Goal: Task Accomplishment & Management: Complete application form

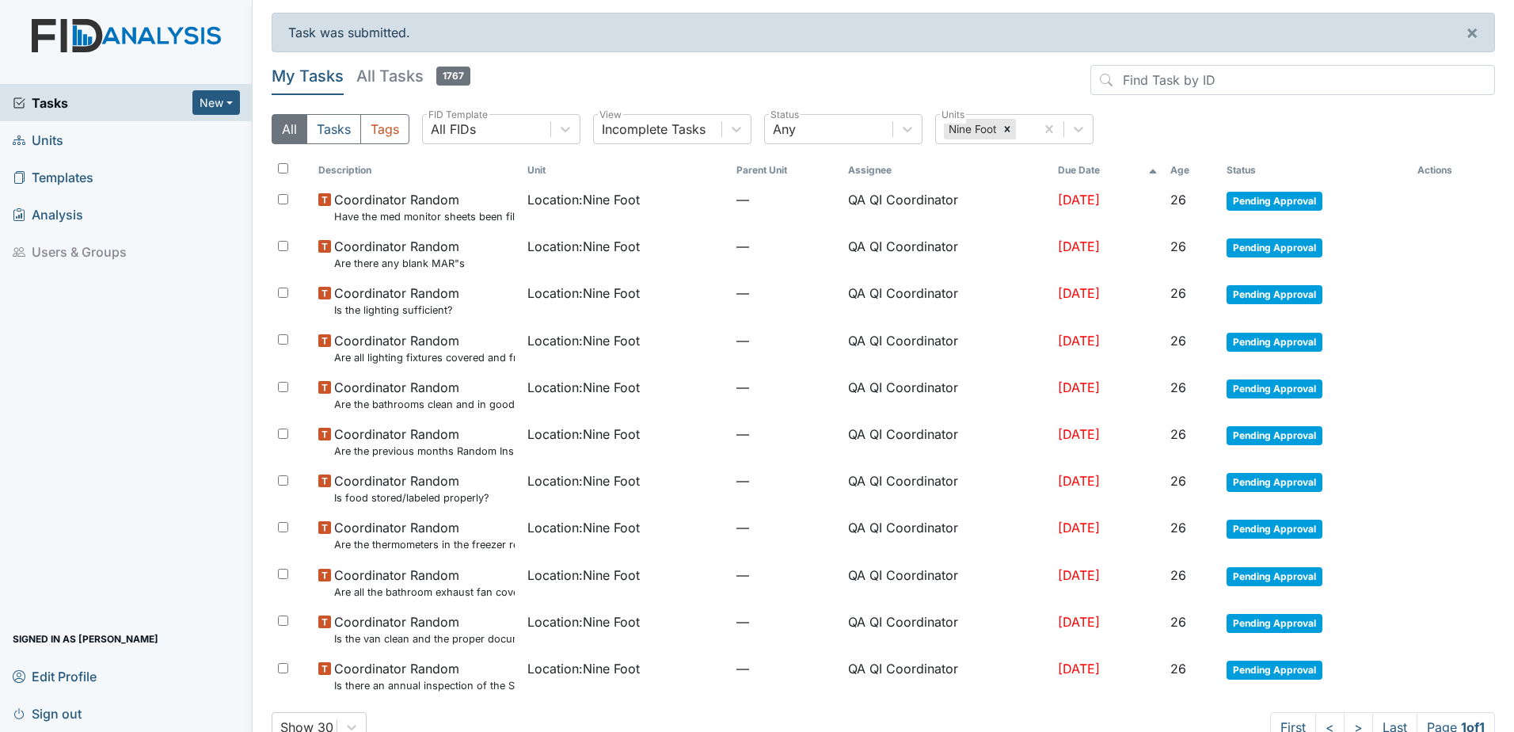
click at [71, 101] on span "Tasks" at bounding box center [103, 102] width 180 height 19
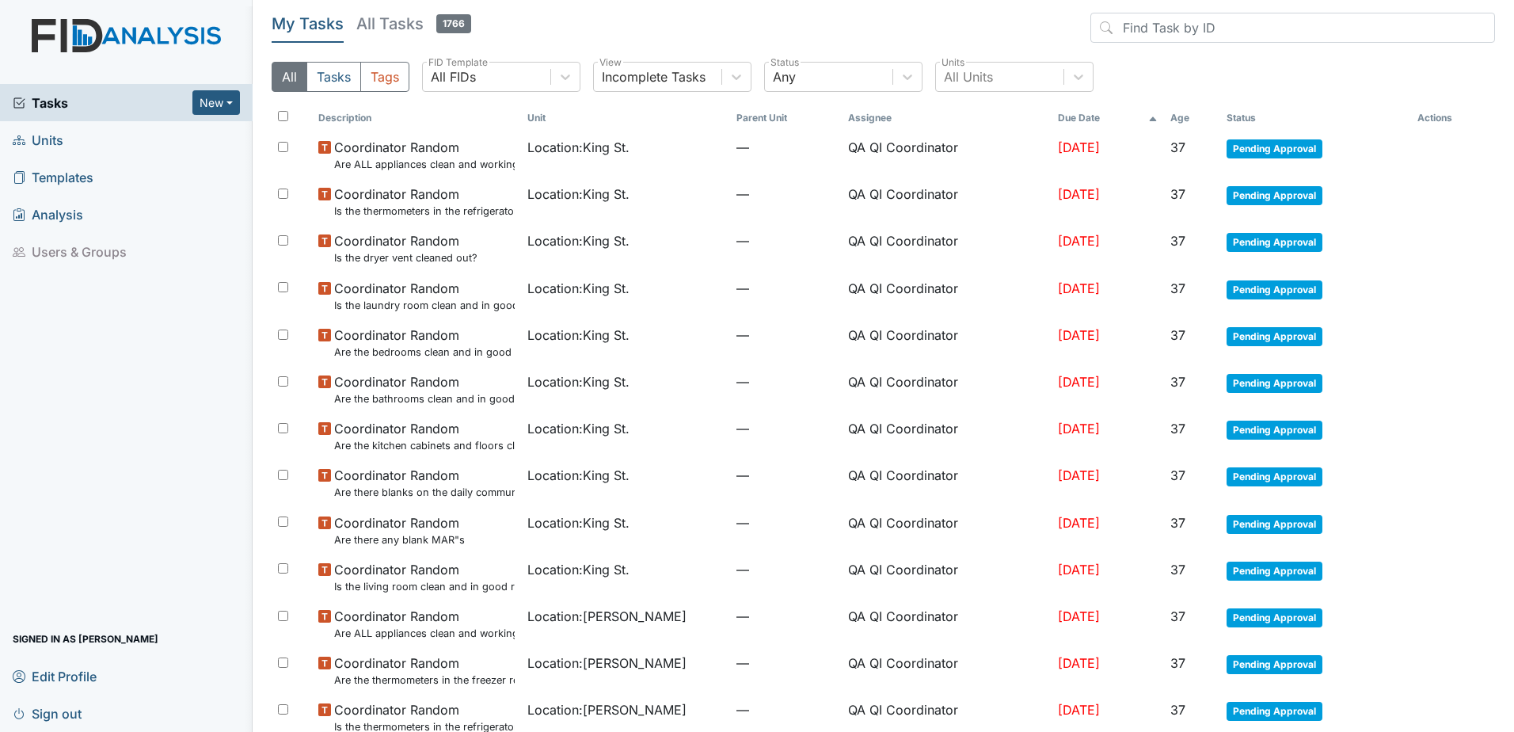
click at [96, 480] on div "Tasks New Form Inspection Document Bundle Units Templates Analysis Users & Grou…" at bounding box center [126, 408] width 253 height 648
click at [54, 147] on span "Units" at bounding box center [38, 140] width 51 height 25
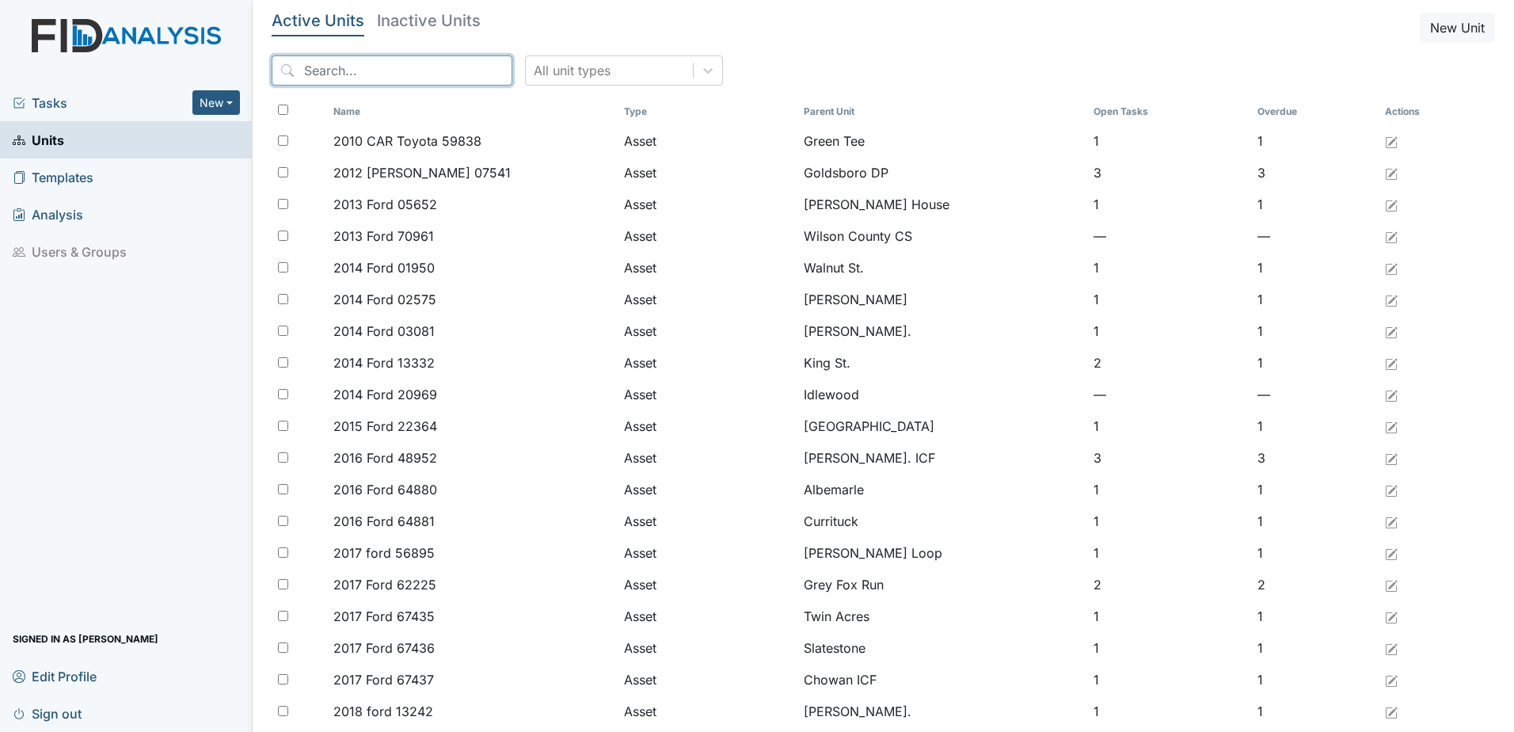
click at [322, 66] on input "search" at bounding box center [392, 70] width 241 height 30
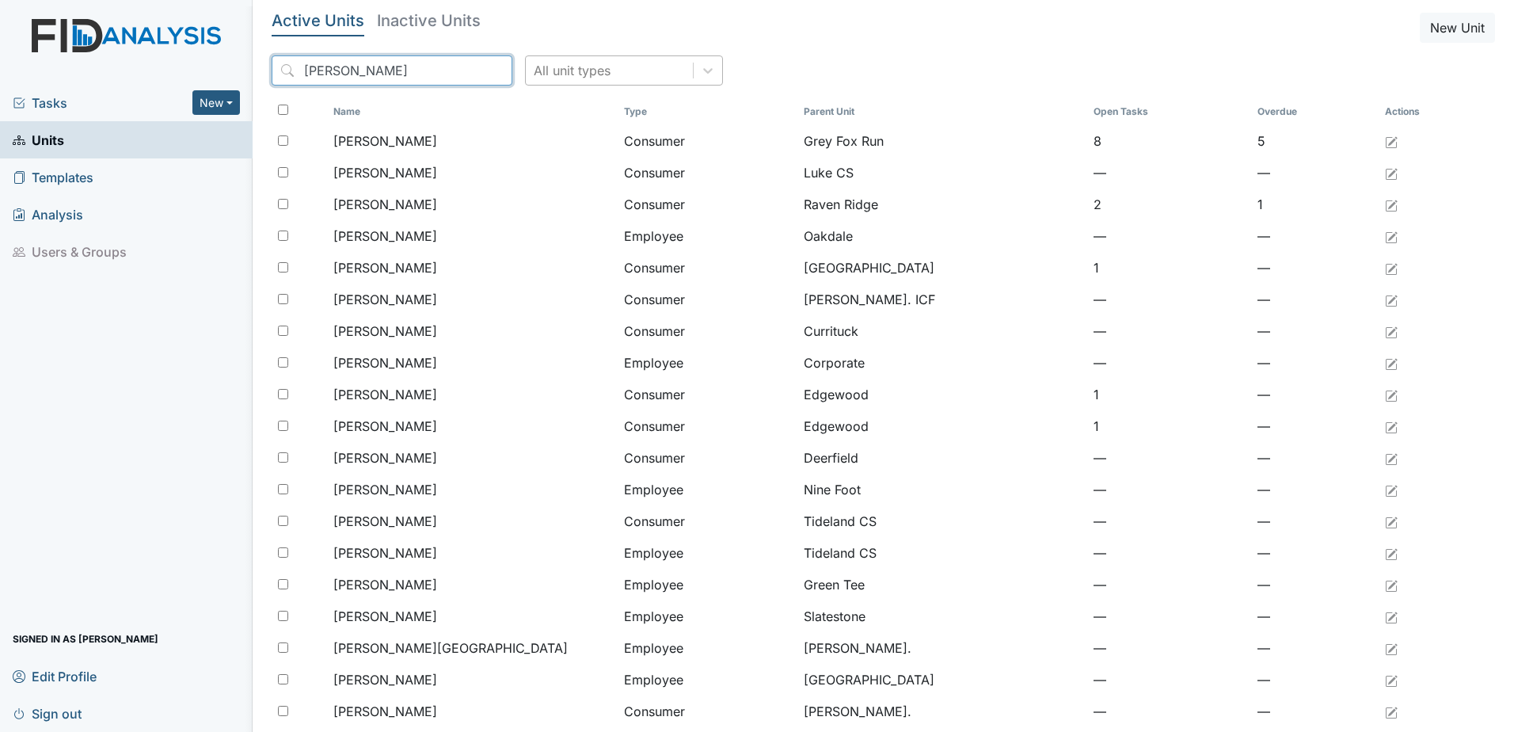
type input "william"
click at [546, 69] on div "All unit types" at bounding box center [572, 70] width 77 height 19
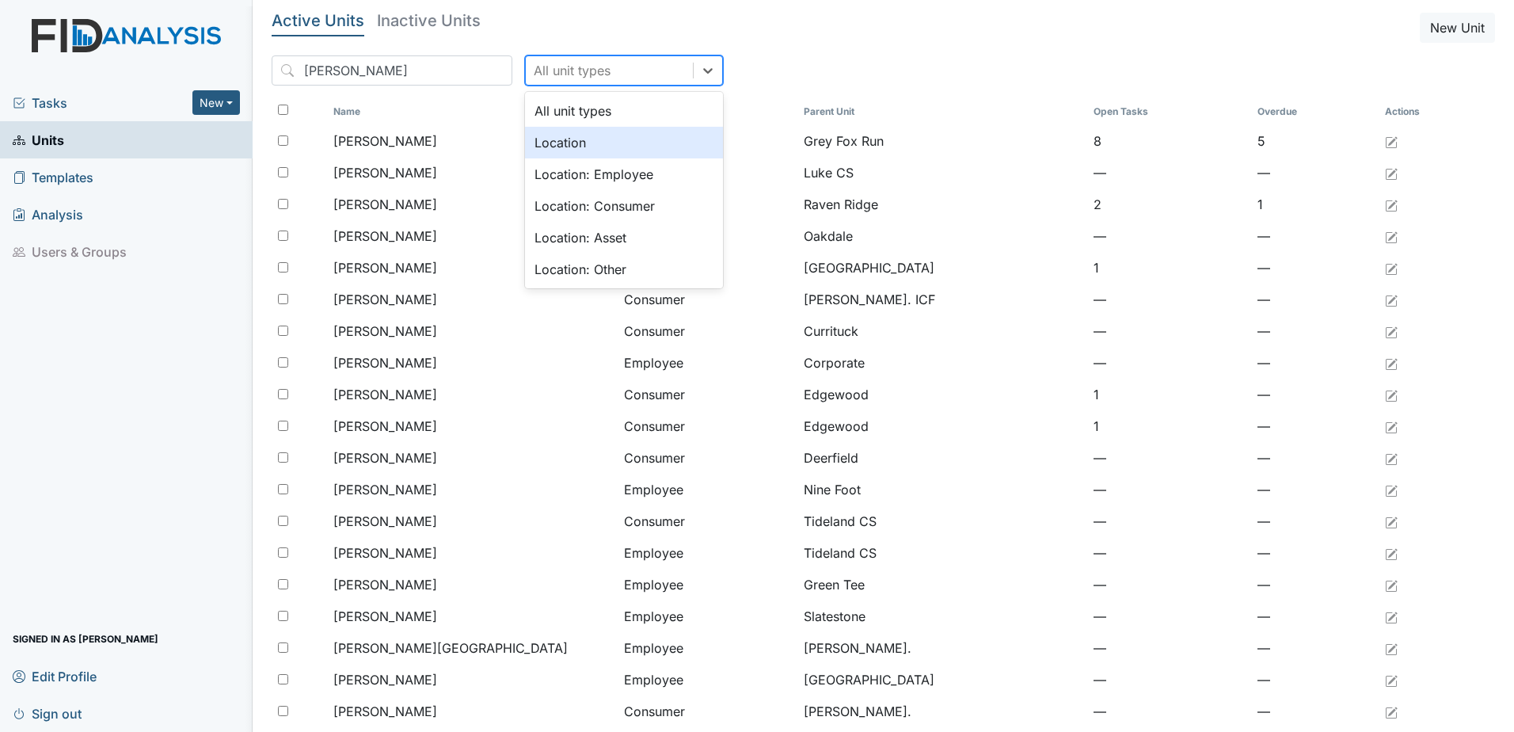
click at [540, 150] on div "Location" at bounding box center [624, 143] width 198 height 32
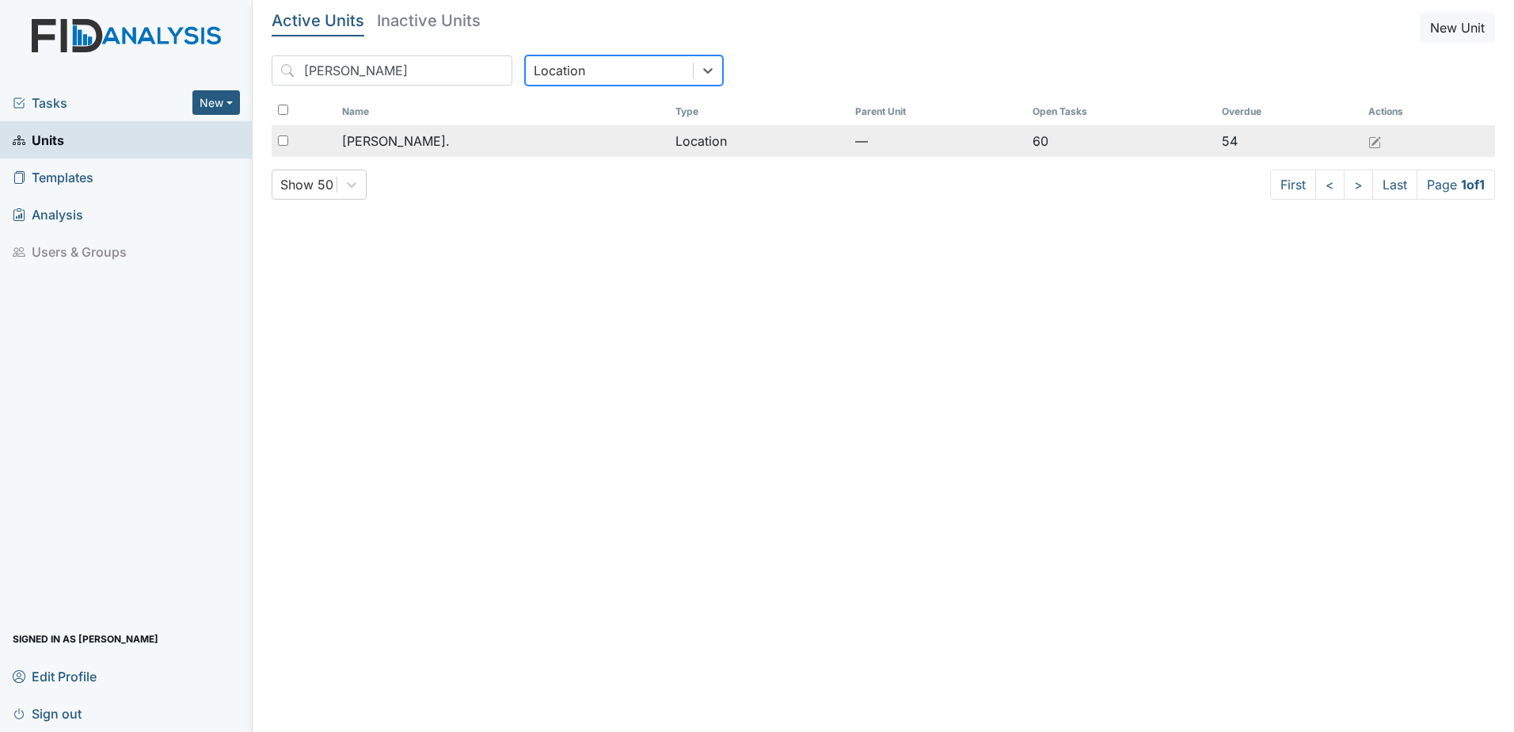
click at [364, 144] on span "[PERSON_NAME]." at bounding box center [396, 140] width 108 height 19
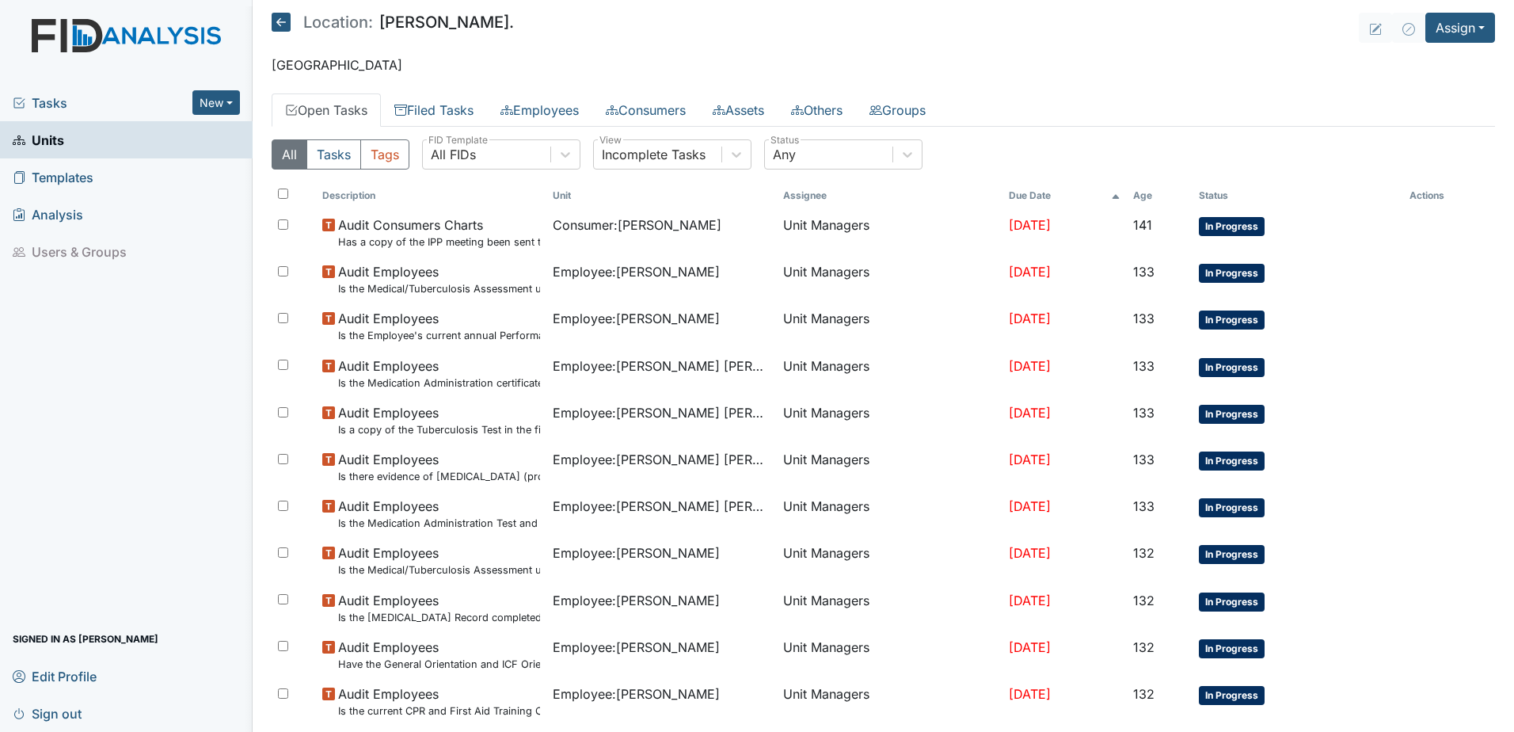
click at [289, 25] on h5 "Location: William St." at bounding box center [393, 22] width 242 height 19
click at [284, 25] on icon at bounding box center [281, 22] width 19 height 19
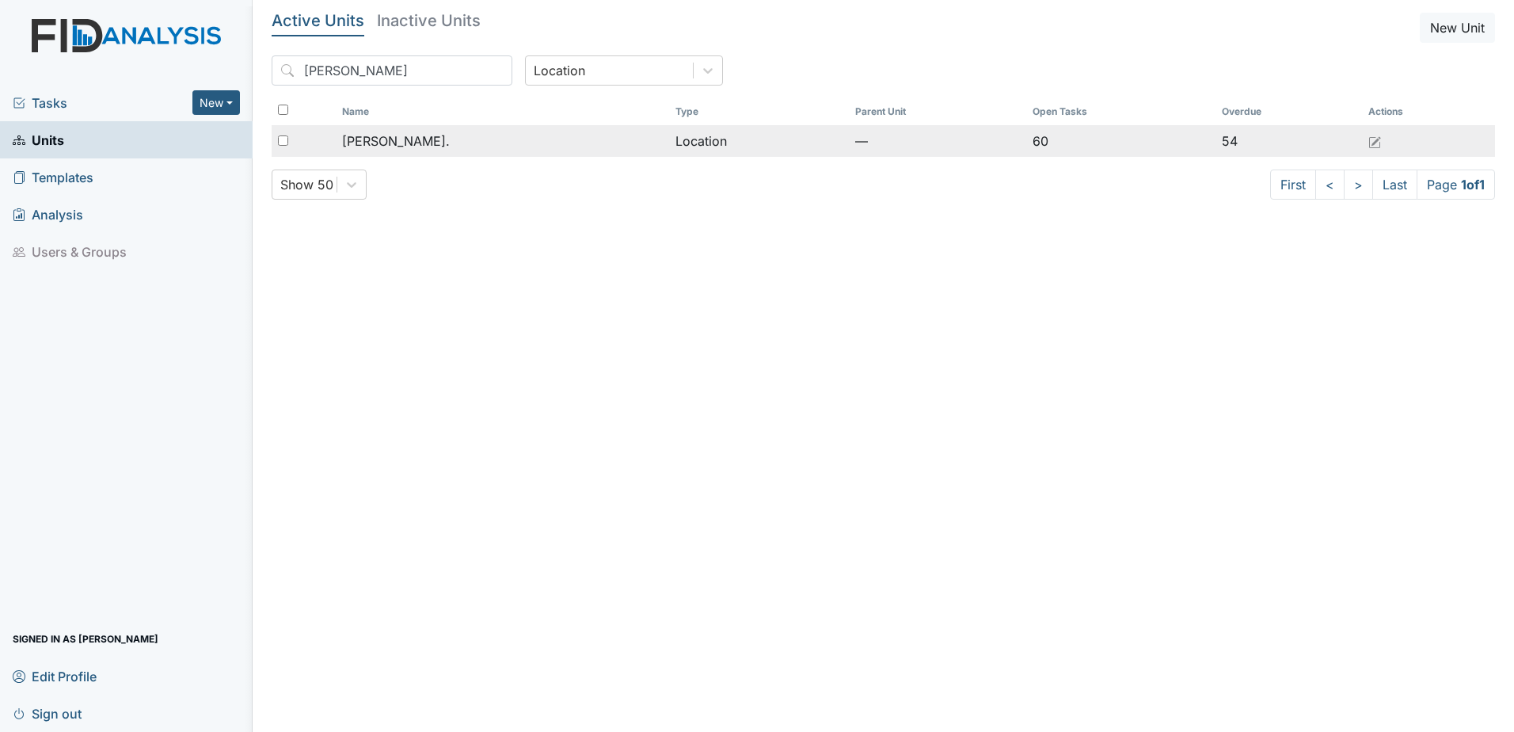
click at [385, 138] on span "[PERSON_NAME]." at bounding box center [396, 140] width 108 height 19
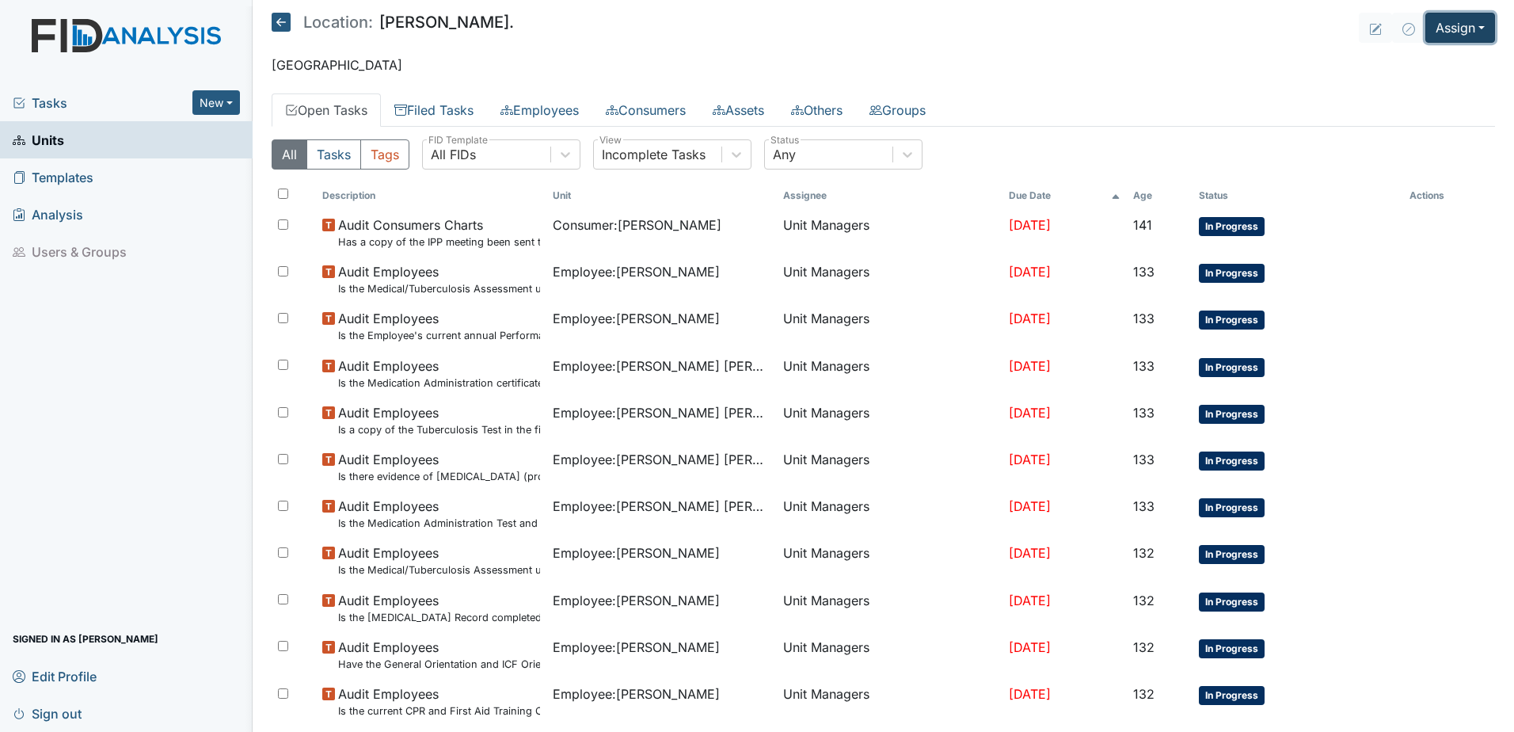
click at [1449, 32] on button "Assign" at bounding box center [1461, 28] width 70 height 30
click at [1419, 90] on link "Assign Inspection" at bounding box center [1422, 89] width 143 height 25
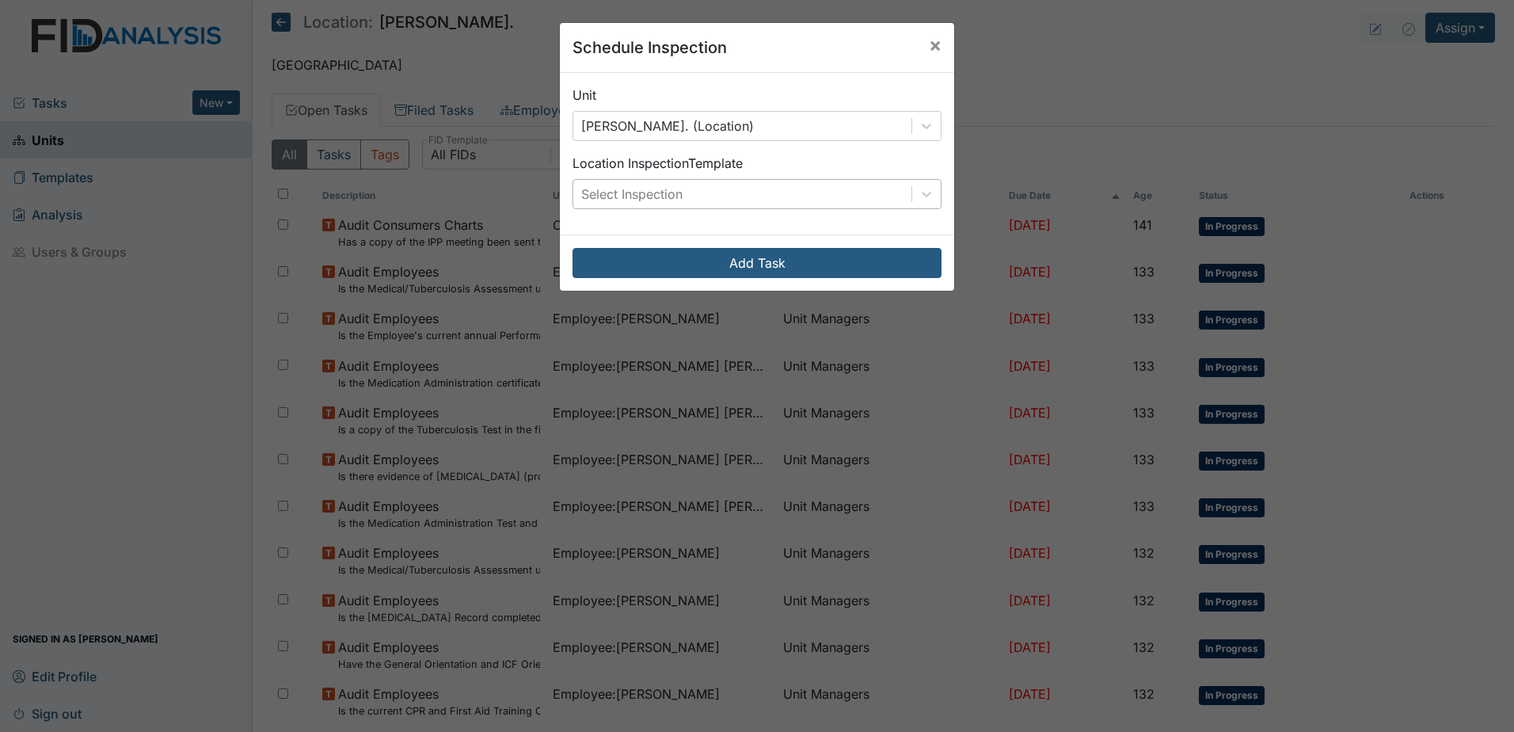
click at [634, 198] on div "Select Inspection" at bounding box center [631, 194] width 101 height 19
click at [746, 166] on div "Location Inspection Template Select Inspection" at bounding box center [757, 181] width 369 height 55
click at [735, 194] on div "Select Inspection" at bounding box center [742, 194] width 338 height 29
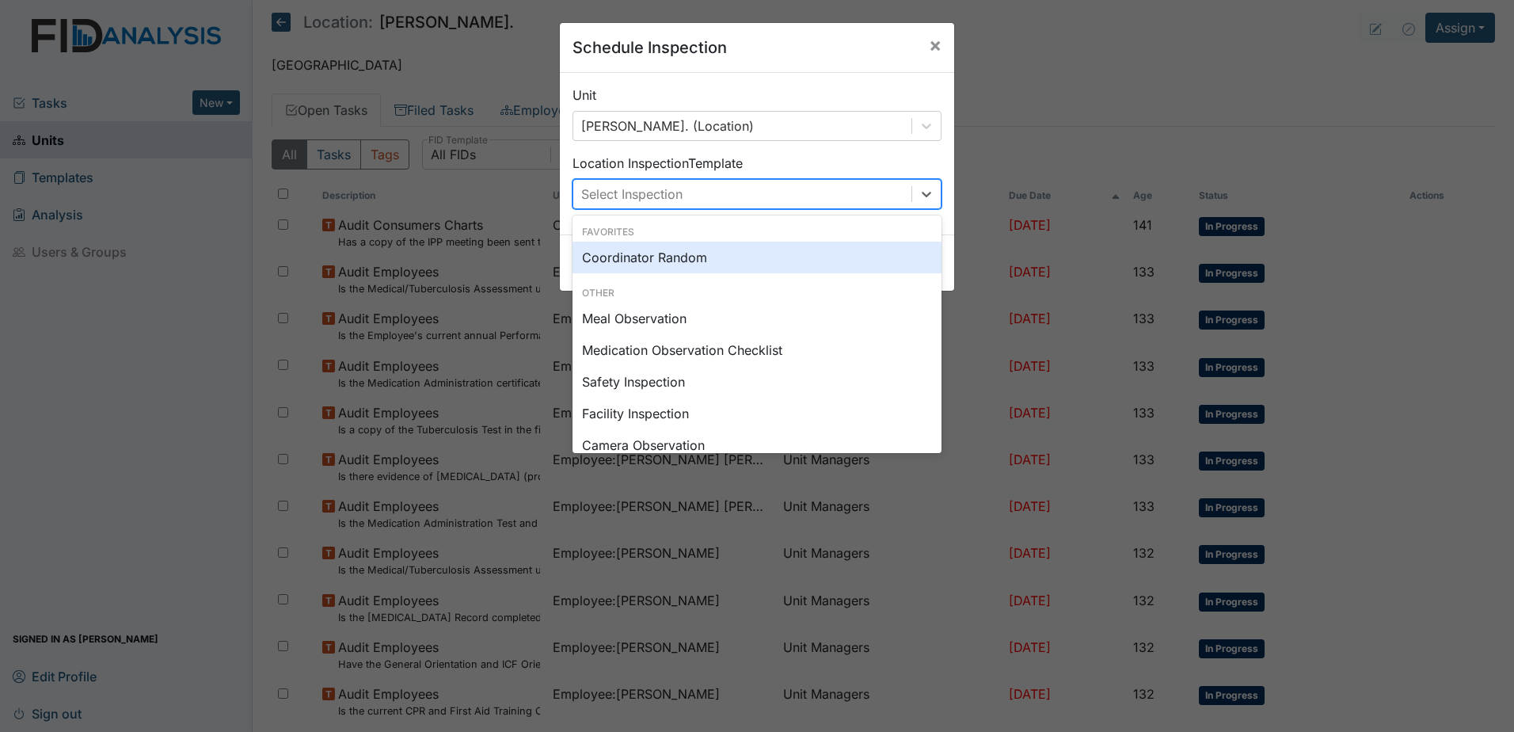
click at [691, 264] on div "Coordinator Random" at bounding box center [757, 258] width 369 height 32
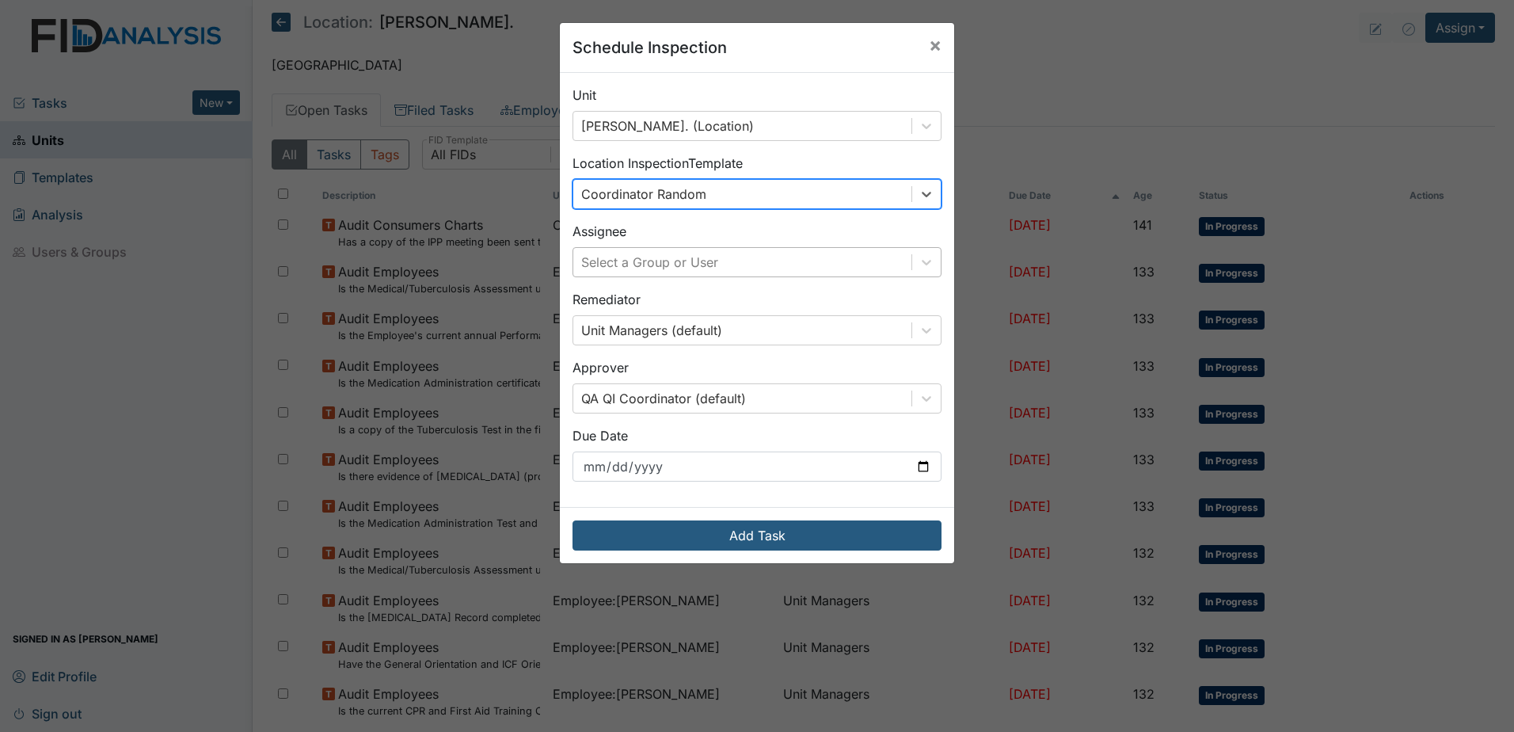
click at [661, 261] on div "Select a Group or User" at bounding box center [649, 262] width 137 height 19
click at [664, 215] on div "Unit William St. (Location) Location Inspection Template Coordinator Random Ass…" at bounding box center [757, 290] width 394 height 434
click at [931, 44] on span "×" at bounding box center [935, 44] width 13 height 23
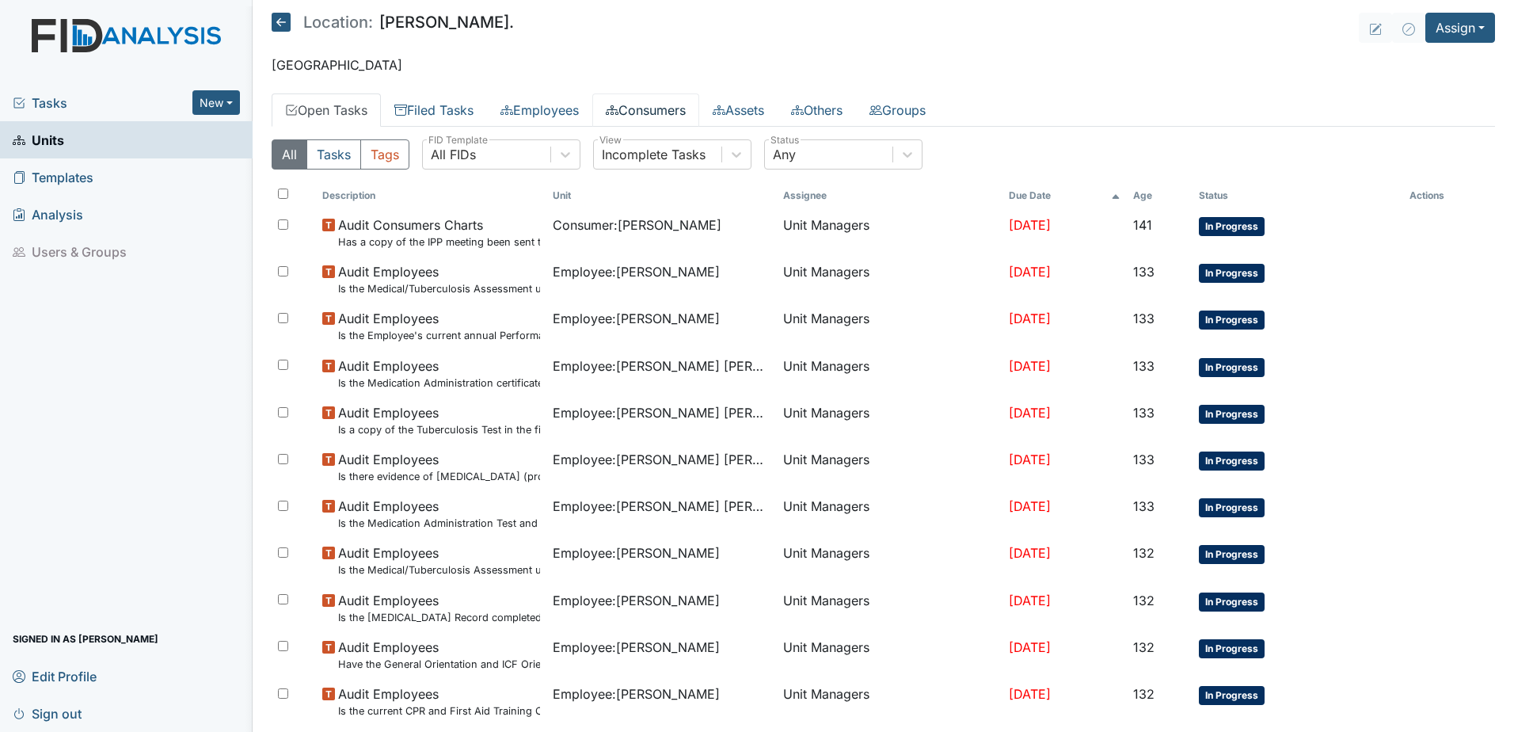
click at [649, 114] on link "Consumers" at bounding box center [645, 109] width 107 height 33
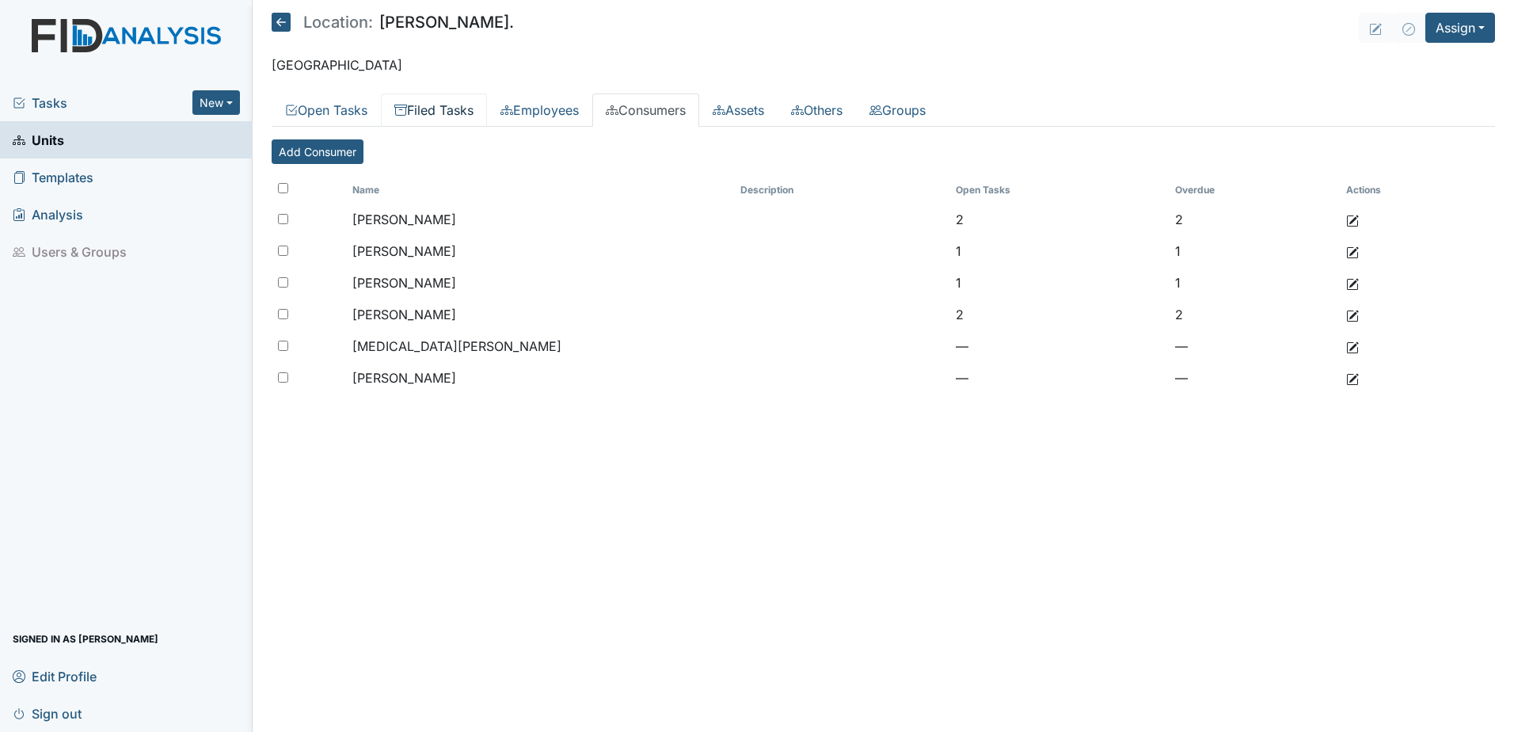
click at [441, 110] on link "Filed Tasks" at bounding box center [434, 109] width 106 height 33
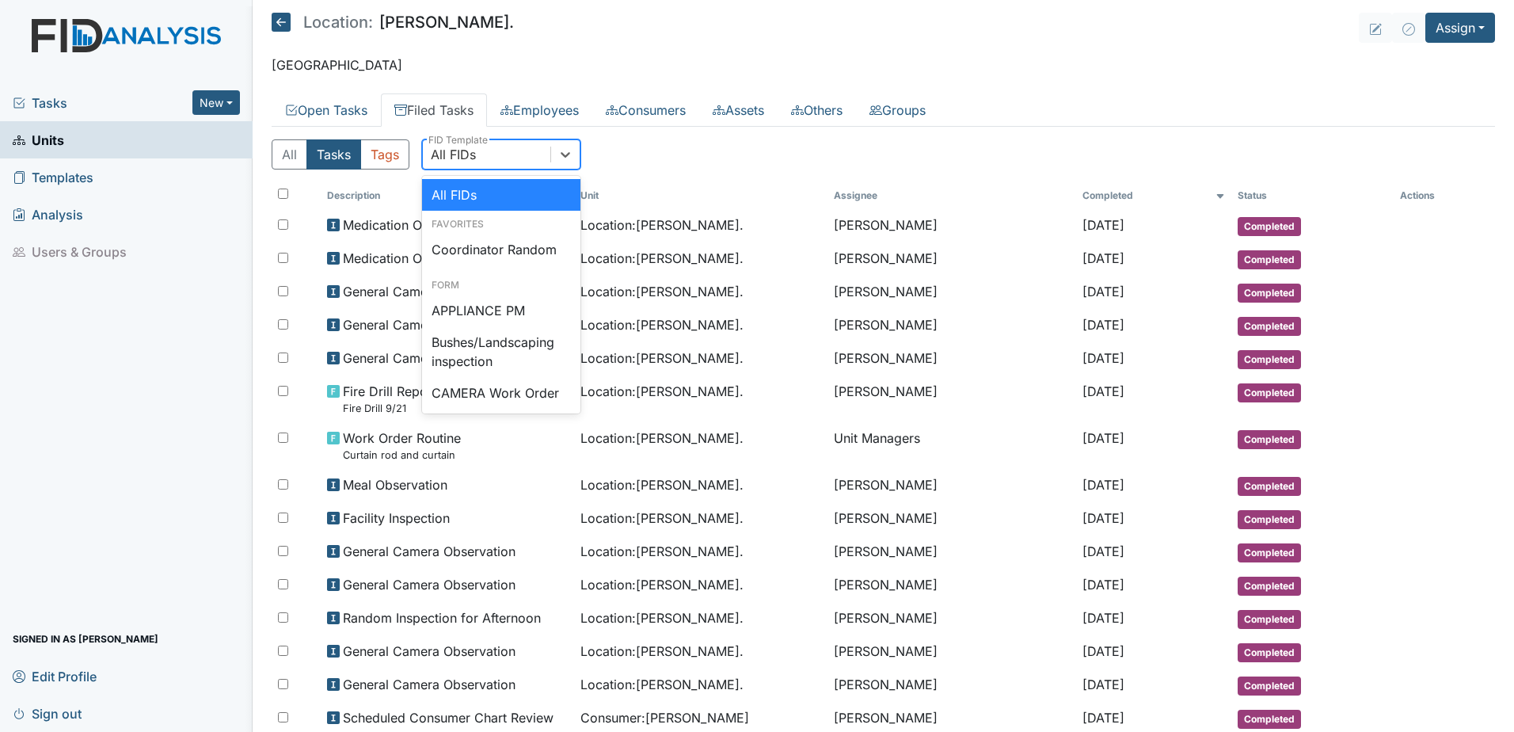
click at [471, 156] on div "All FIDs" at bounding box center [453, 154] width 45 height 19
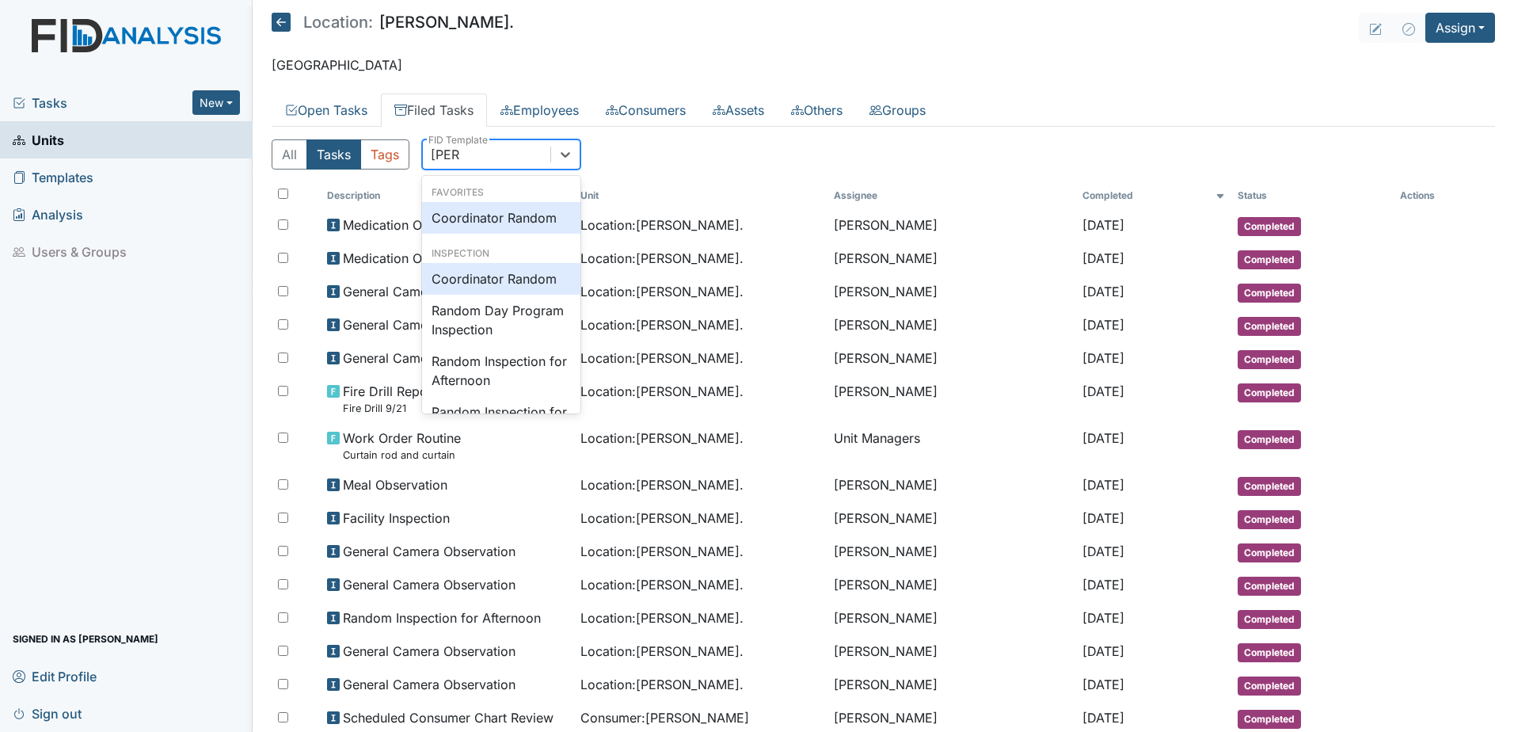
type input "random"
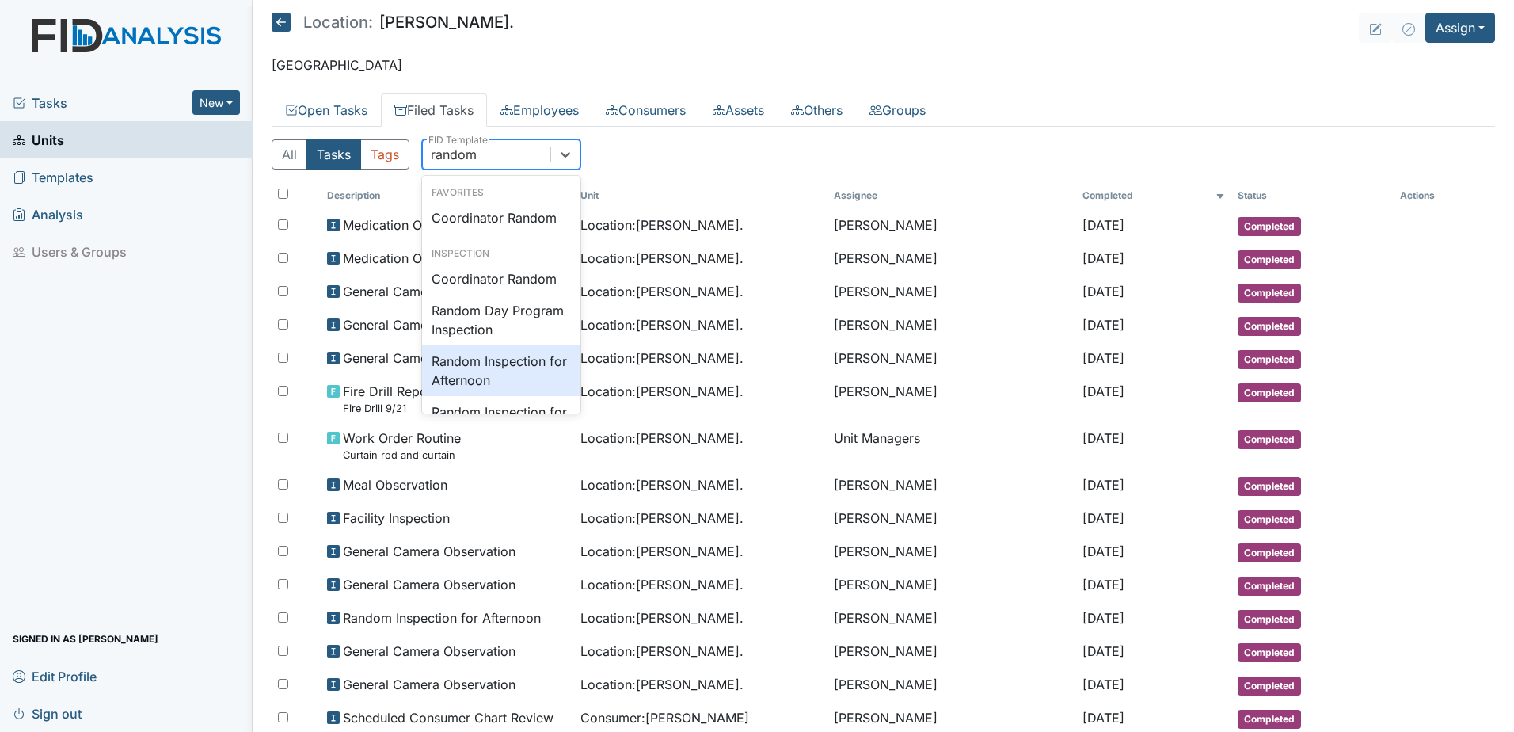
click at [484, 375] on div "Random Inspection for Afternoon" at bounding box center [501, 370] width 158 height 51
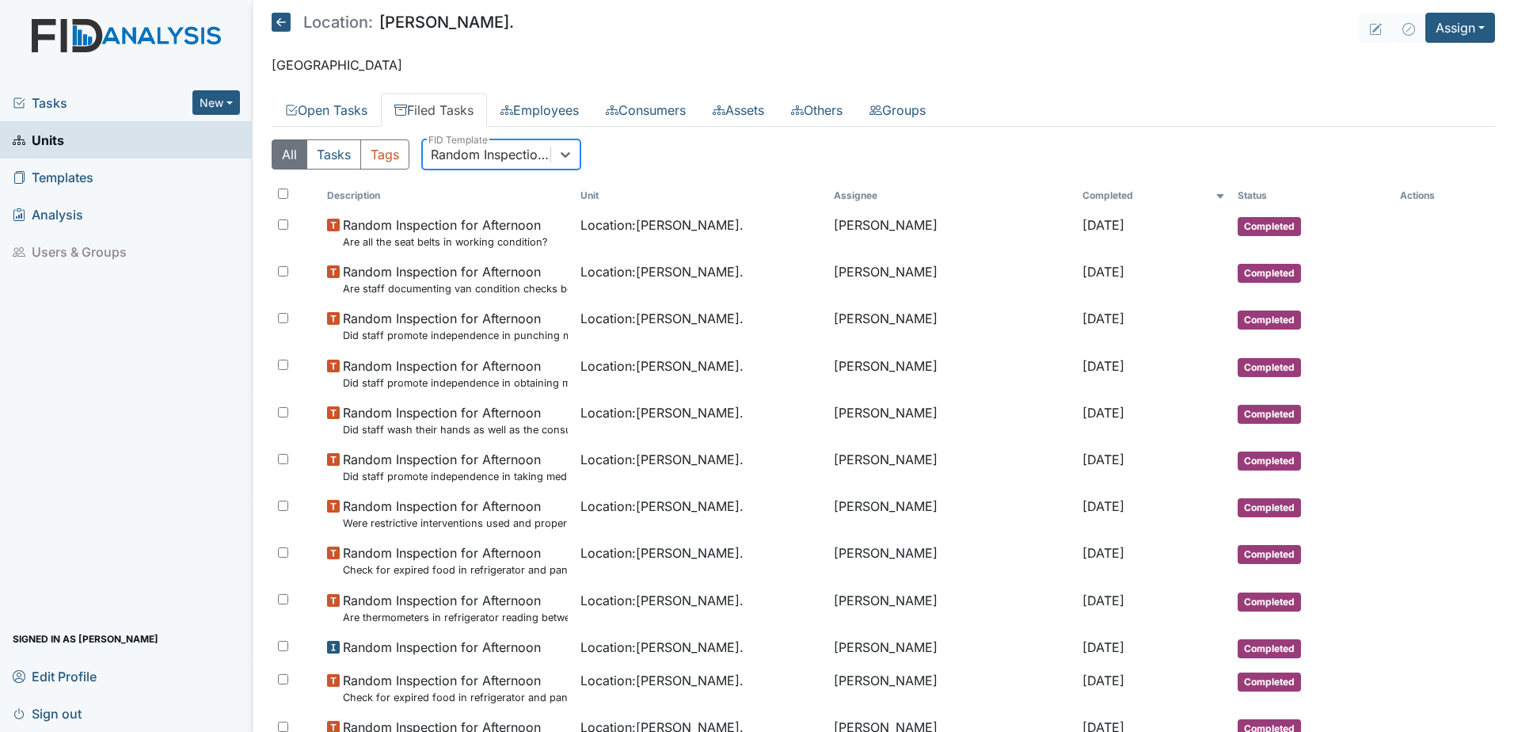
click at [501, 152] on div "Random Inspection for Afternoon" at bounding box center [491, 154] width 121 height 19
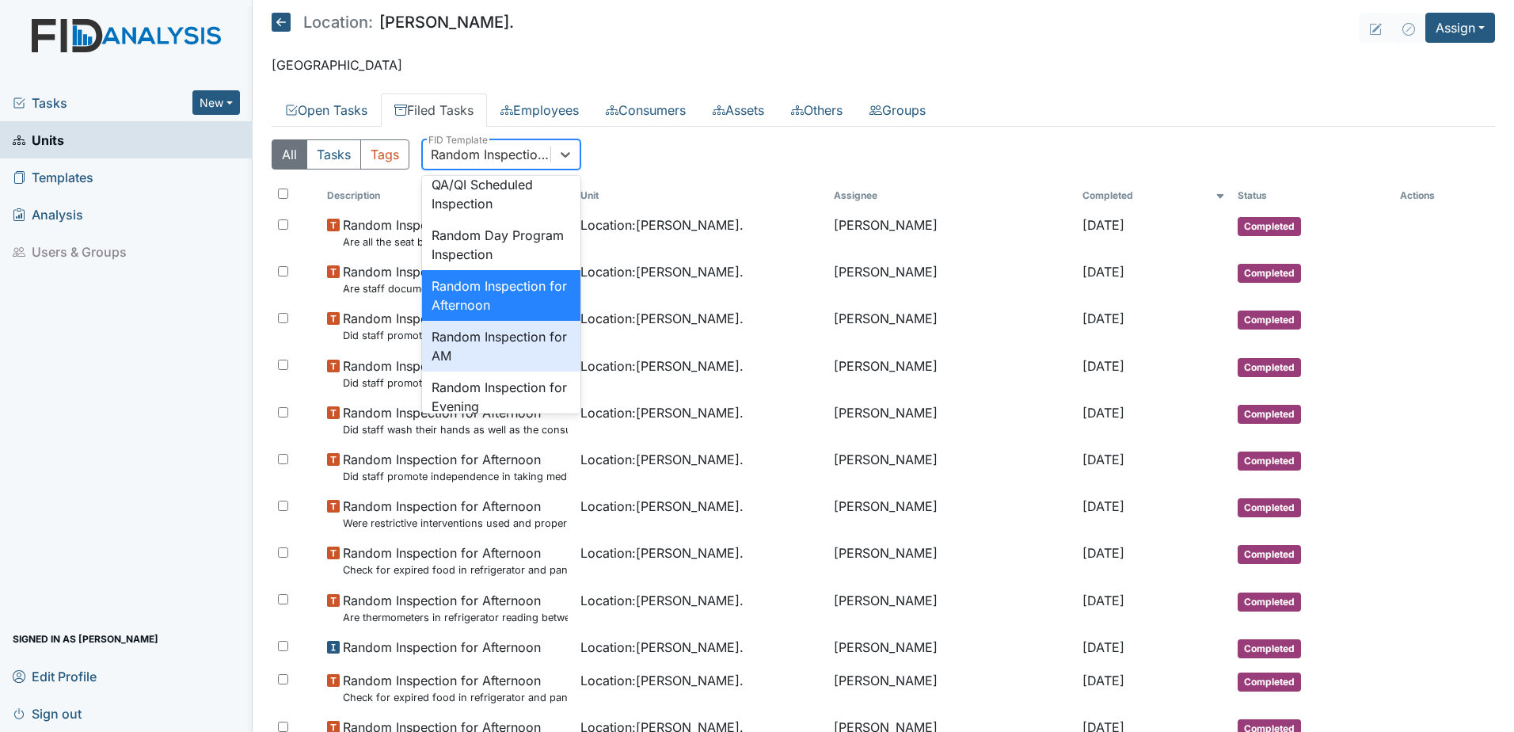
scroll to position [1489, 0]
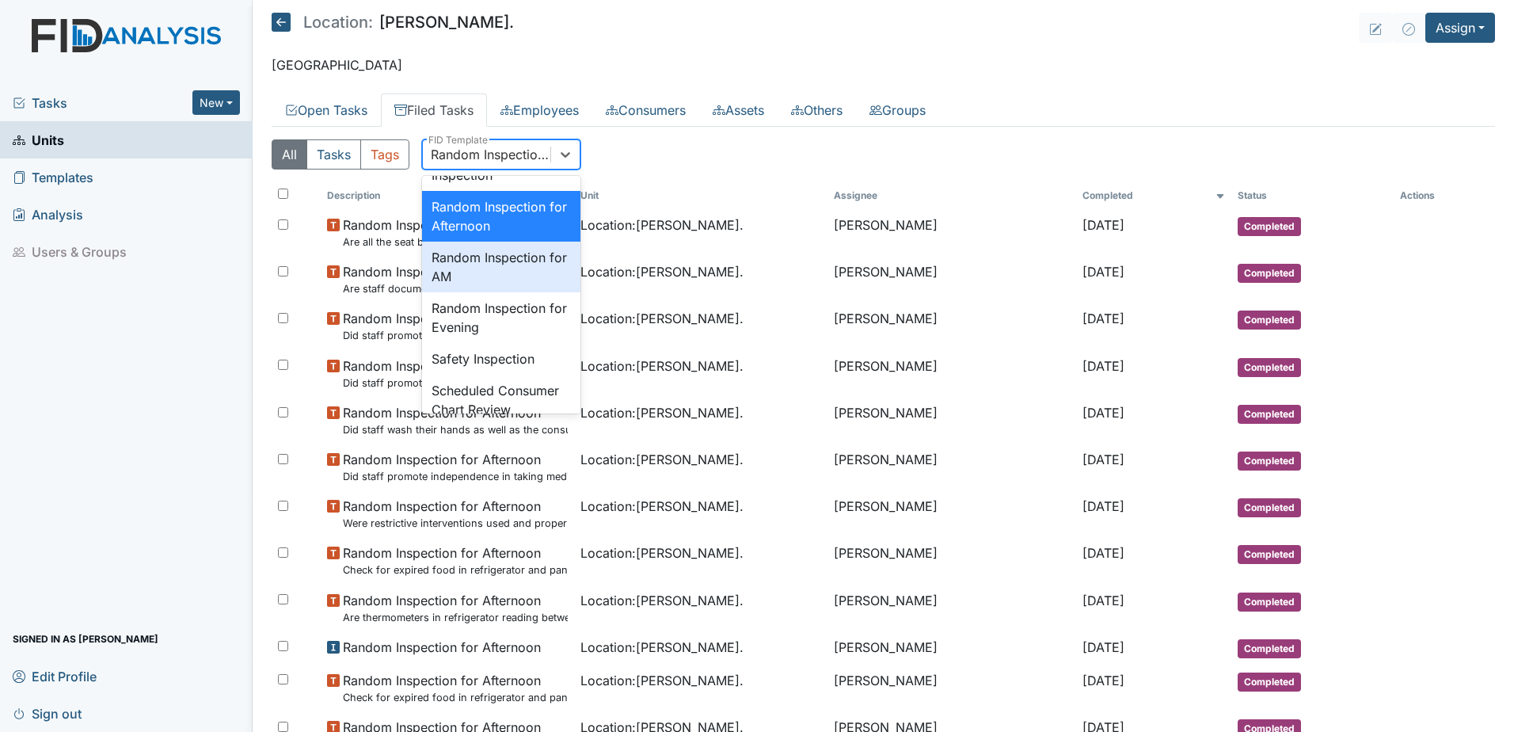
click at [493, 292] on div "Random Inspection for AM" at bounding box center [501, 267] width 158 height 51
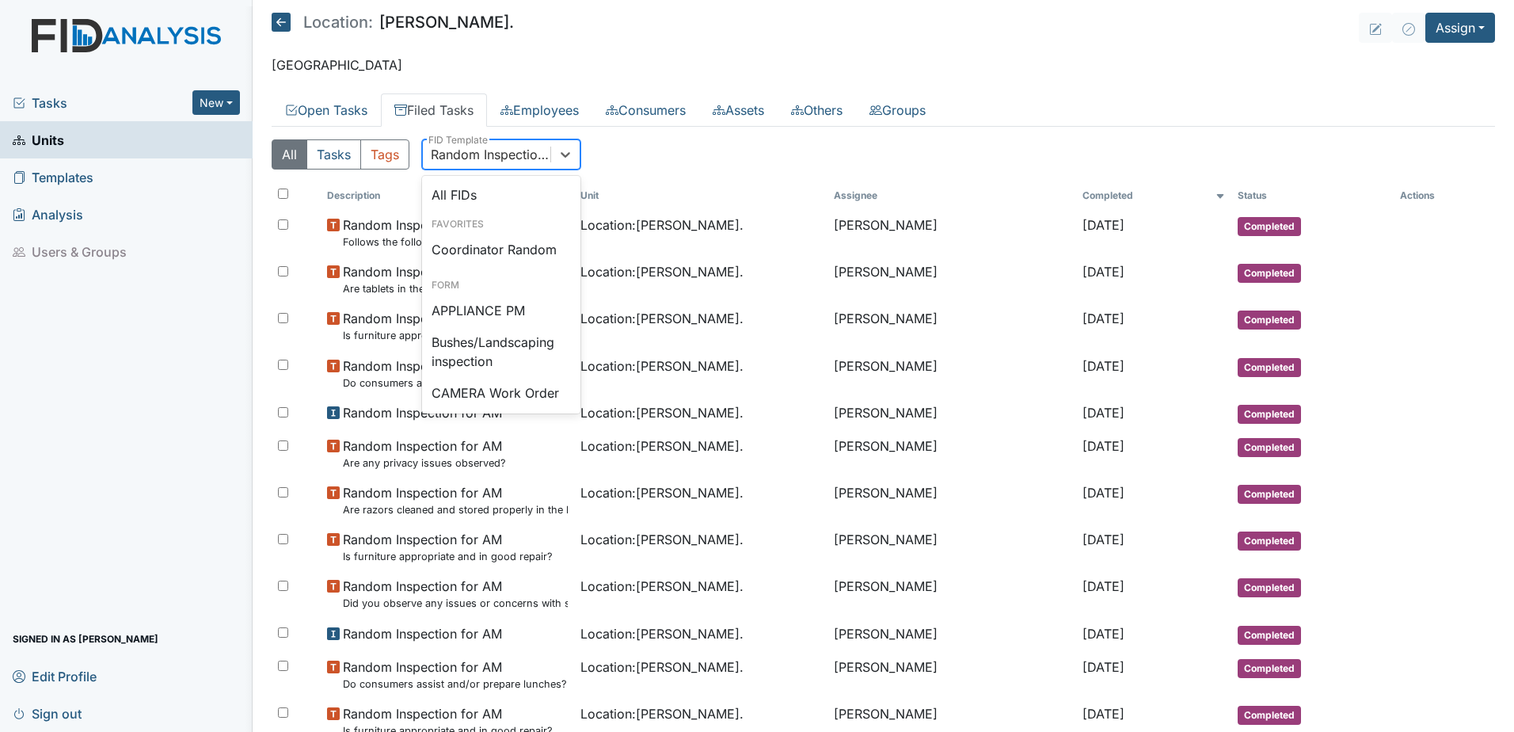
click at [457, 154] on div "Random Inspection for AM" at bounding box center [491, 154] width 121 height 19
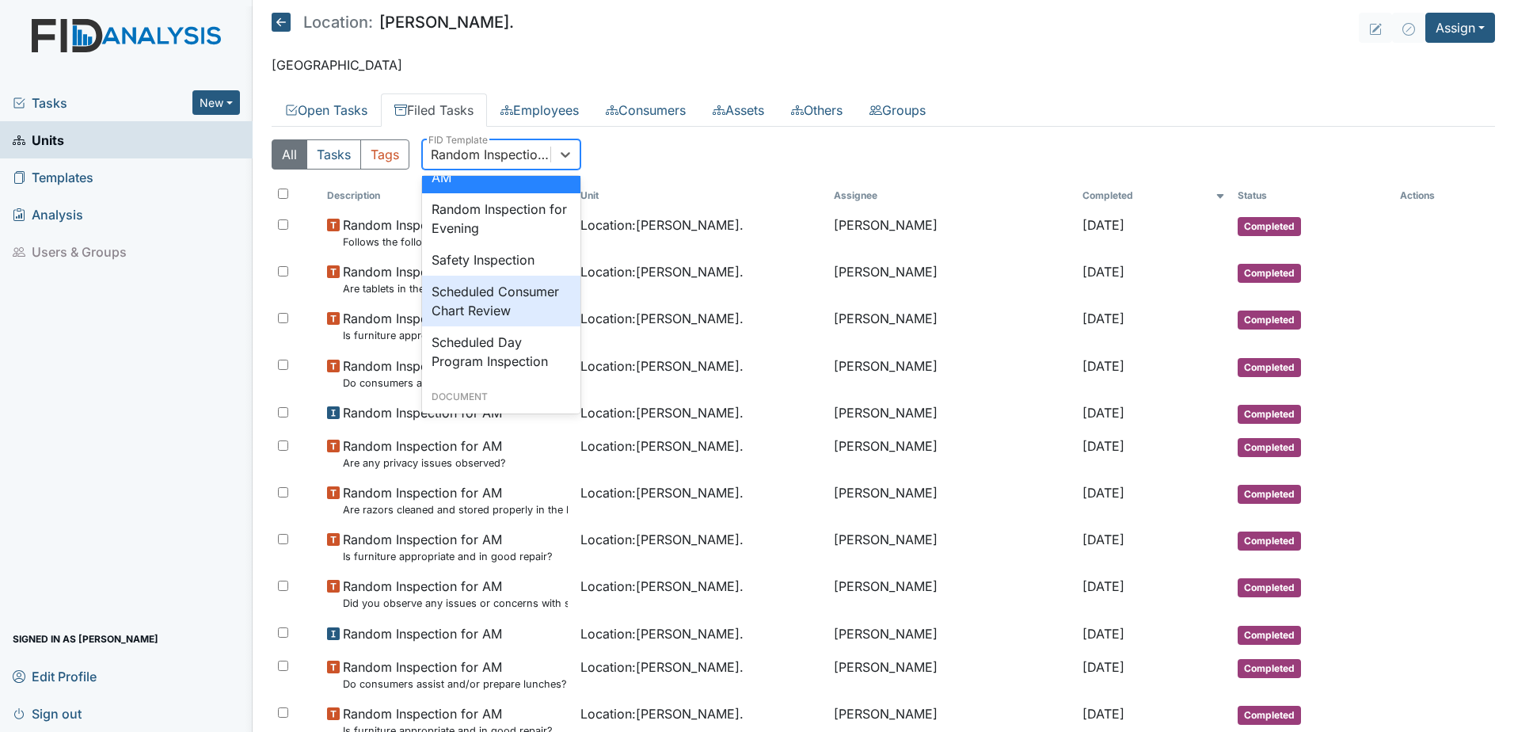
scroll to position [1619, 0]
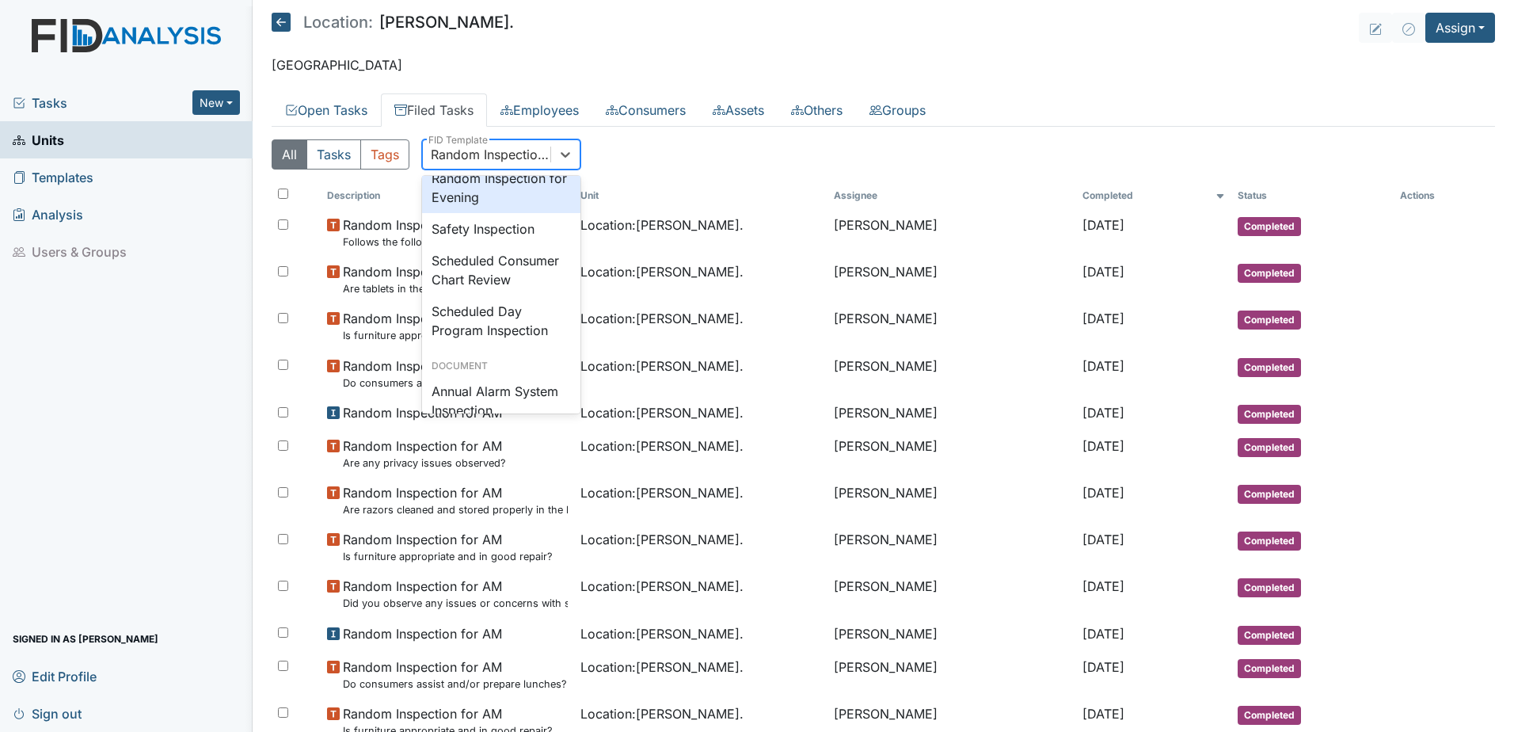
click at [466, 213] on div "Random Inspection for Evening" at bounding box center [501, 187] width 158 height 51
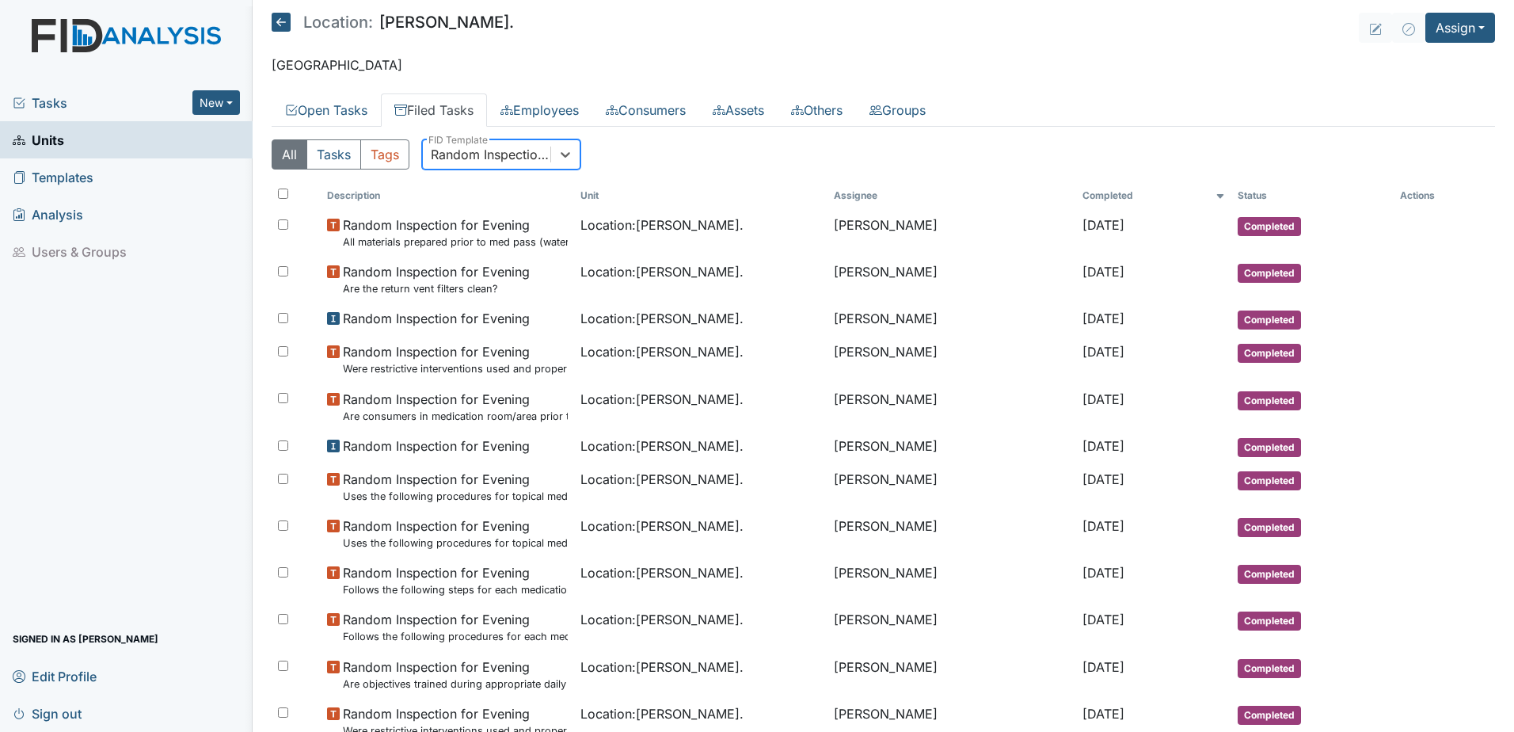
click at [474, 152] on div "Random Inspection for Evening" at bounding box center [491, 154] width 121 height 19
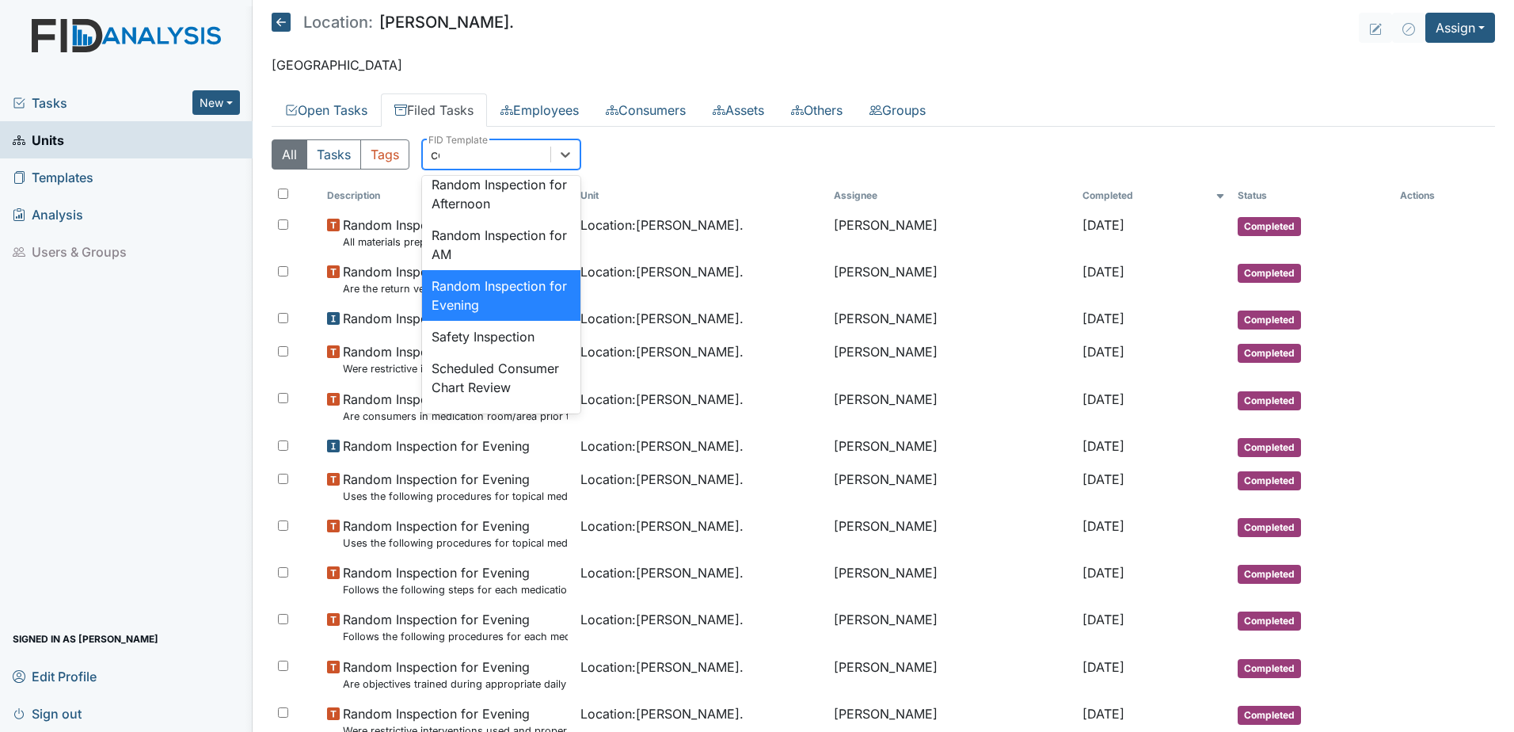
scroll to position [62, 0]
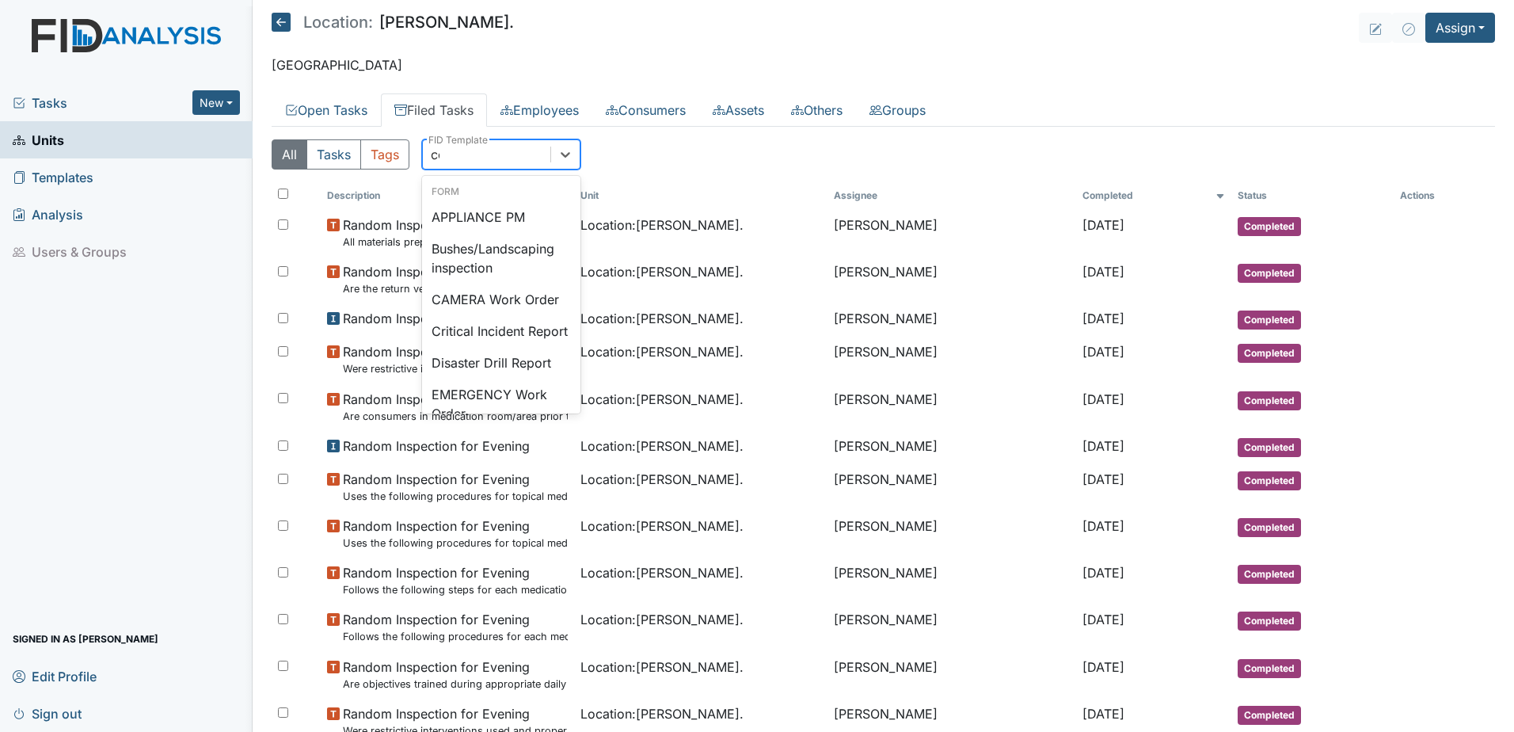
type input "coo"
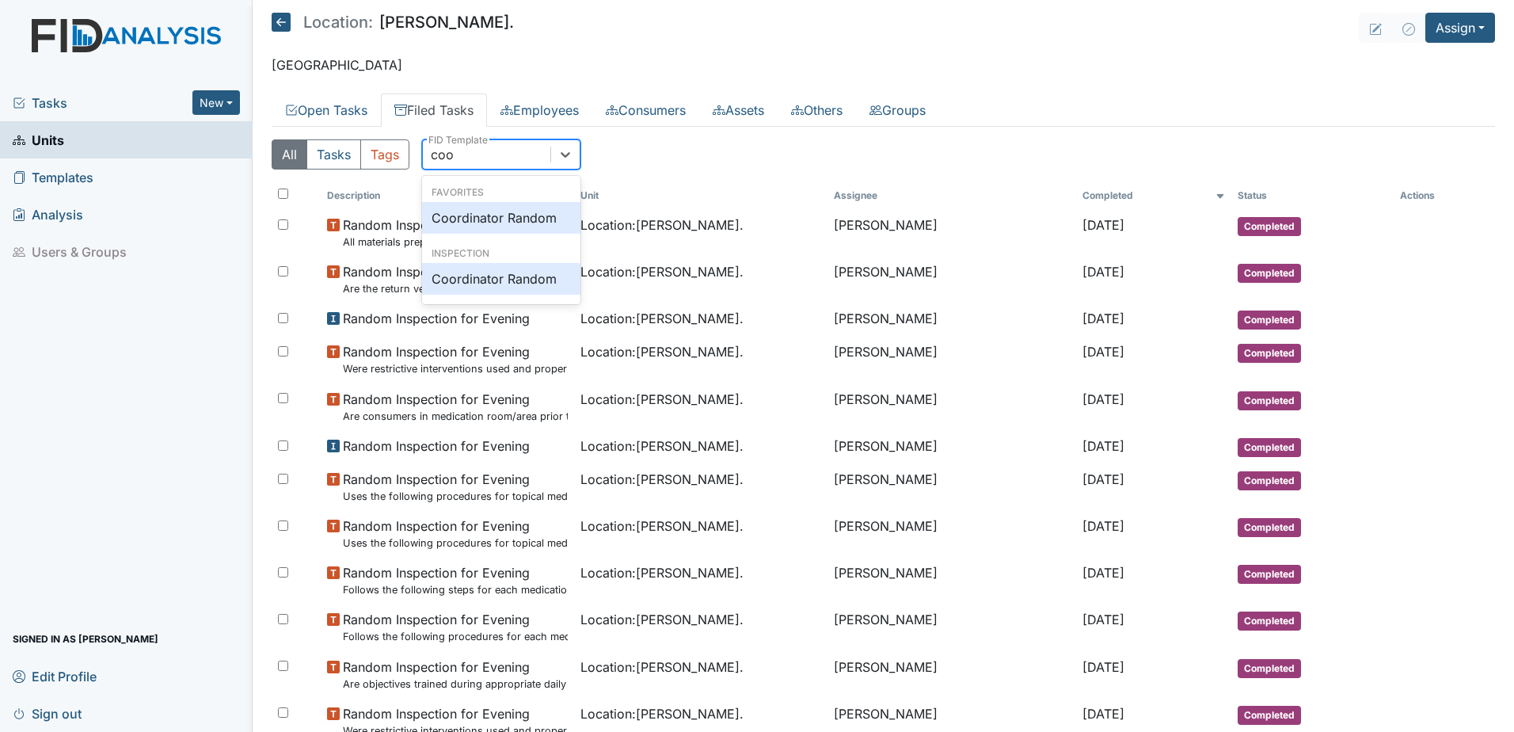
scroll to position [0, 0]
click at [510, 211] on div "Coordinator Random" at bounding box center [501, 218] width 158 height 32
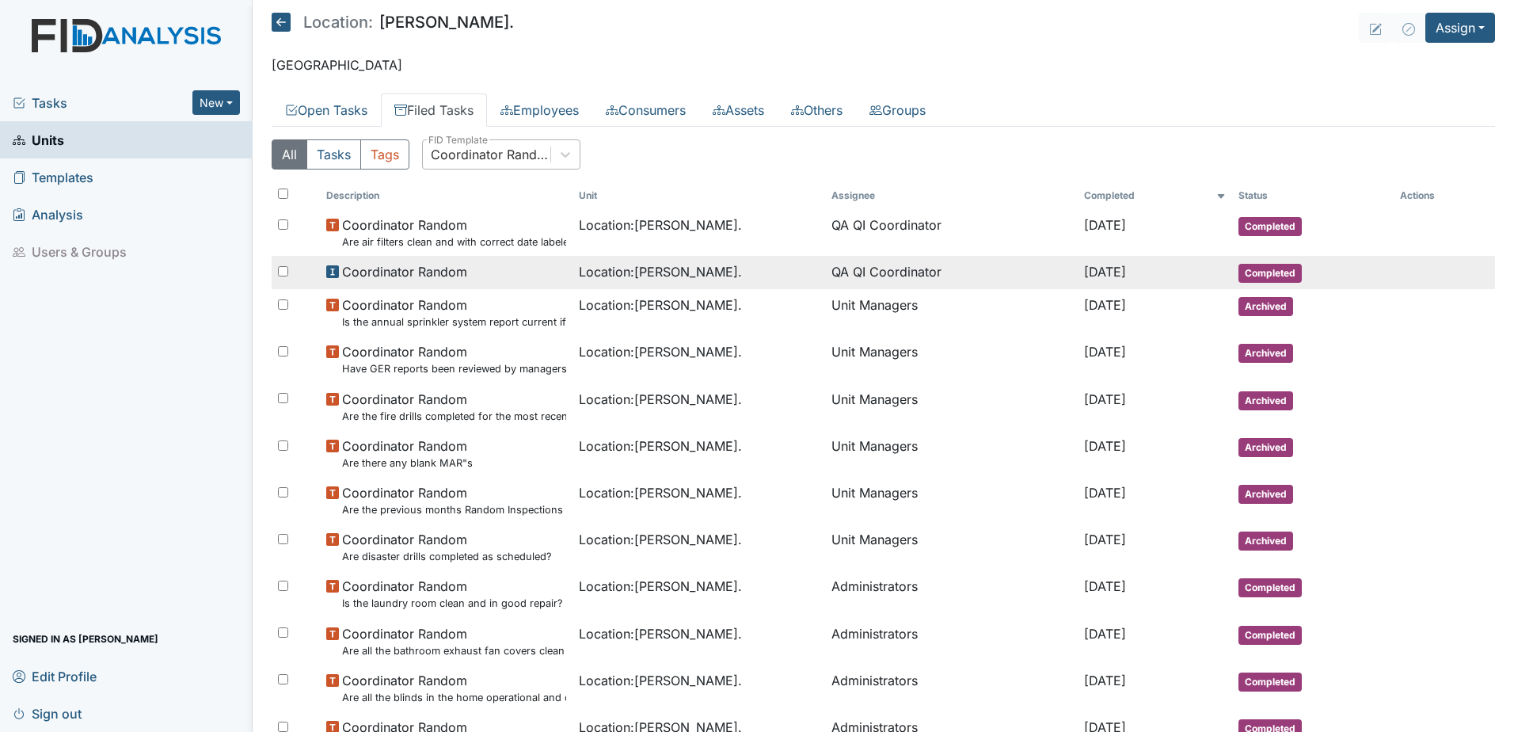
click at [618, 270] on span "Location : William St." at bounding box center [660, 271] width 163 height 19
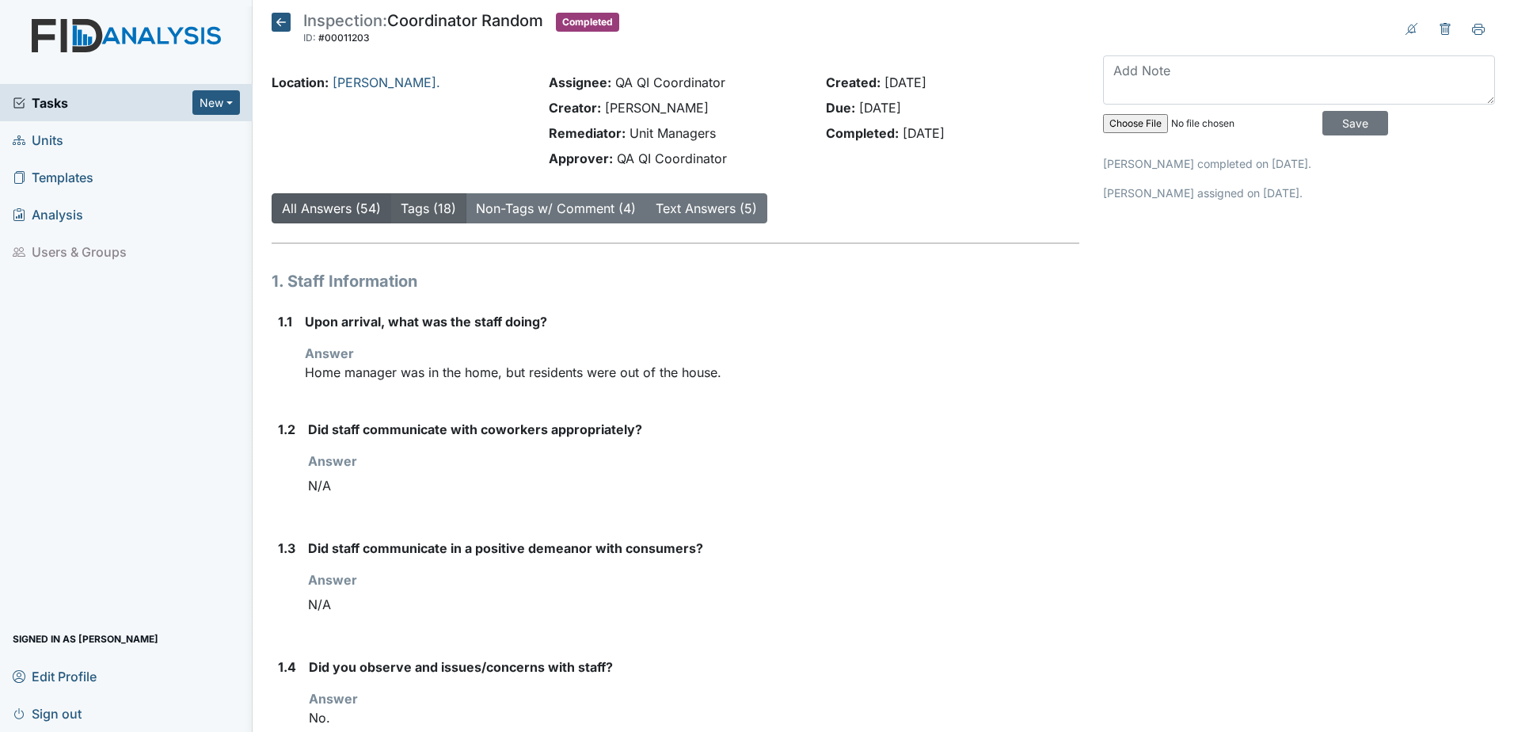
click at [424, 208] on link "Tags (18)" at bounding box center [428, 208] width 55 height 16
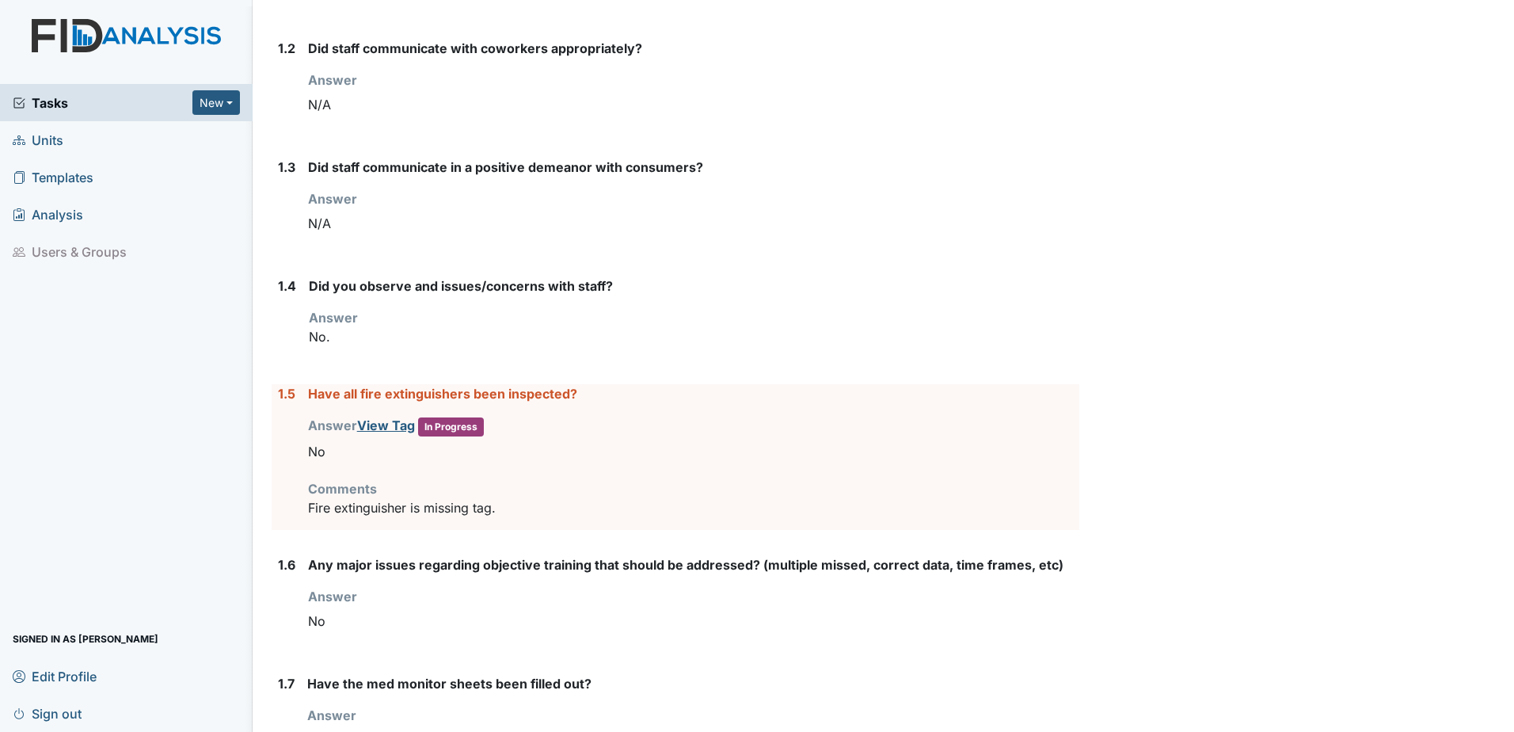
scroll to position [446, 0]
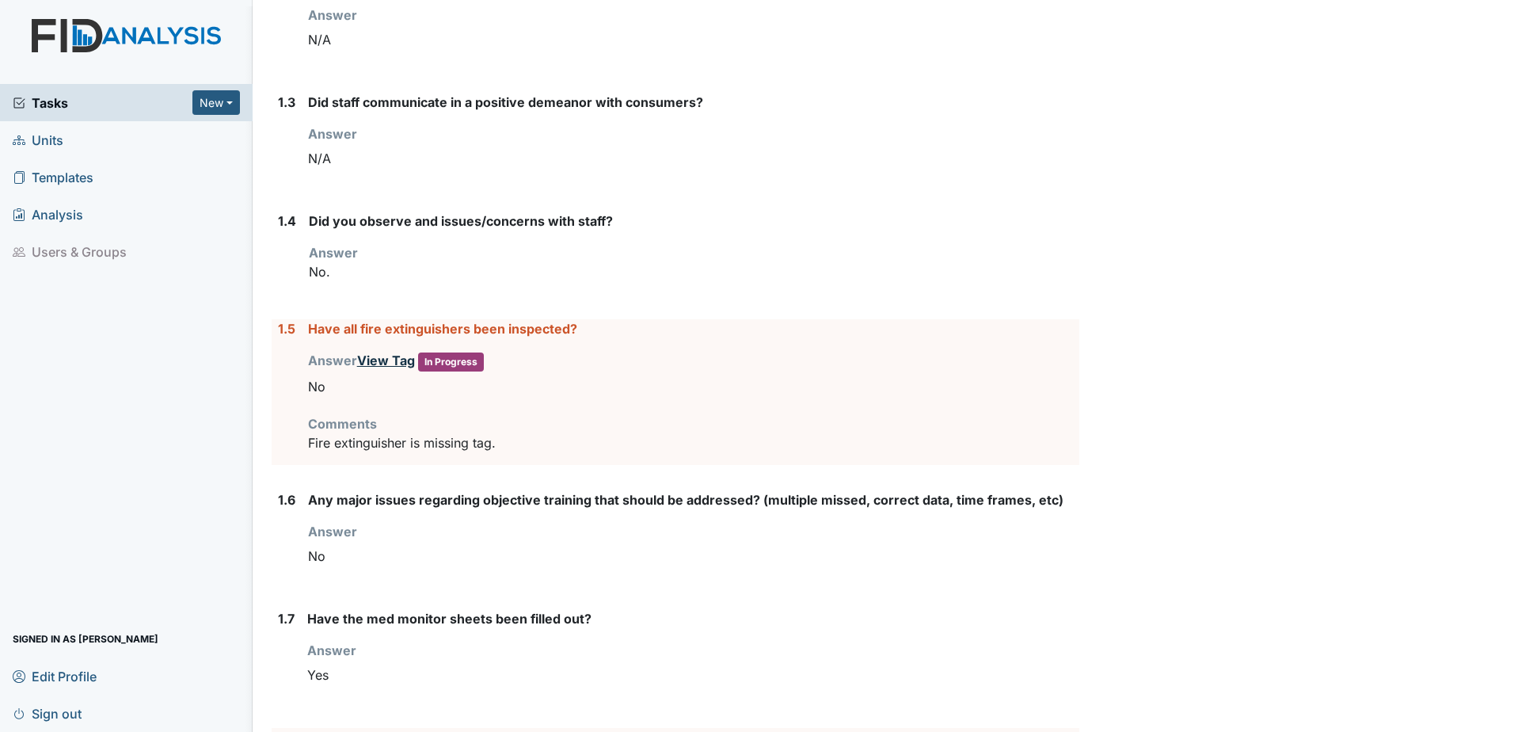
click at [391, 365] on link "View Tag" at bounding box center [386, 360] width 58 height 16
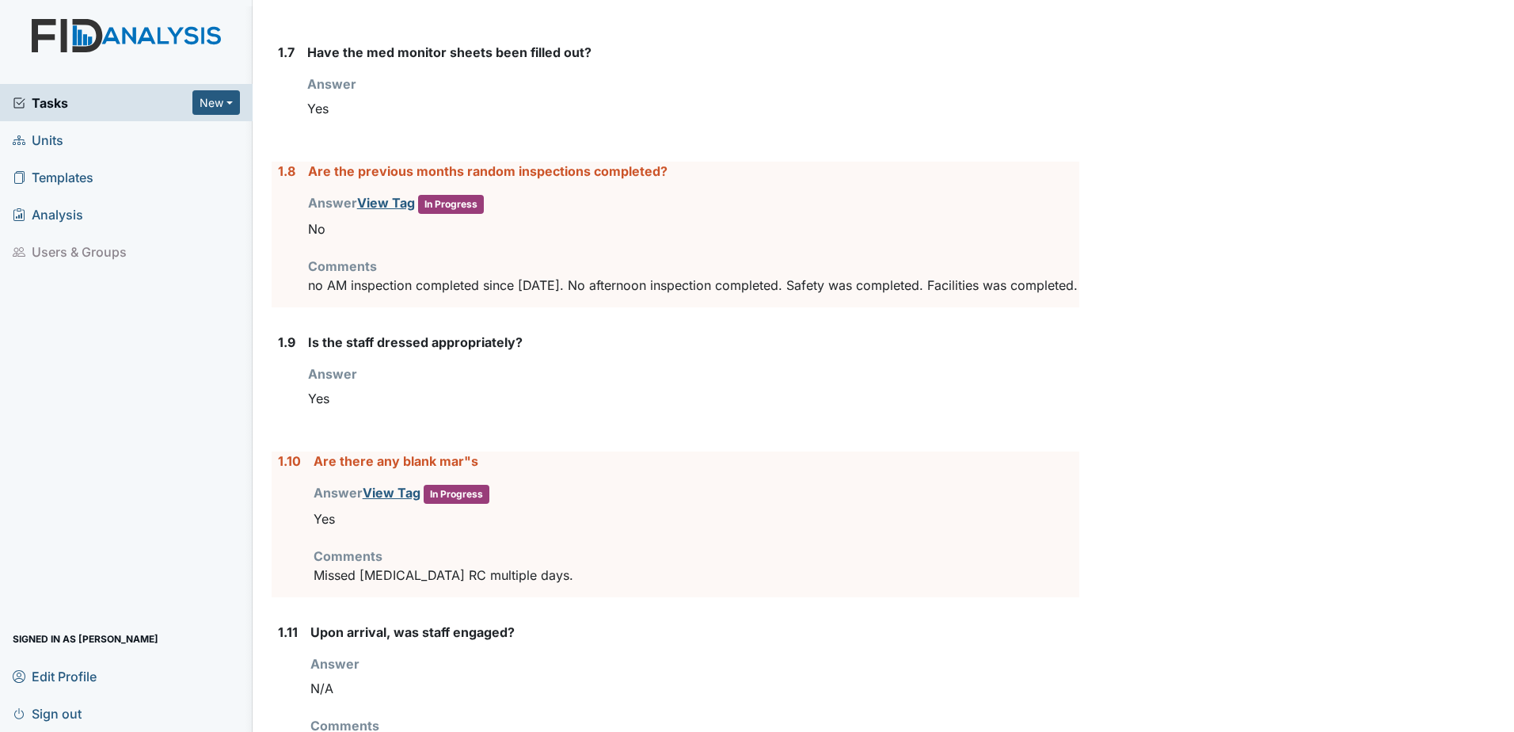
scroll to position [1030, 0]
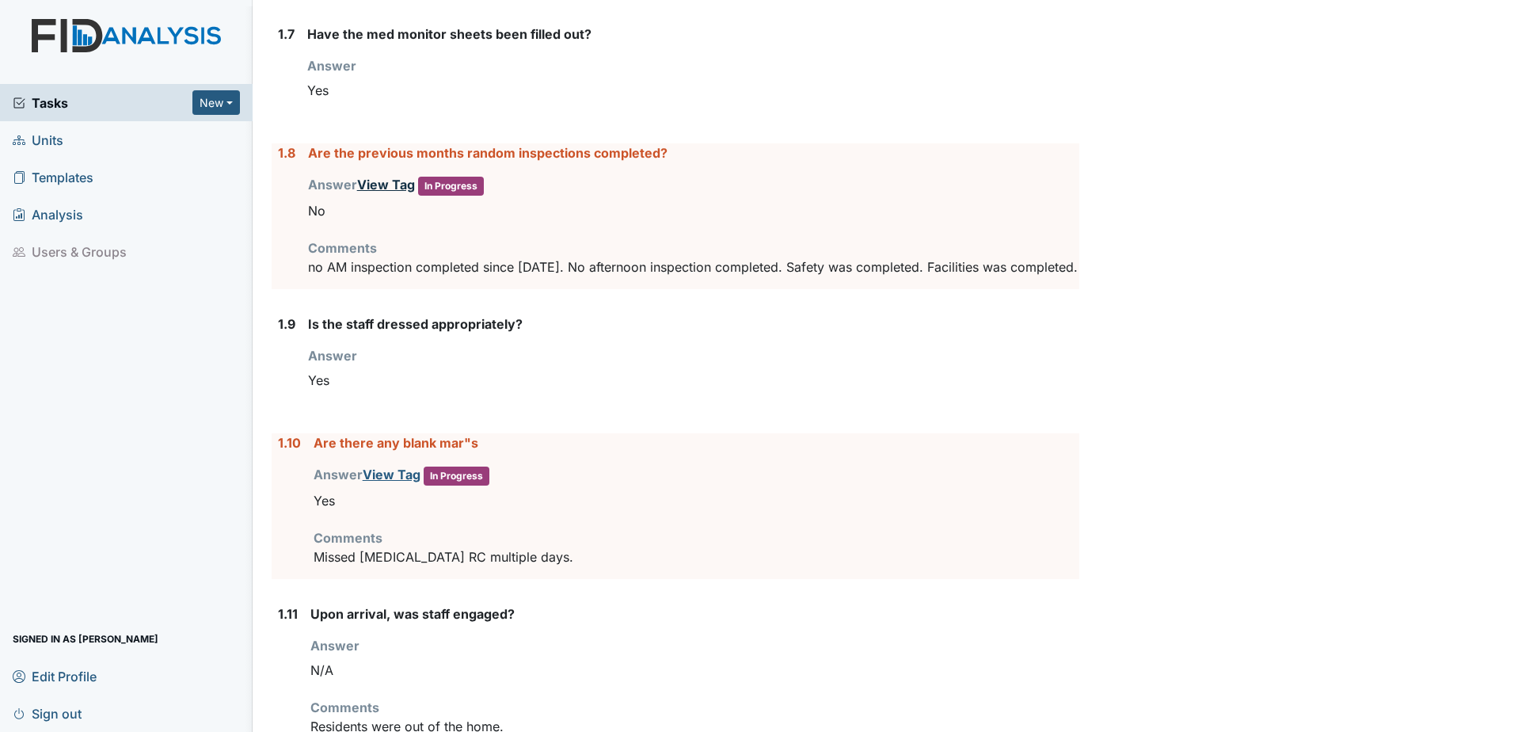
click at [386, 180] on link "View Tag" at bounding box center [386, 185] width 58 height 16
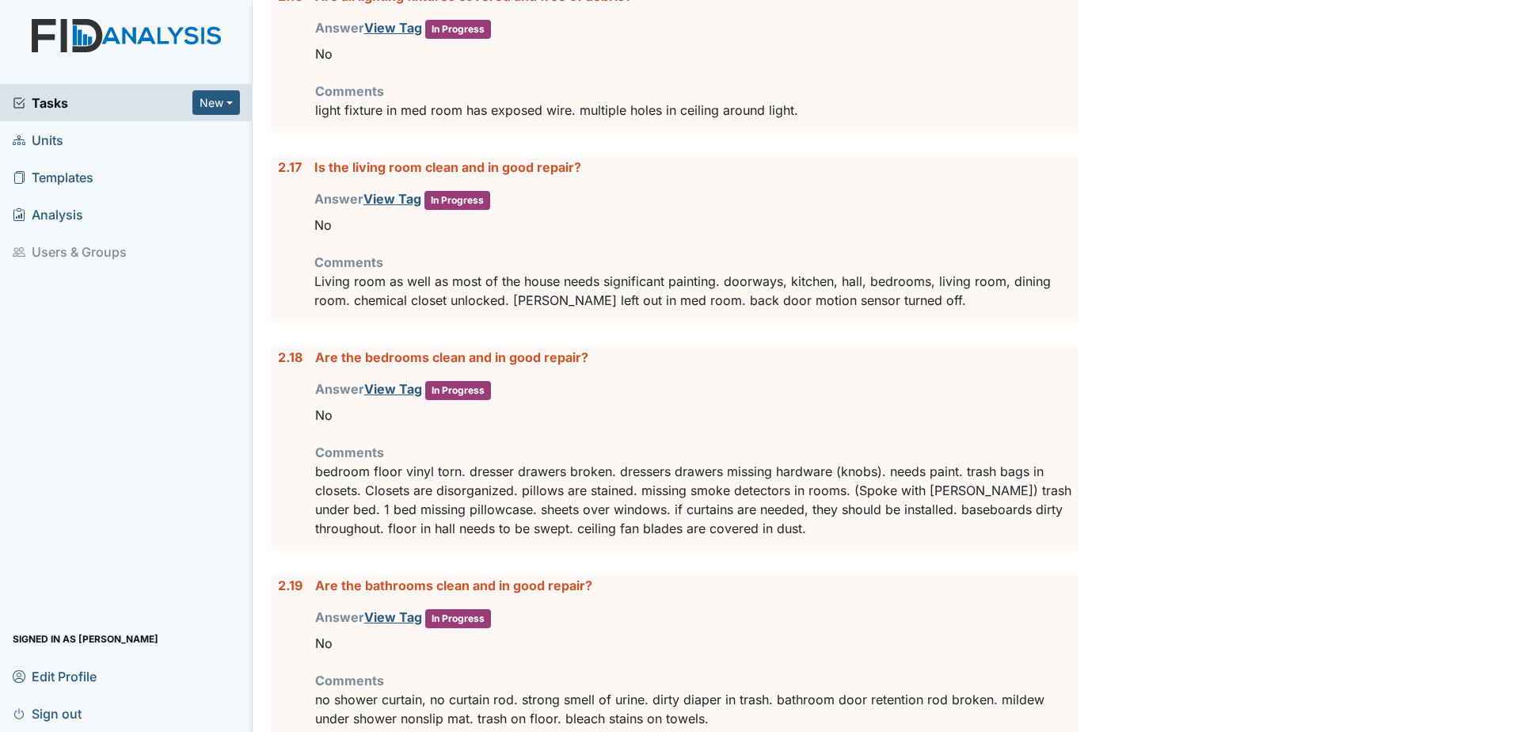
scroll to position [3882, 0]
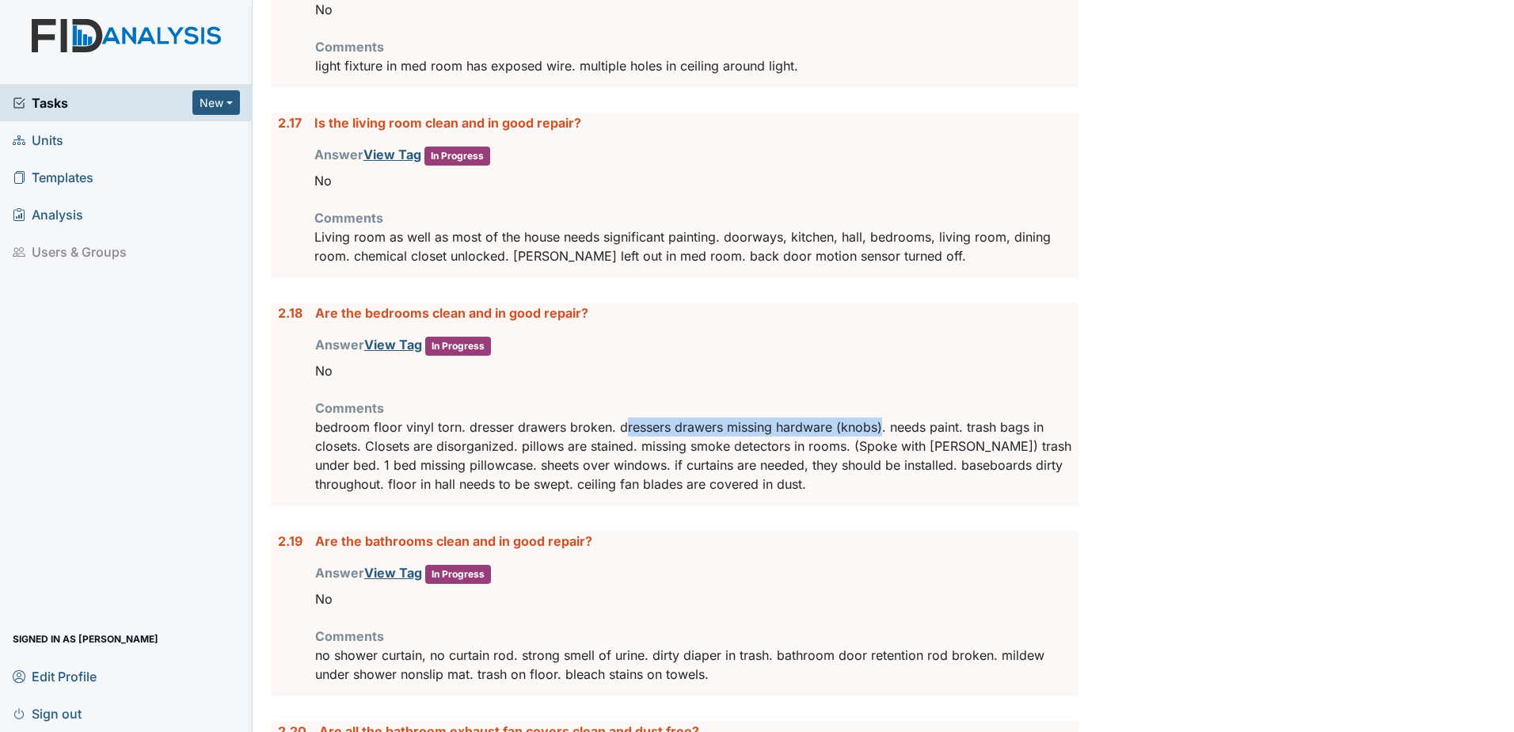
drag, startPoint x: 623, startPoint y: 442, endPoint x: 881, endPoint y: 451, distance: 258.4
click at [881, 451] on p "bedroom floor vinyl torn. dresser drawers broken. dressers drawers missing hard…" at bounding box center [697, 455] width 764 height 76
click at [394, 352] on link "View Tag" at bounding box center [393, 345] width 58 height 16
click at [695, 358] on div "Answer View Tag In Progress You must select one of the below options. No" at bounding box center [697, 360] width 764 height 51
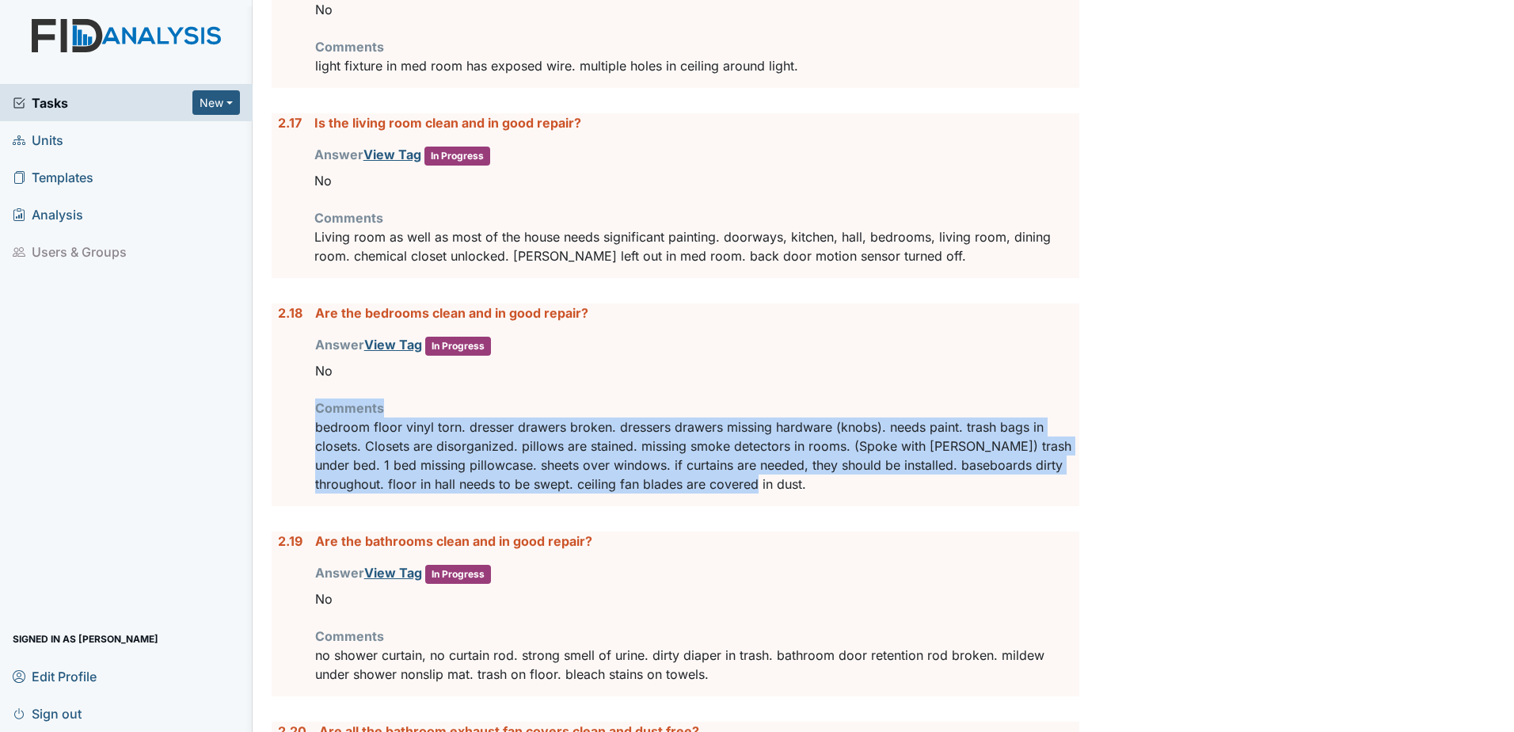
drag, startPoint x: 768, startPoint y: 504, endPoint x: 552, endPoint y: 387, distance: 245.6
click at [552, 387] on div "Are the bedrooms clean and in good repair? Answer View Tag In Progress You must…" at bounding box center [697, 404] width 764 height 203
click at [552, 386] on div "No" at bounding box center [697, 371] width 764 height 30
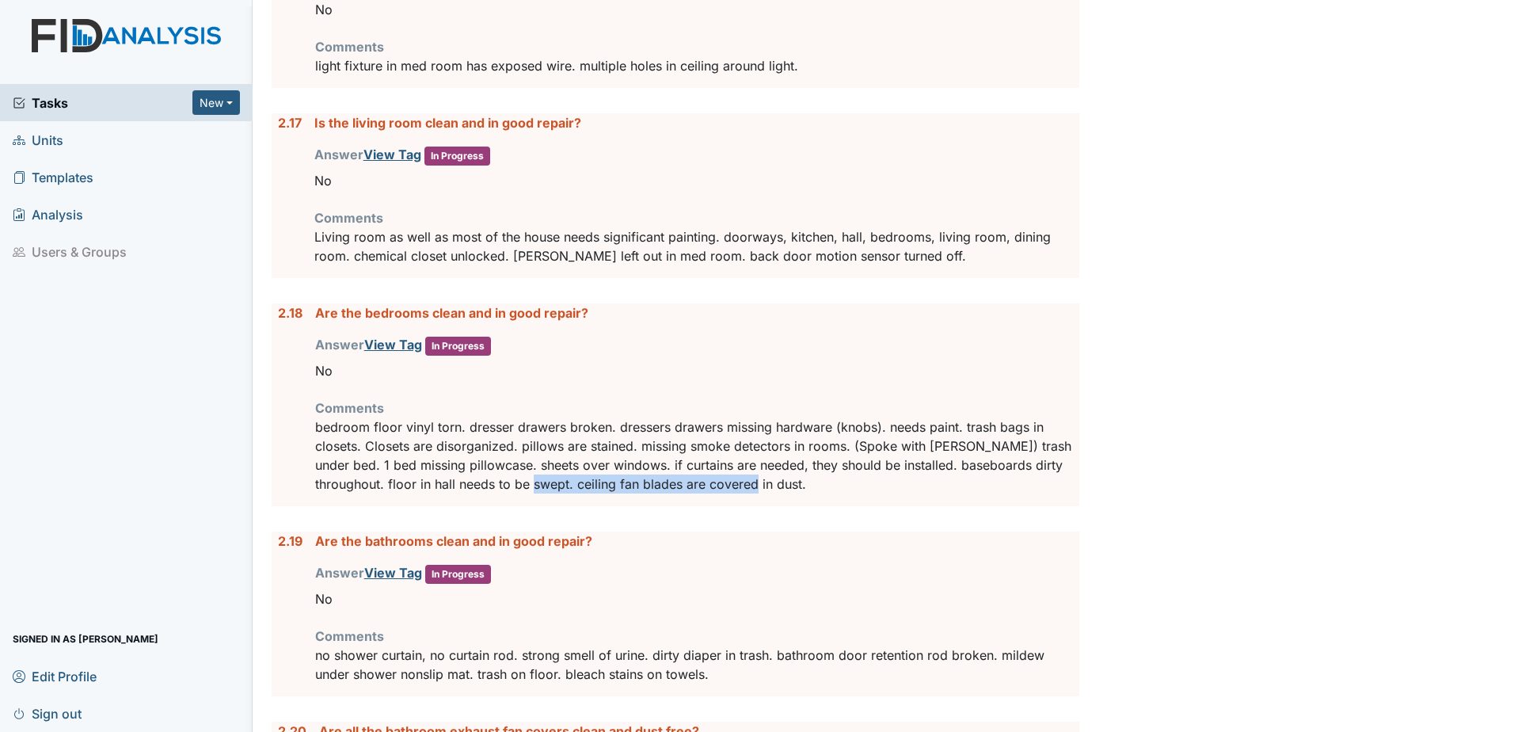
drag, startPoint x: 517, startPoint y: 507, endPoint x: 784, endPoint y: 498, distance: 267.1
click at [784, 493] on p "bedroom floor vinyl torn. dresser drawers broken. dressers drawers missing hard…" at bounding box center [697, 455] width 764 height 76
drag, startPoint x: 784, startPoint y: 498, endPoint x: 750, endPoint y: 507, distance: 35.2
click at [750, 493] on p "bedroom floor vinyl torn. dresser drawers broken. dressers drawers missing hard…" at bounding box center [697, 455] width 764 height 76
drag, startPoint x: 748, startPoint y: 508, endPoint x: 497, endPoint y: 496, distance: 251.4
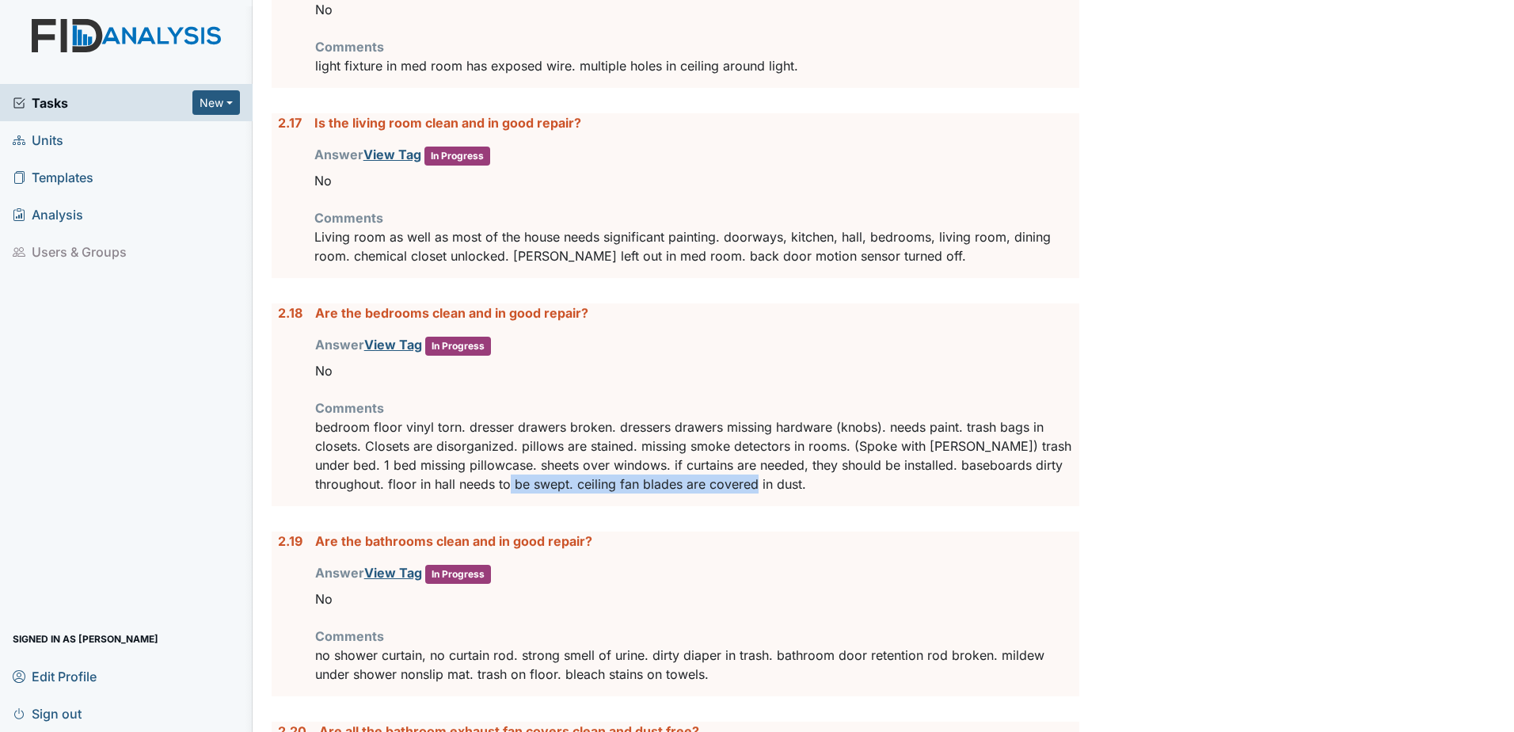
click at [497, 493] on p "bedroom floor vinyl torn. dresser drawers broken. dressers drawers missing hard…" at bounding box center [697, 455] width 764 height 76
click at [717, 577] on div "Are the bathrooms clean and in good repair? Answer View Tag In Progress You mus…" at bounding box center [697, 613] width 764 height 165
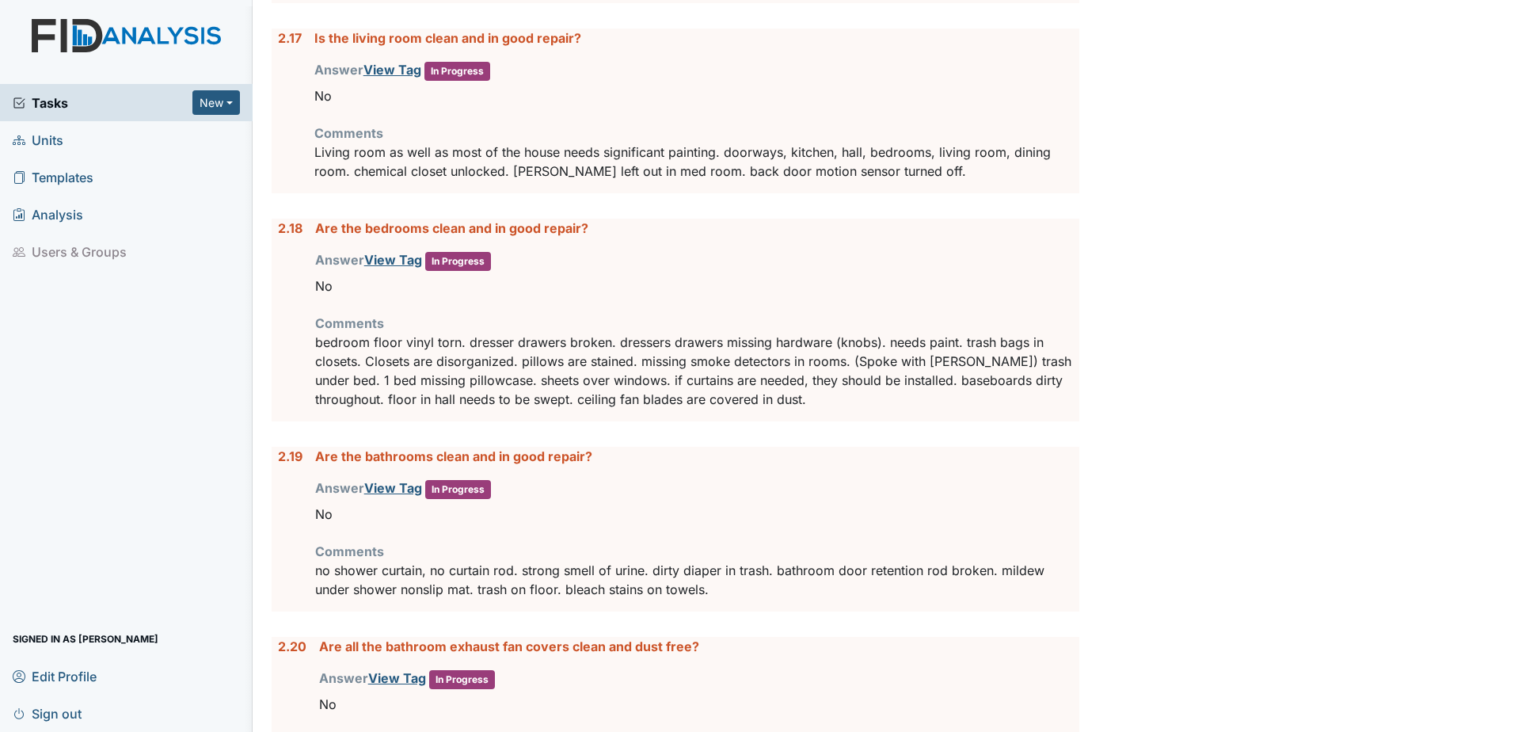
scroll to position [4040, 0]
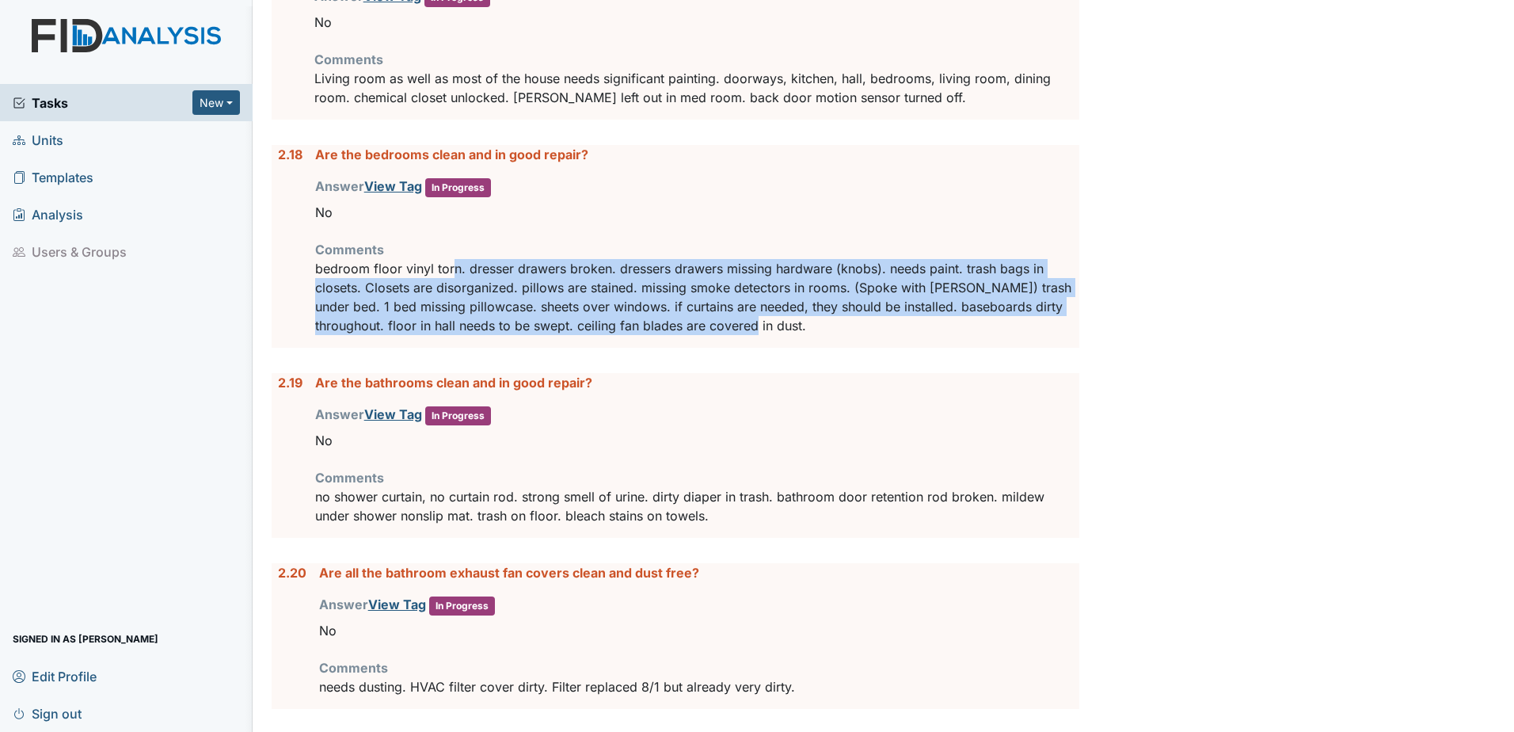
drag, startPoint x: 451, startPoint y: 290, endPoint x: 1064, endPoint y: 350, distance: 615.2
click at [1064, 335] on p "bedroom floor vinyl torn. dresser drawers broken. dressers drawers missing hard…" at bounding box center [697, 297] width 764 height 76
drag, startPoint x: 1064, startPoint y: 350, endPoint x: 919, endPoint y: 339, distance: 145.4
click at [919, 335] on p "bedroom floor vinyl torn. dresser drawers broken. dressers drawers missing hard…" at bounding box center [697, 297] width 764 height 76
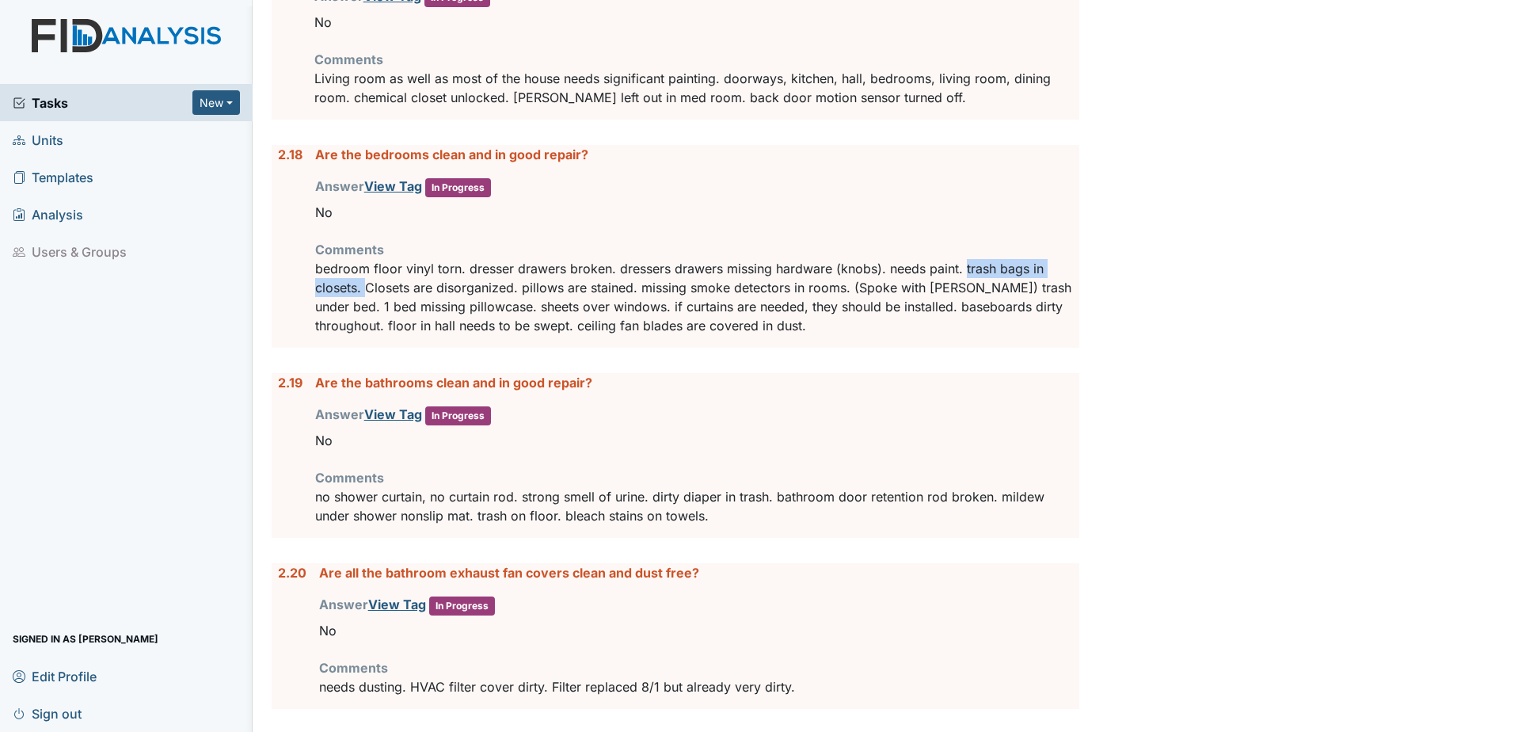
drag, startPoint x: 963, startPoint y: 291, endPoint x: 366, endPoint y: 312, distance: 597.6
click at [366, 312] on p "bedroom floor vinyl torn. dresser drawers broken. dressers drawers missing hard…" at bounding box center [697, 297] width 764 height 76
click at [849, 331] on p "bedroom floor vinyl torn. dresser drawers broken. dressers drawers missing hard…" at bounding box center [697, 297] width 764 height 76
click at [379, 194] on link "View Tag" at bounding box center [393, 186] width 58 height 16
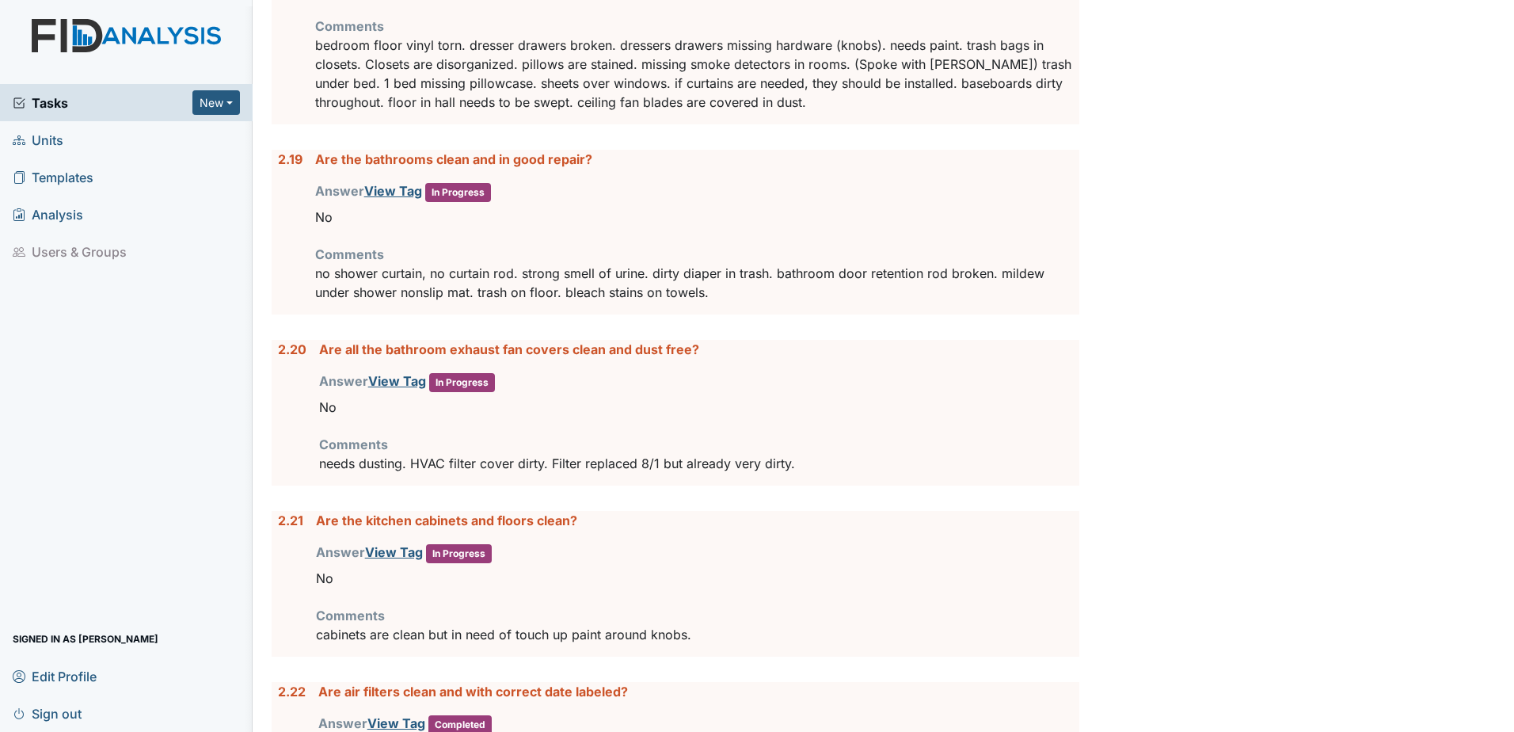
scroll to position [4278, 0]
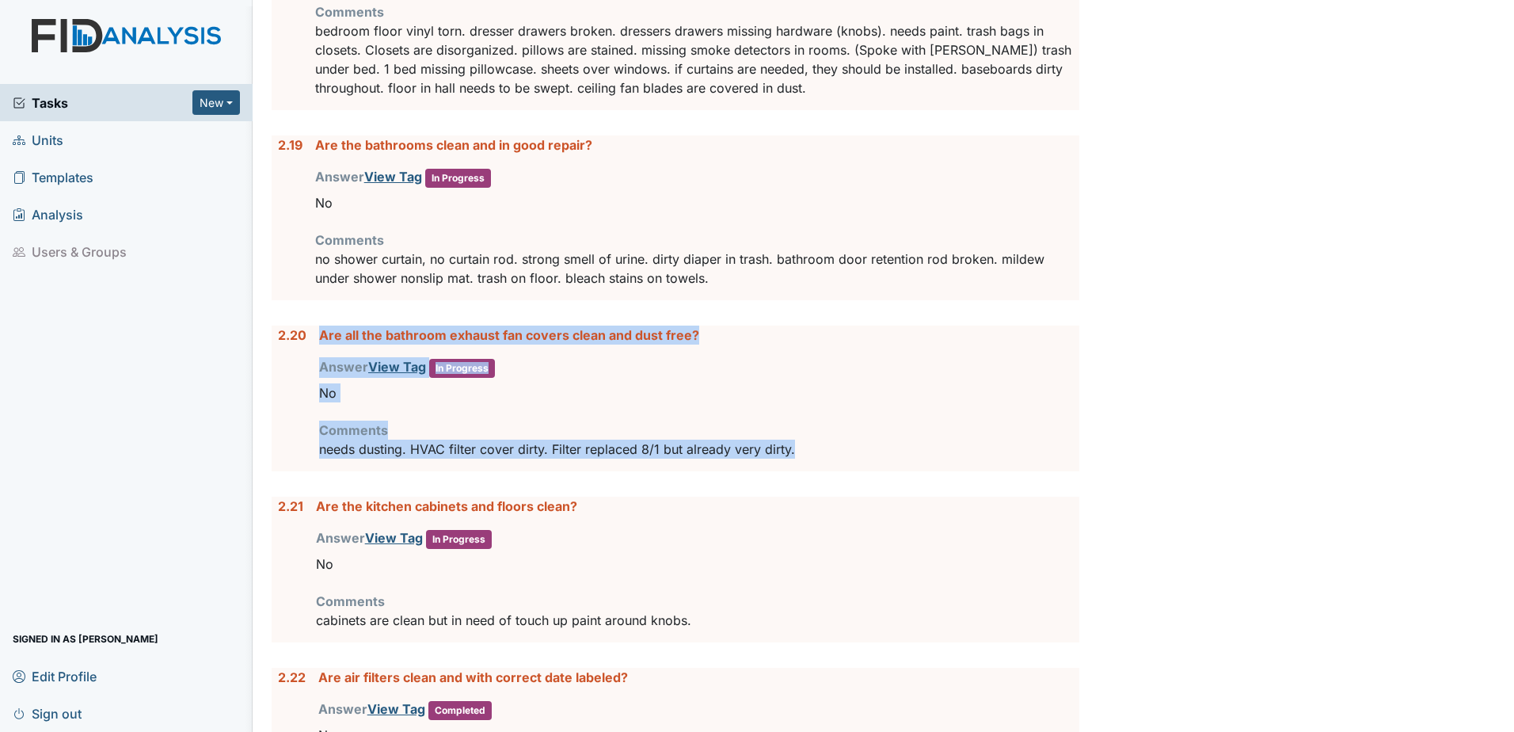
drag, startPoint x: 318, startPoint y: 351, endPoint x: 935, endPoint y: 463, distance: 627.0
click at [935, 463] on div "2.20 Are all the bathroom exhaust fan covers clean and dust free? Answer View T…" at bounding box center [676, 399] width 808 height 146
drag, startPoint x: 935, startPoint y: 463, endPoint x: 853, endPoint y: 476, distance: 82.7
click at [853, 459] on p "needs dusting. HVAC filter cover dirty. Filter replaced 8/1 but already very di…" at bounding box center [699, 449] width 760 height 19
drag, startPoint x: 846, startPoint y: 478, endPoint x: 305, endPoint y: 356, distance: 554.5
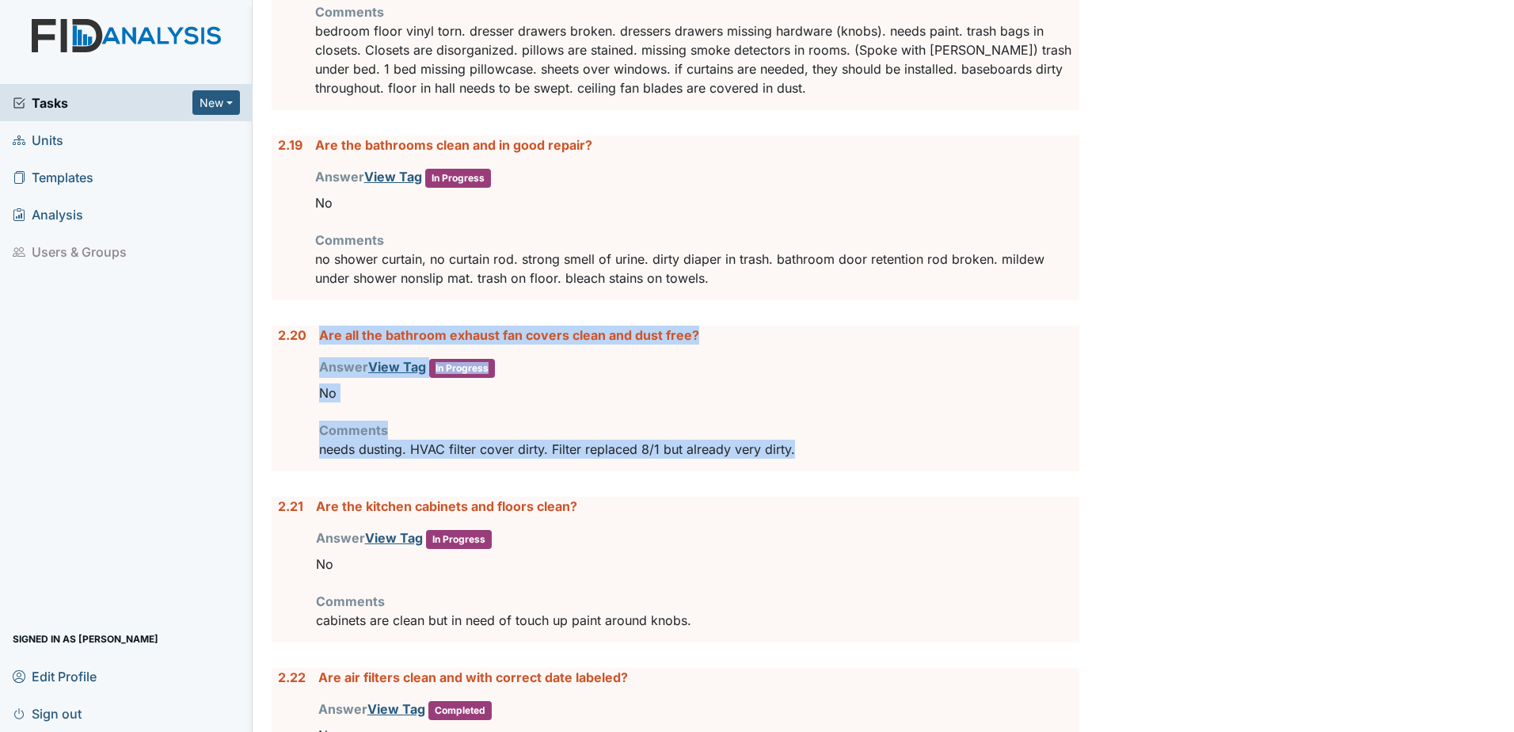
click at [305, 356] on div "2.20 Are all the bathroom exhaust fan covers clean and dust free? Answer View T…" at bounding box center [676, 399] width 808 height 146
click at [813, 459] on p "needs dusting. HVAC filter cover dirty. Filter replaced 8/1 but already very di…" at bounding box center [699, 449] width 760 height 19
drag, startPoint x: 813, startPoint y: 469, endPoint x: 268, endPoint y: 346, distance: 558.6
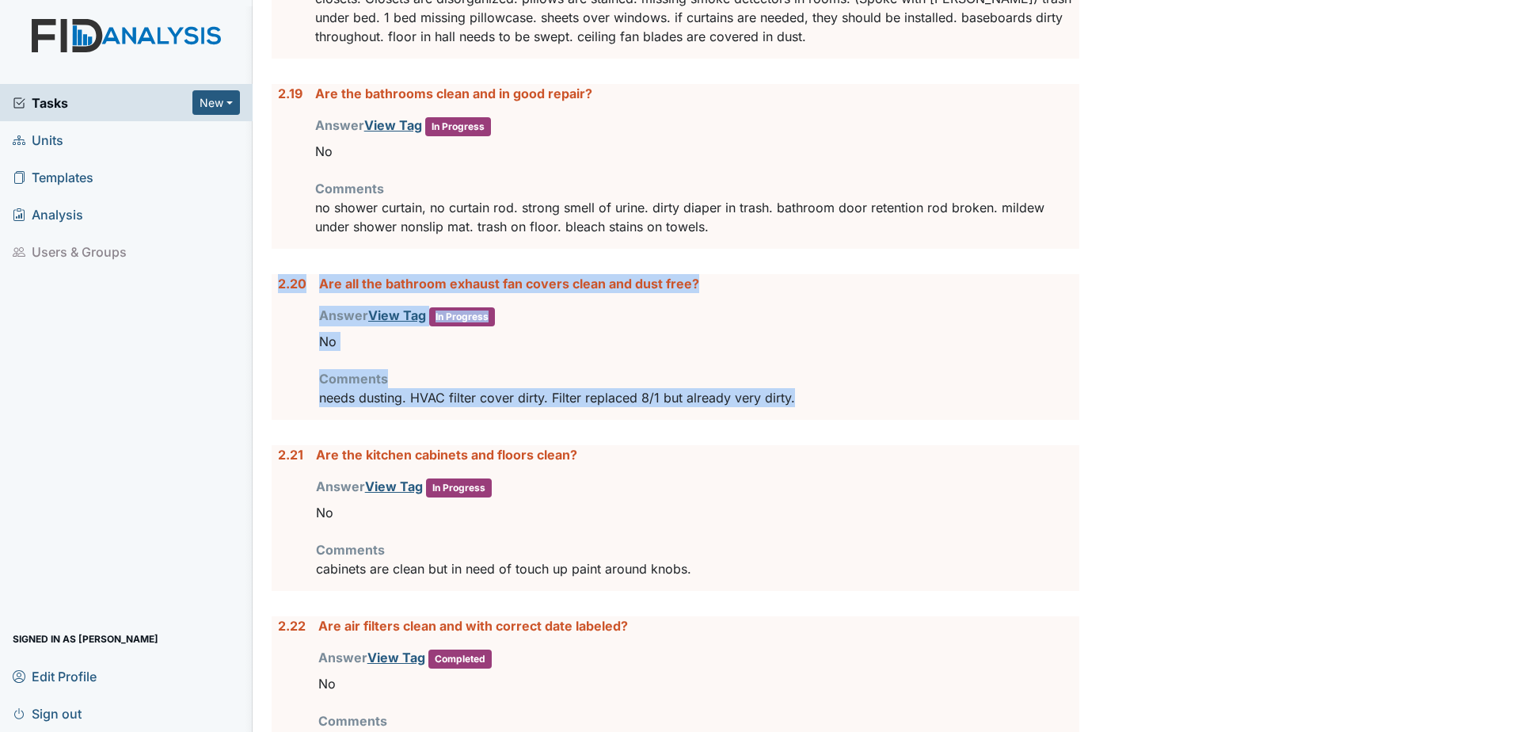
scroll to position [4357, 0]
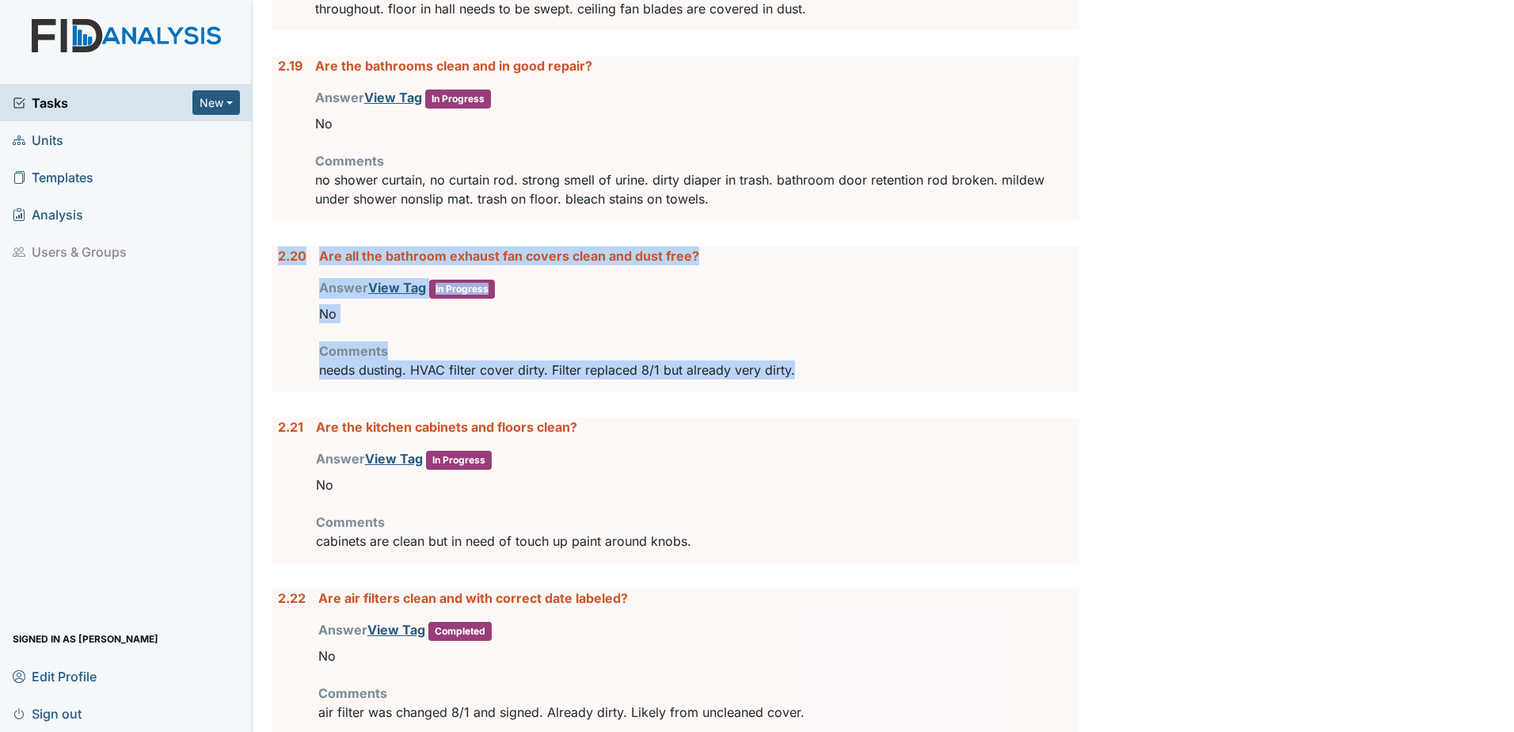
click at [803, 379] on p "needs dusting. HVAC filter cover dirty. Filter replaced 8/1 but already very di…" at bounding box center [699, 369] width 760 height 19
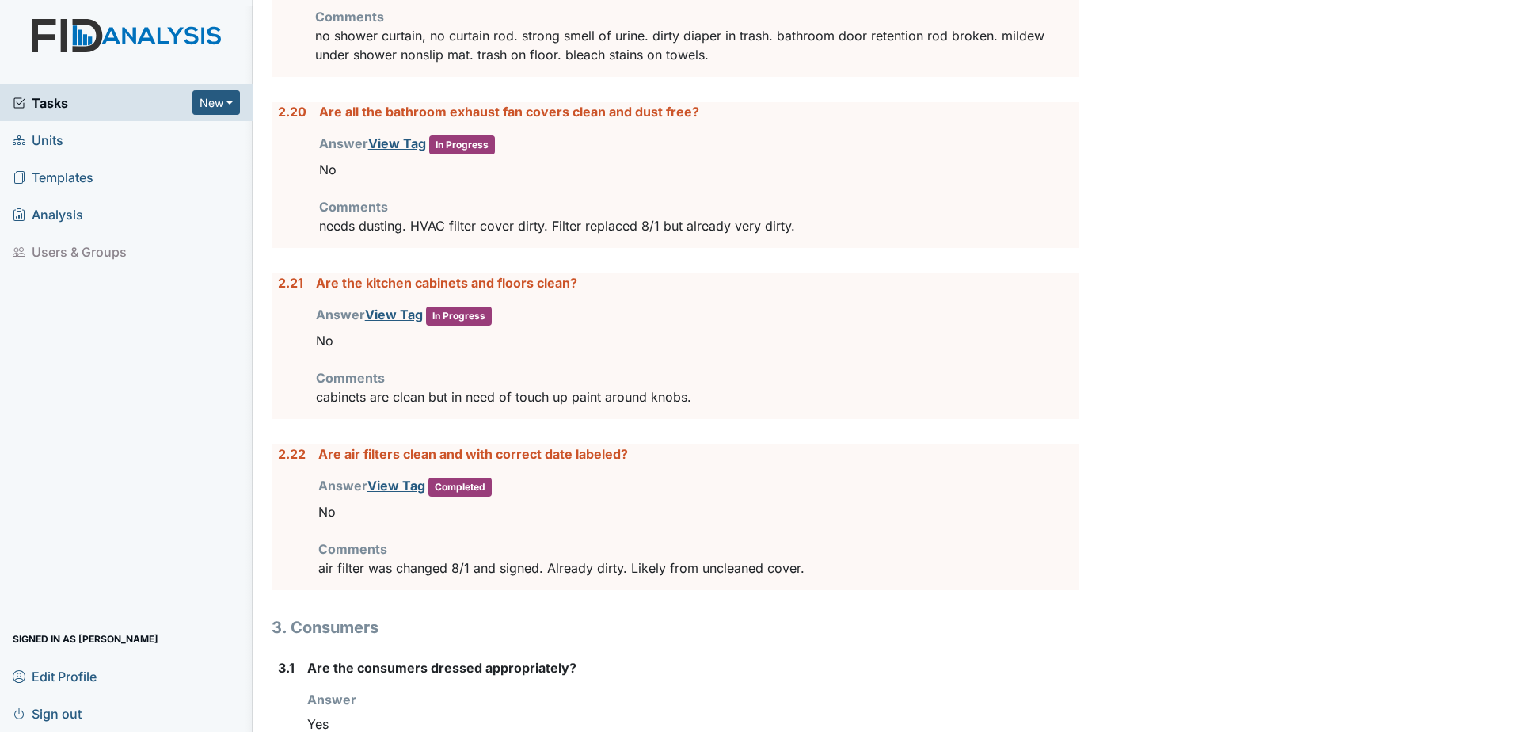
scroll to position [4515, 0]
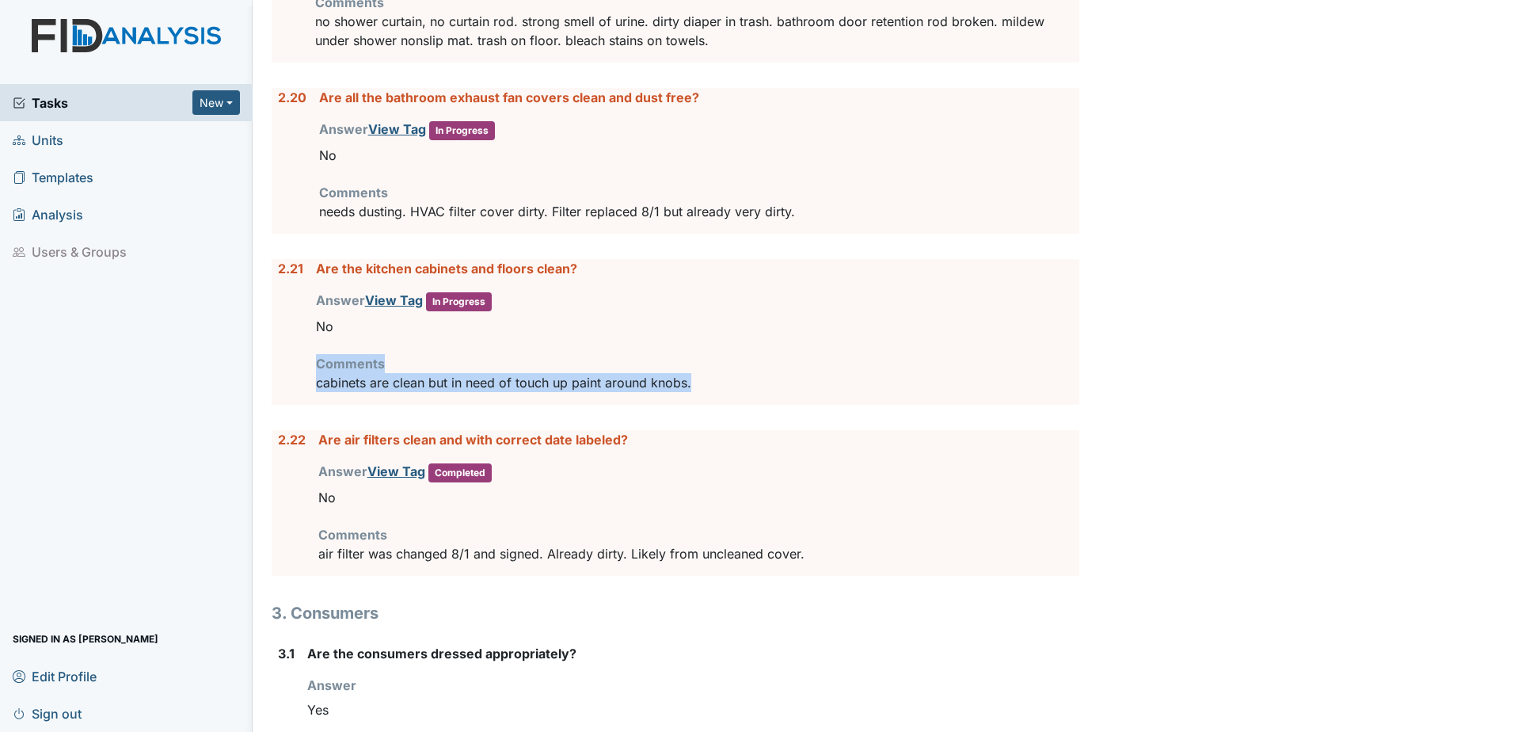
drag, startPoint x: 725, startPoint y: 404, endPoint x: 356, endPoint y: 350, distance: 373.0
click at [356, 350] on div "Are the kitchen cabinets and floors clean? Answer View Tag In Progress You must…" at bounding box center [698, 332] width 764 height 146
drag, startPoint x: 356, startPoint y: 350, endPoint x: 389, endPoint y: 359, distance: 33.6
click at [387, 341] on div "No" at bounding box center [698, 326] width 764 height 30
drag, startPoint x: 733, startPoint y: 405, endPoint x: 346, endPoint y: 374, distance: 387.7
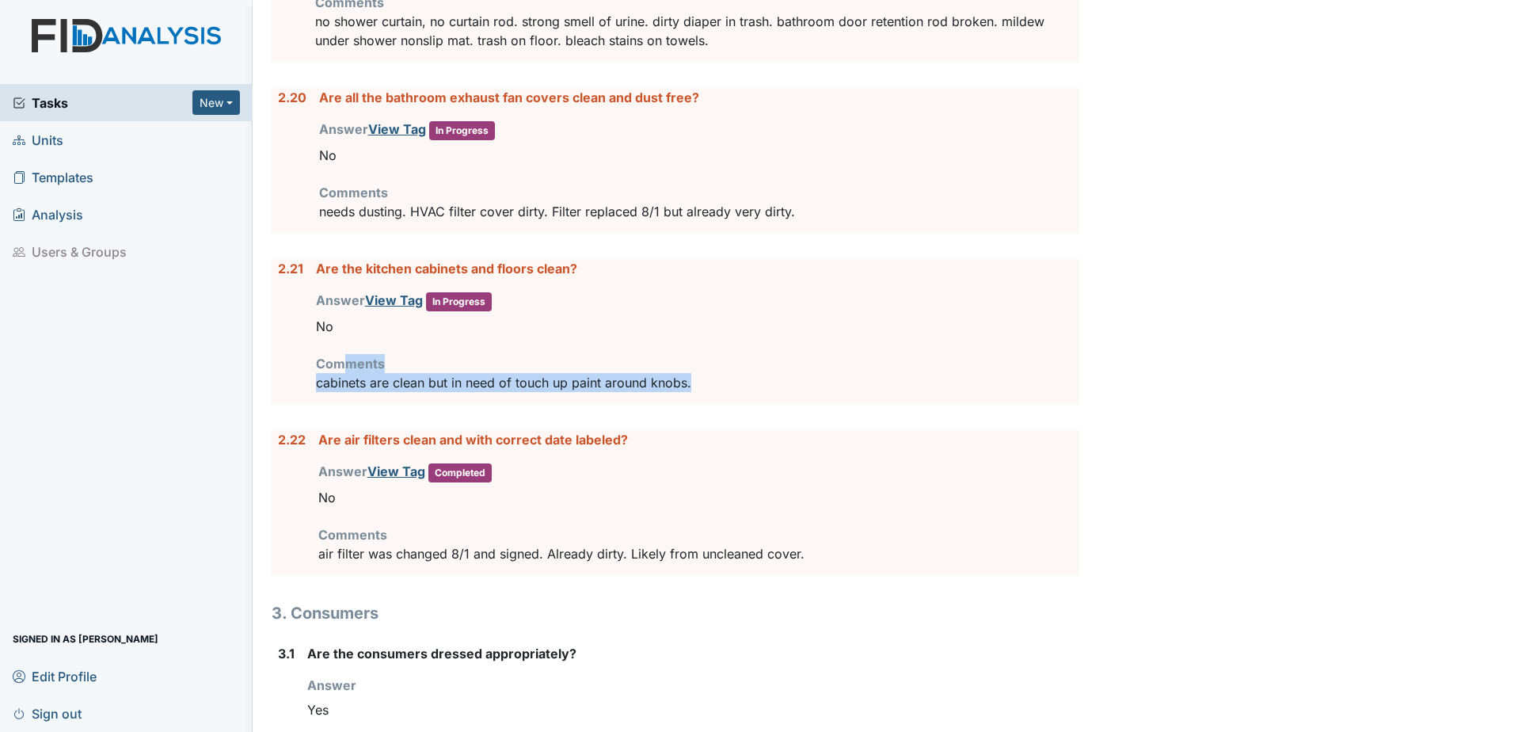
click at [346, 374] on div "Comments cabinets are clean but in need of touch up paint around knobs." at bounding box center [698, 373] width 764 height 38
click at [844, 405] on div "Are the kitchen cabinets and floors clean? Answer View Tag In Progress You must…" at bounding box center [698, 332] width 764 height 146
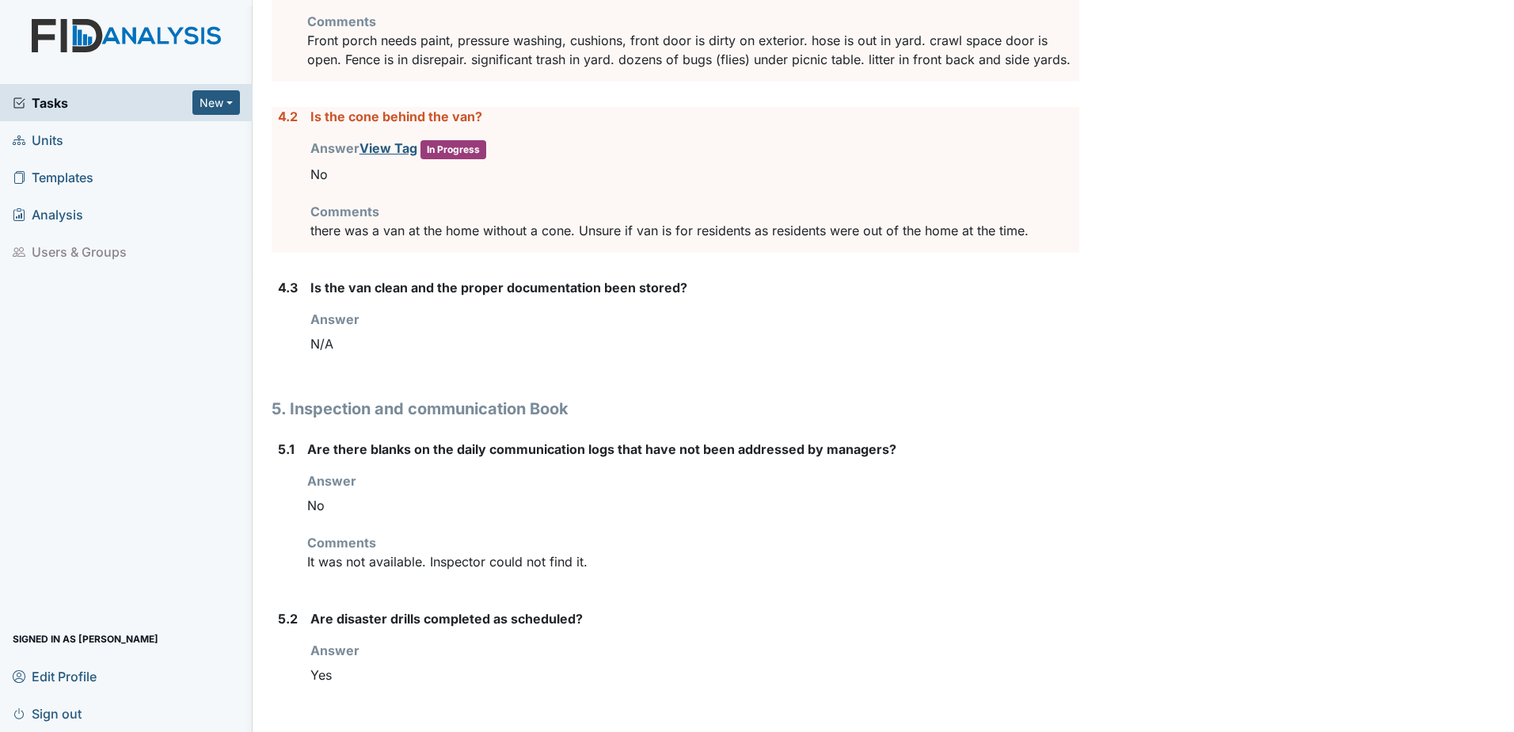
scroll to position [6416, 0]
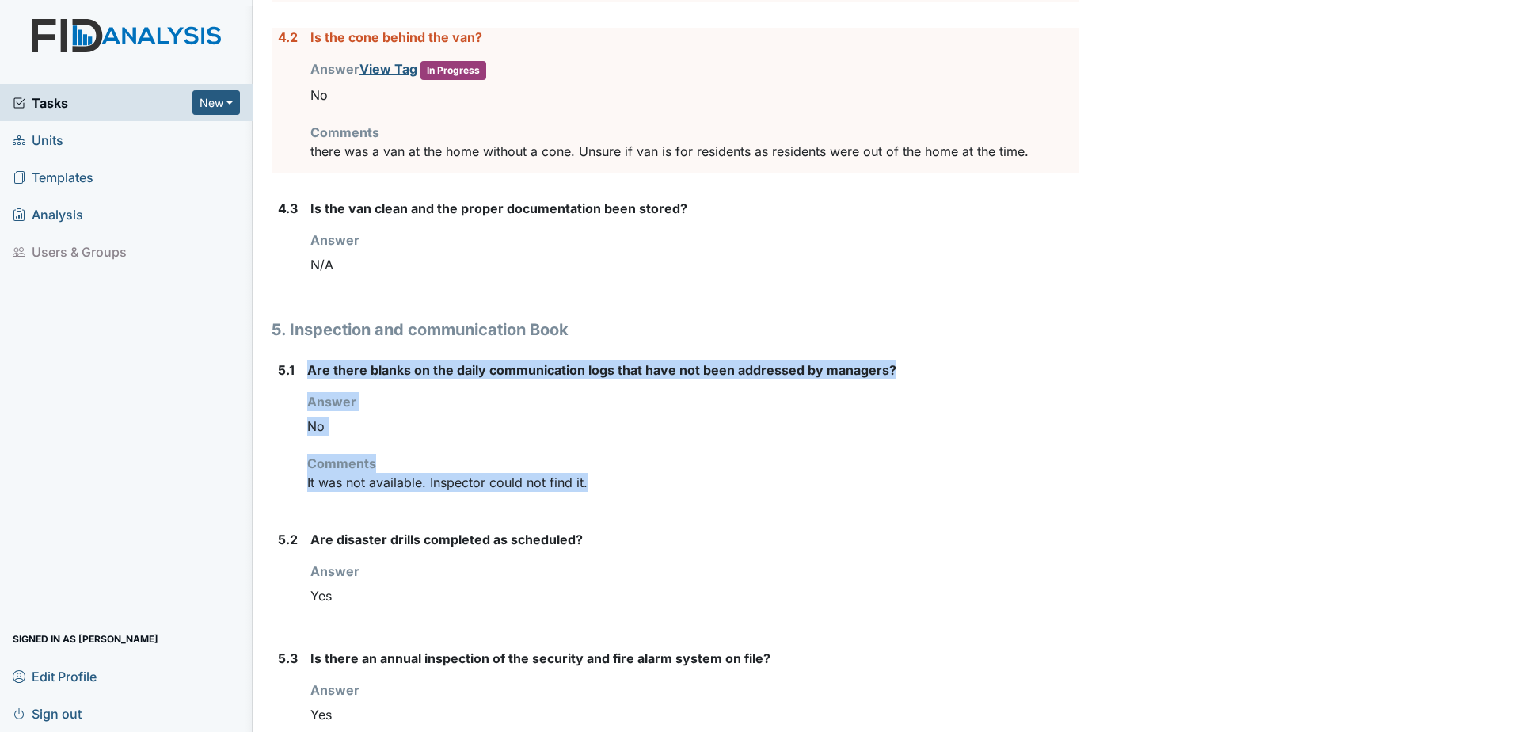
drag, startPoint x: 304, startPoint y: 382, endPoint x: 733, endPoint y: 513, distance: 449.0
click at [733, 505] on div "5.1 Are there blanks on the daily communication logs that have not been address…" at bounding box center [676, 432] width 808 height 144
drag, startPoint x: 733, startPoint y: 513, endPoint x: 661, endPoint y: 508, distance: 73.1
click at [661, 492] on p "It was not available. Inspector could not find it." at bounding box center [693, 482] width 772 height 19
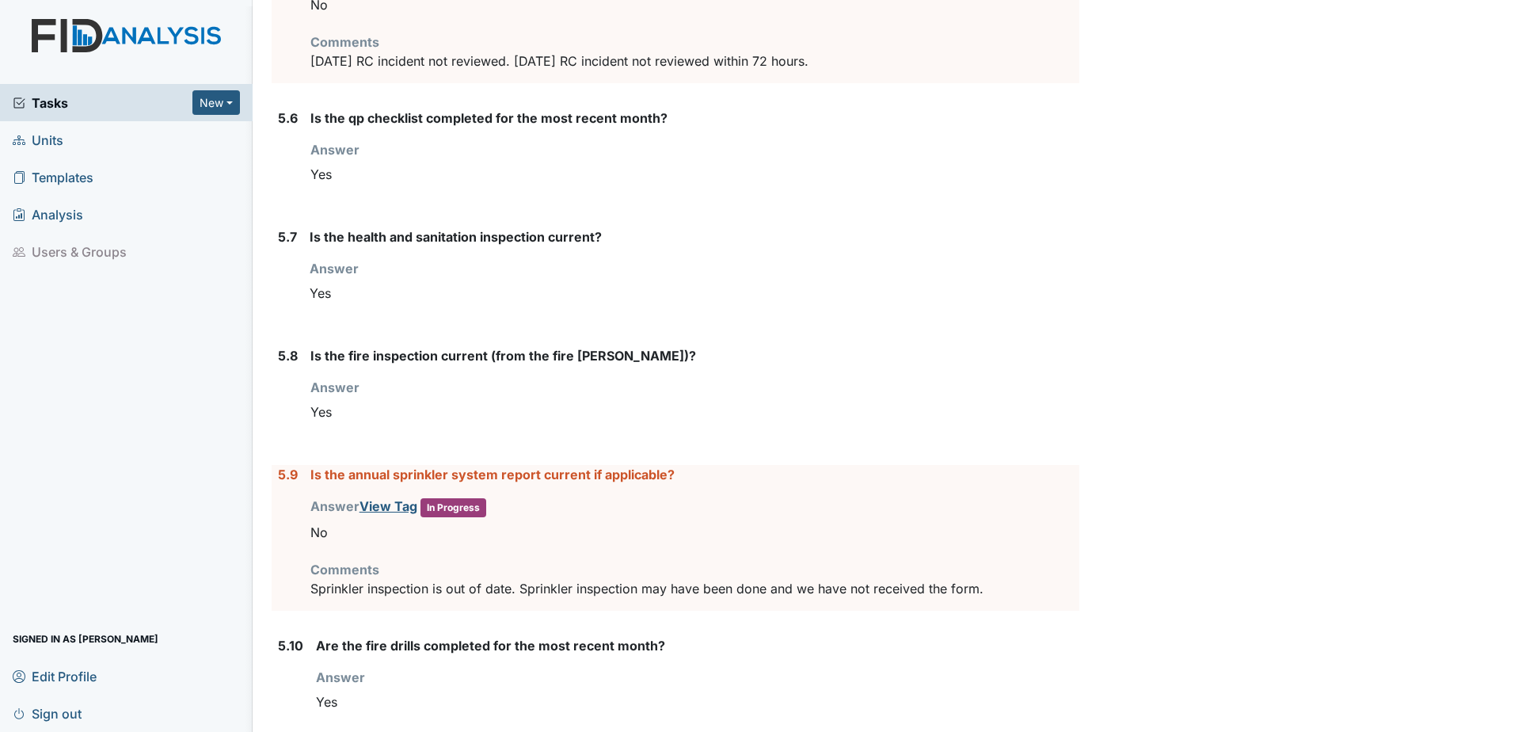
scroll to position [7366, 0]
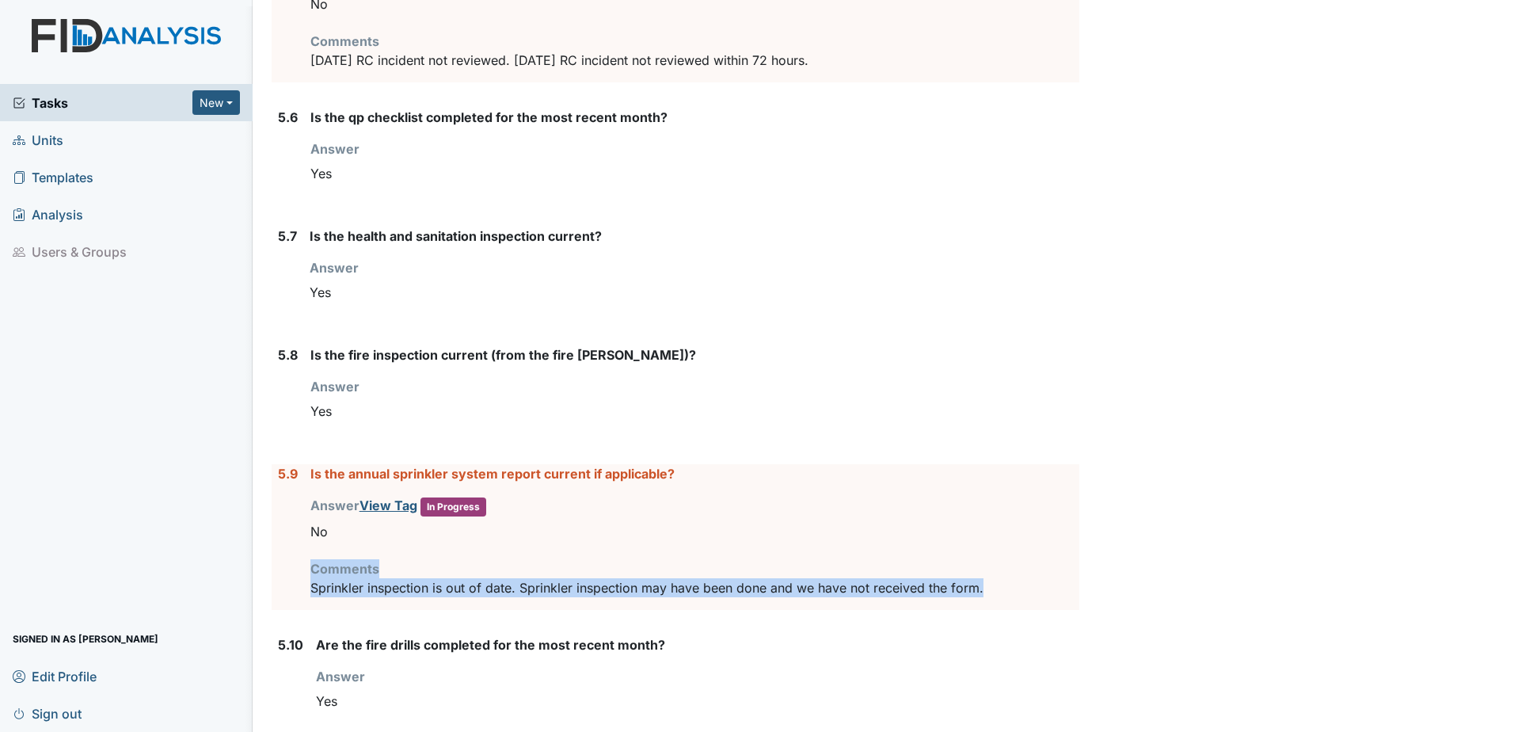
drag, startPoint x: 988, startPoint y: 607, endPoint x: 318, endPoint y: 570, distance: 671.1
click at [318, 570] on div "Is the annual sprinkler system report current if applicable? Answer View Tag In…" at bounding box center [694, 537] width 769 height 146
drag, startPoint x: 318, startPoint y: 570, endPoint x: 458, endPoint y: 571, distance: 140.2
click at [458, 571] on div "Is the annual sprinkler system report current if applicable? Answer View Tag In…" at bounding box center [694, 537] width 769 height 146
drag, startPoint x: 978, startPoint y: 608, endPoint x: 324, endPoint y: 573, distance: 655.1
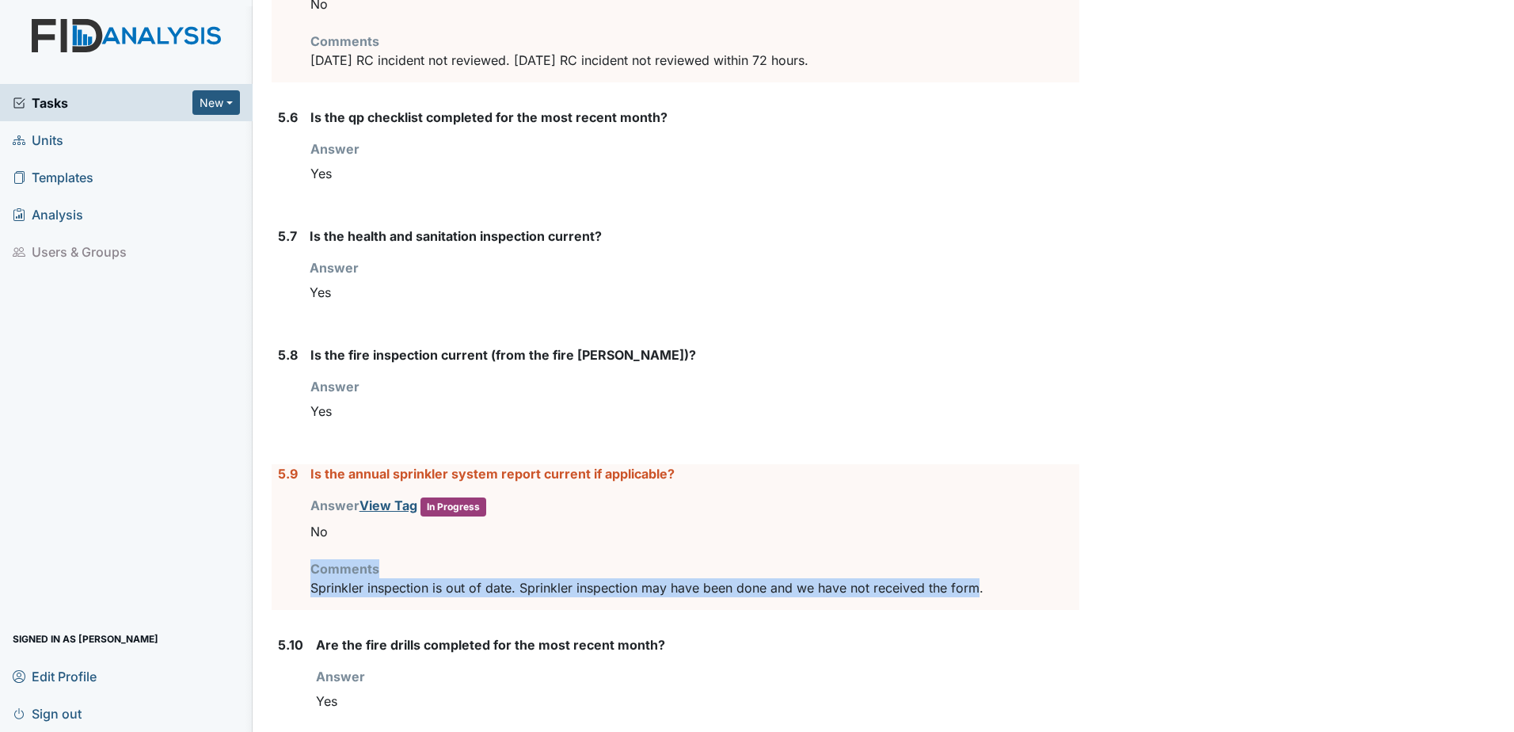
click at [324, 573] on div "Is the annual sprinkler system report current if applicable? Answer View Tag In…" at bounding box center [694, 537] width 769 height 146
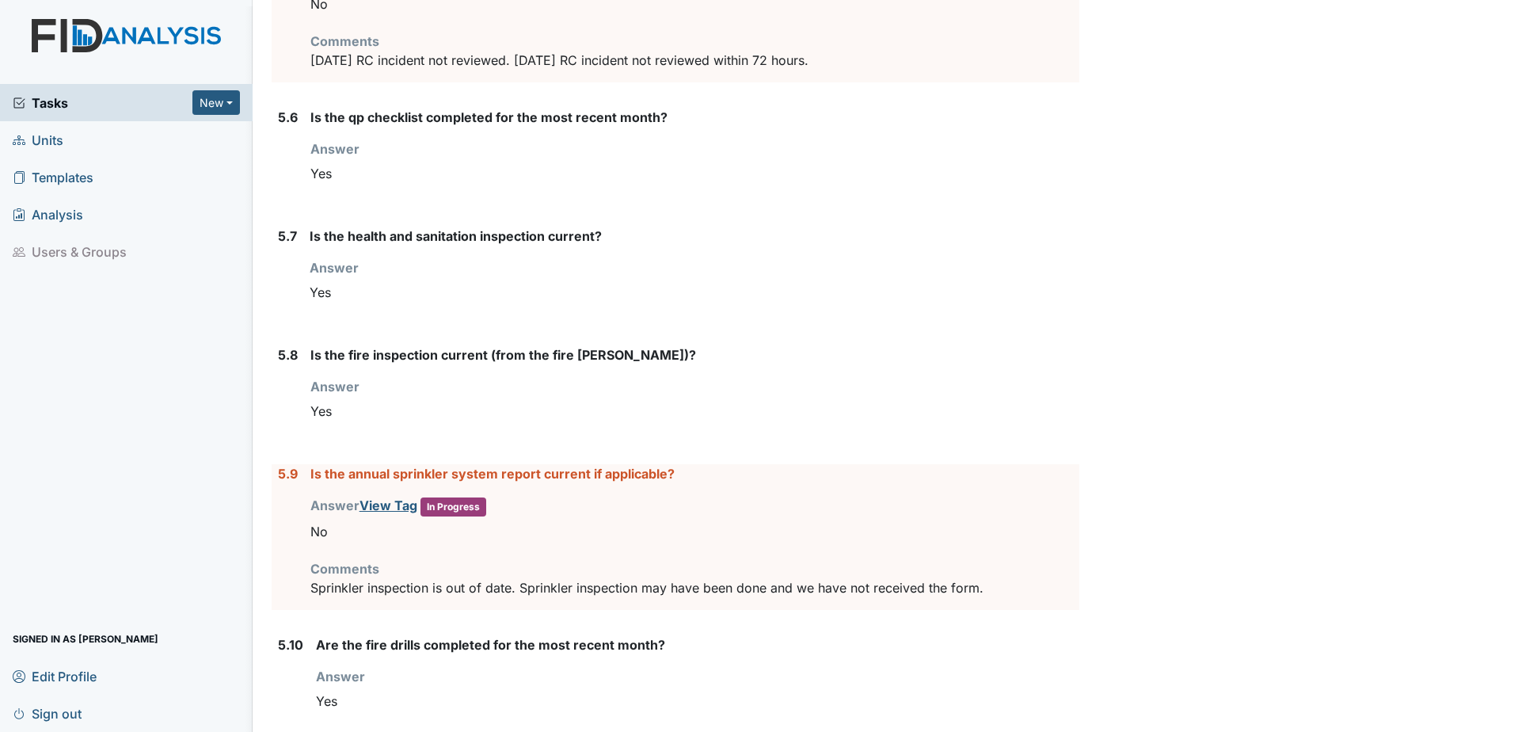
drag, startPoint x: 324, startPoint y: 573, endPoint x: 592, endPoint y: 554, distance: 268.4
click at [592, 546] on div "No" at bounding box center [694, 531] width 769 height 30
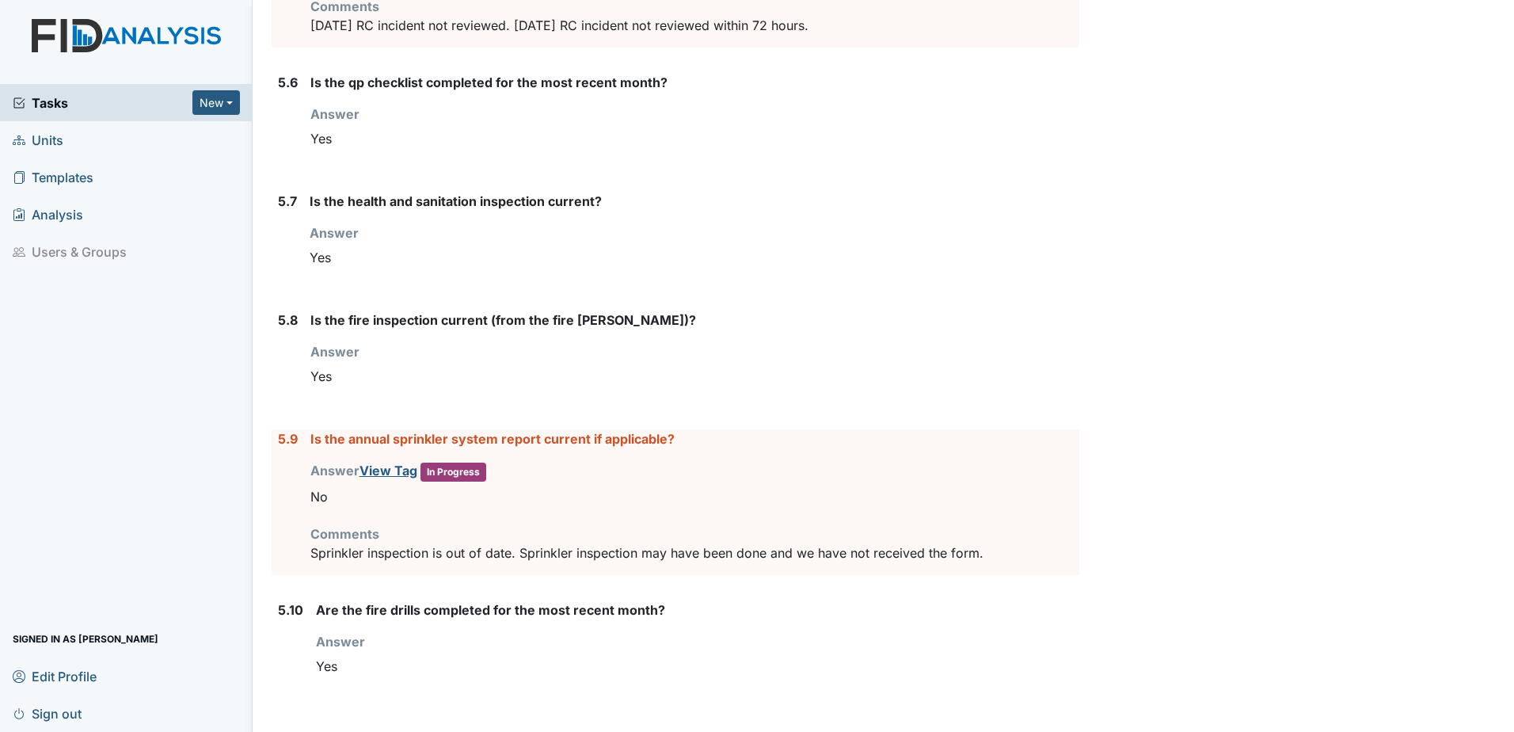
scroll to position [0, 0]
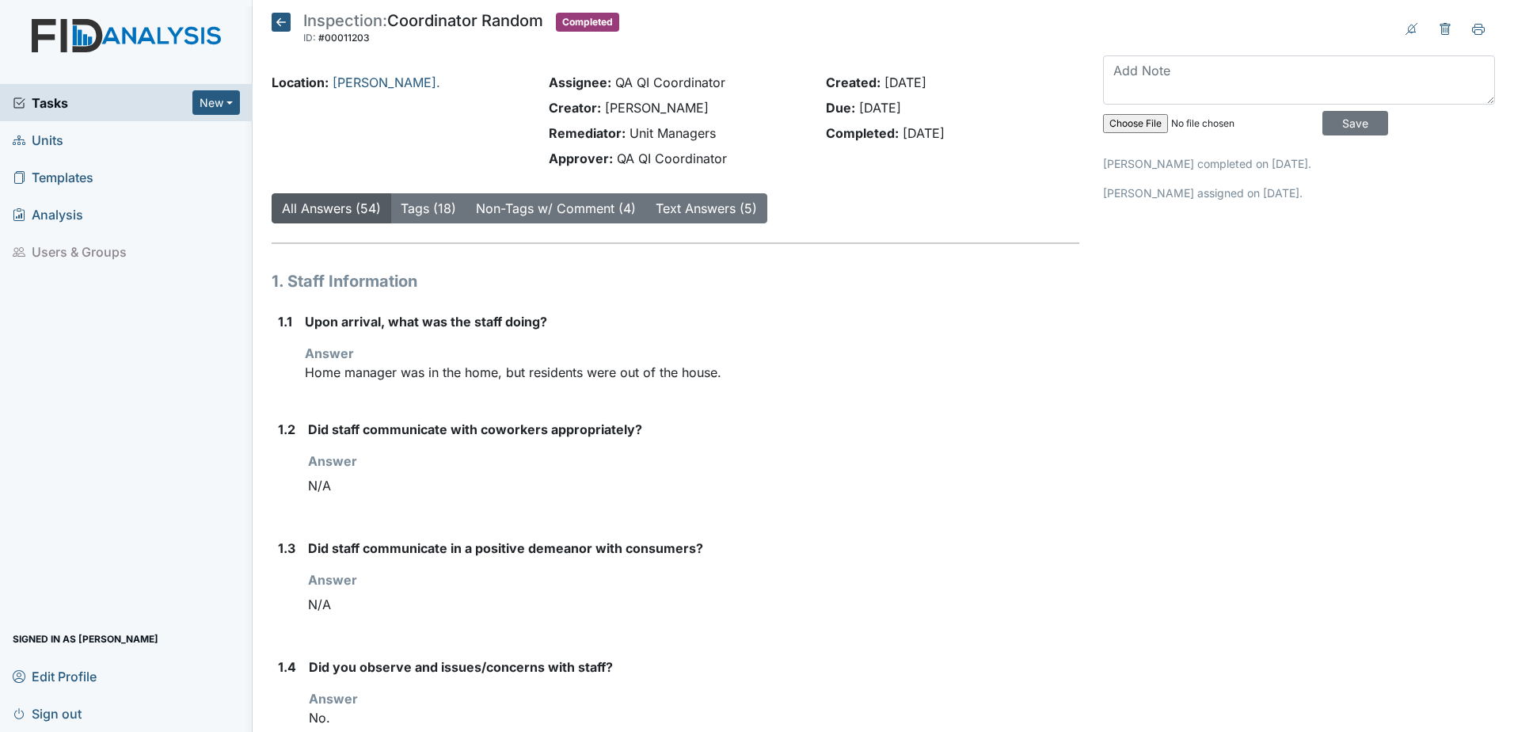
click at [48, 101] on span "Tasks" at bounding box center [103, 102] width 180 height 19
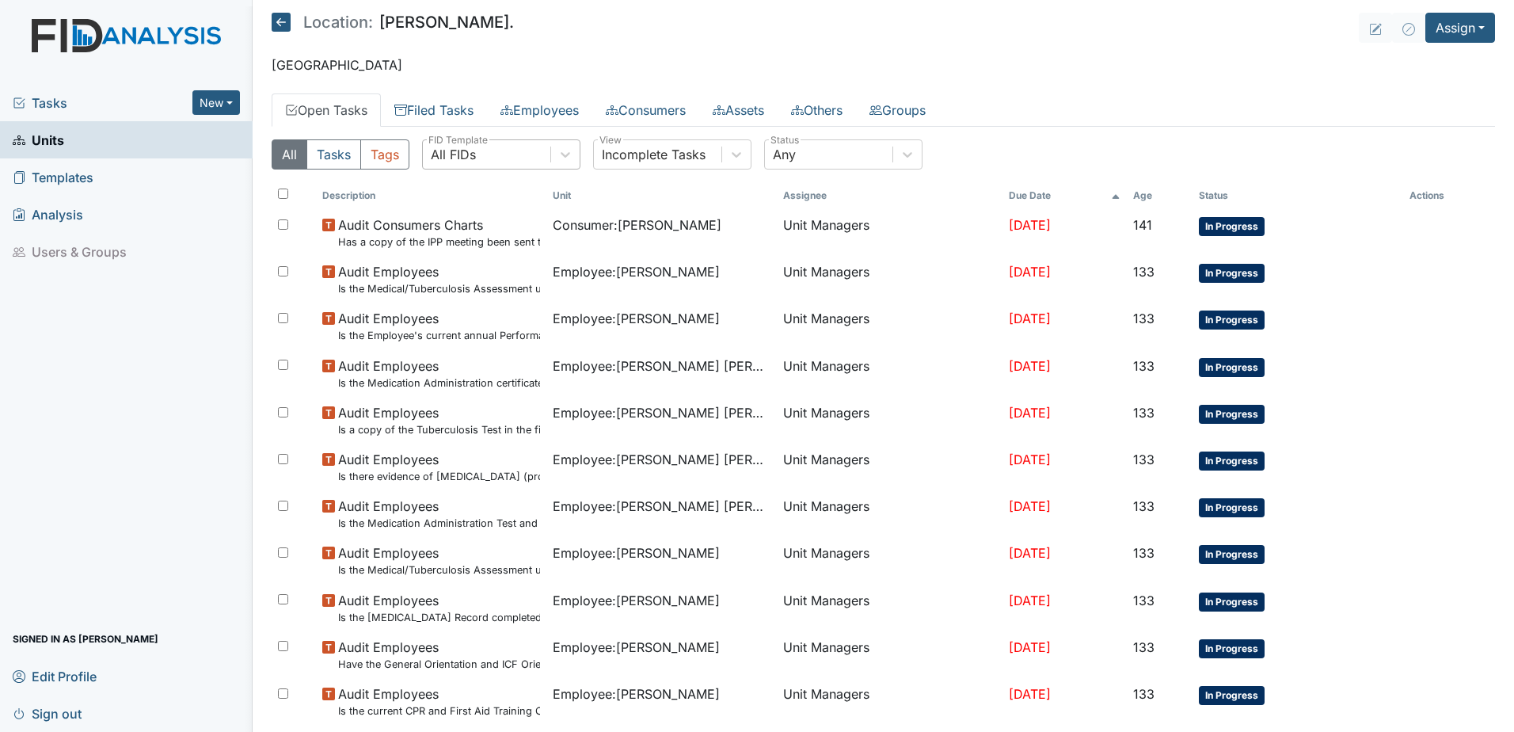
click at [521, 158] on div "All FIDs" at bounding box center [487, 154] width 128 height 29
type input "disaster"
click at [512, 219] on div "Disaster Drill Report" at bounding box center [501, 218] width 158 height 32
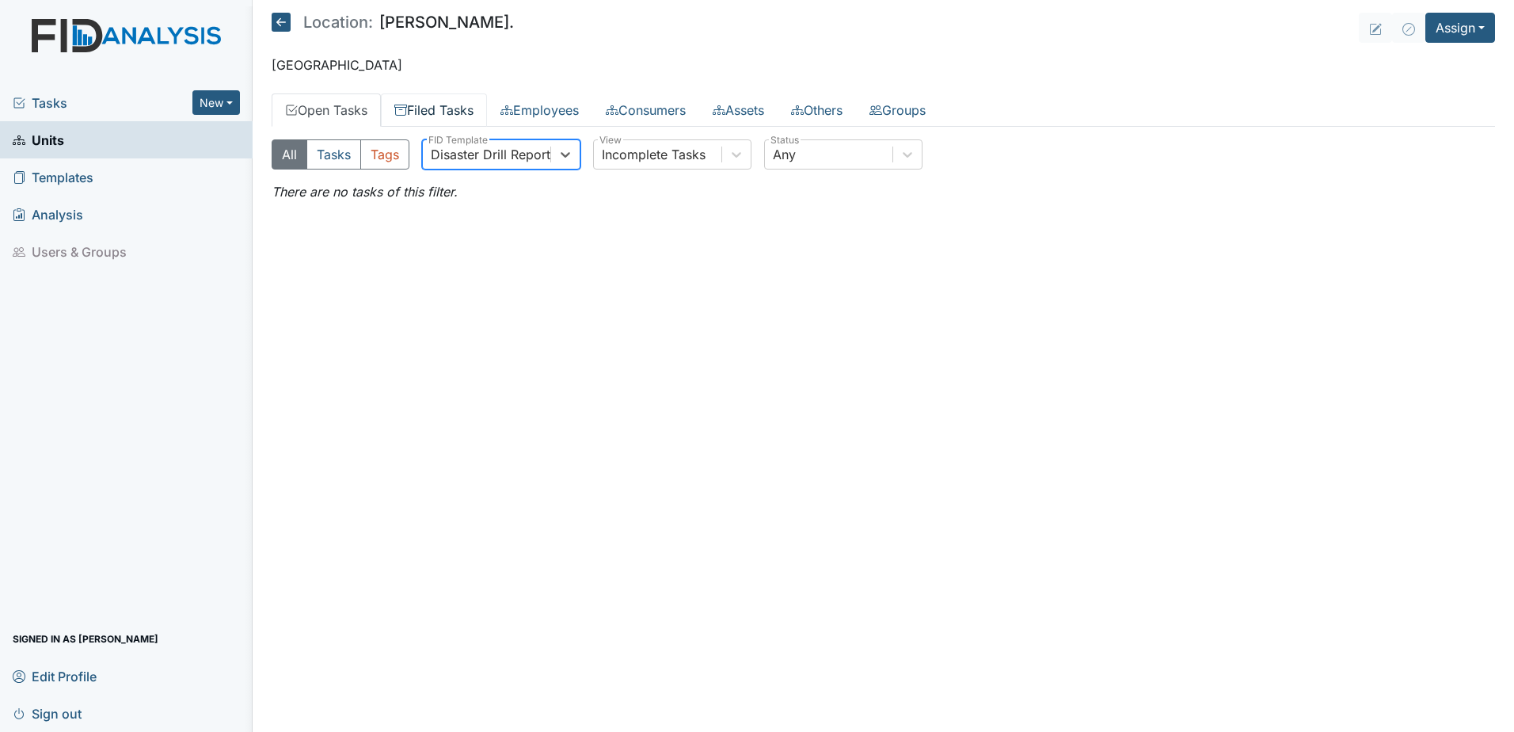
click at [455, 116] on link "Filed Tasks" at bounding box center [434, 109] width 106 height 33
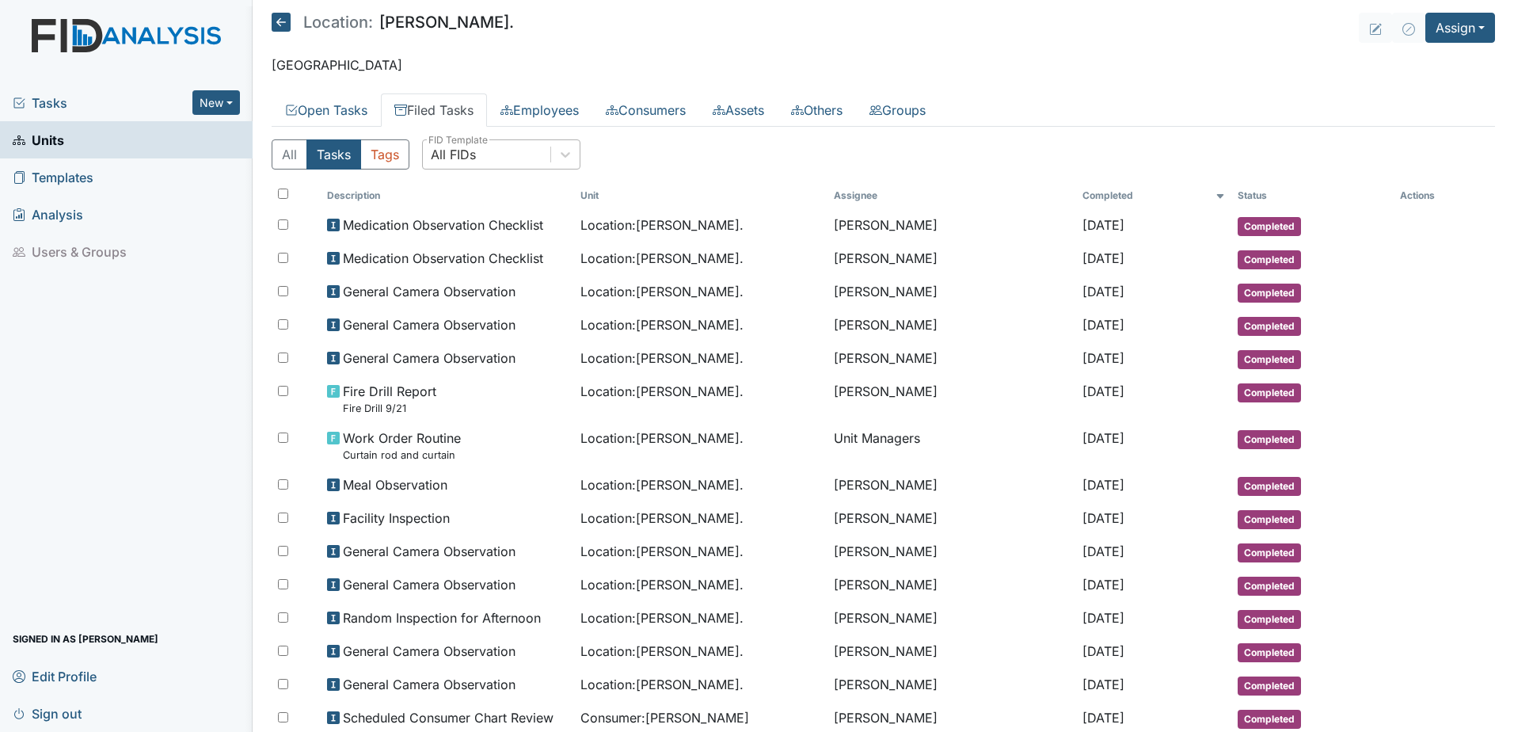
click at [482, 158] on div "All FIDs" at bounding box center [487, 154] width 128 height 29
type input "disaster"
click at [521, 228] on div "Disaster Drill Report" at bounding box center [501, 218] width 158 height 32
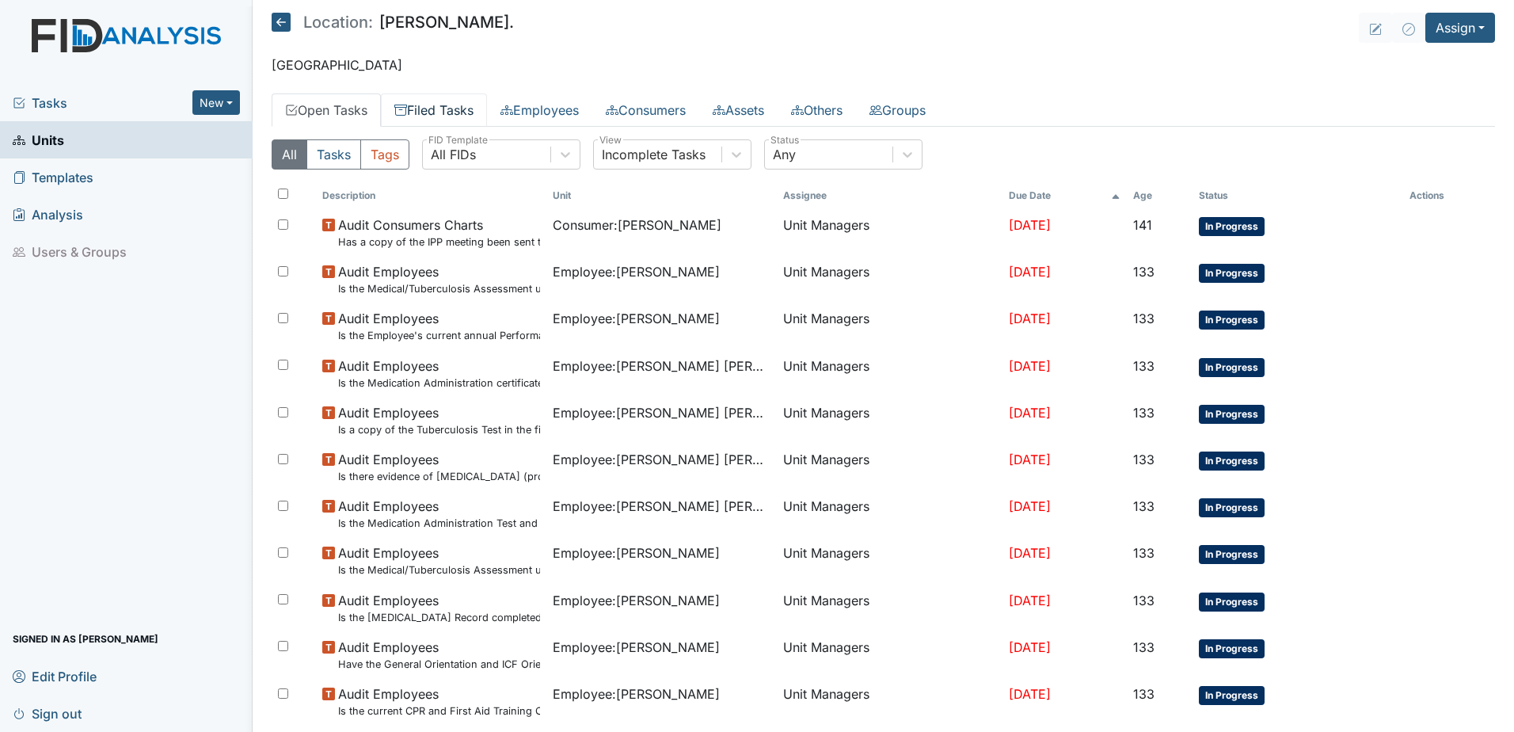
click at [433, 100] on link "Filed Tasks" at bounding box center [434, 109] width 106 height 33
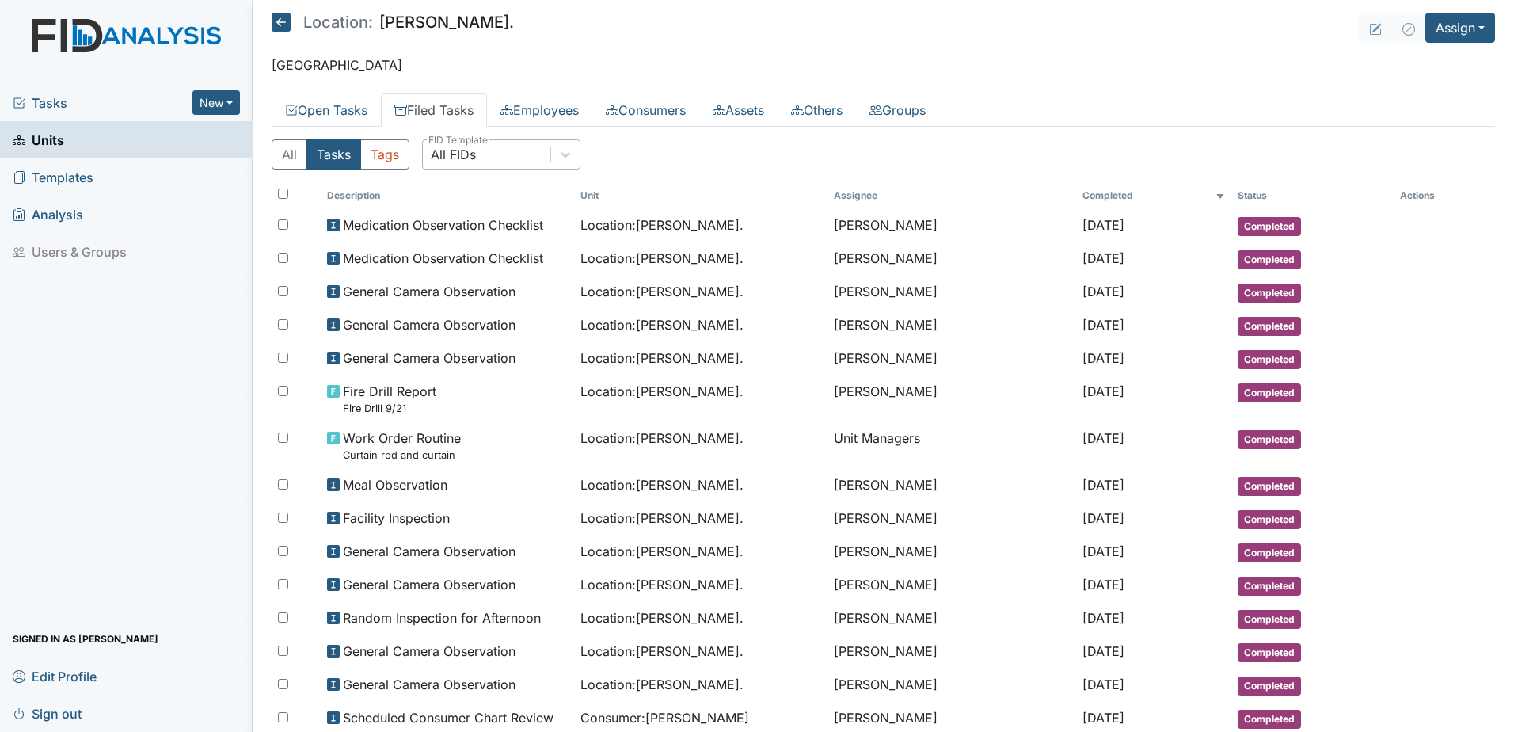
click at [470, 154] on div "All FIDs" at bounding box center [453, 154] width 45 height 19
type input "disaster"
click at [486, 218] on div "Disaster Drill Report" at bounding box center [501, 218] width 158 height 32
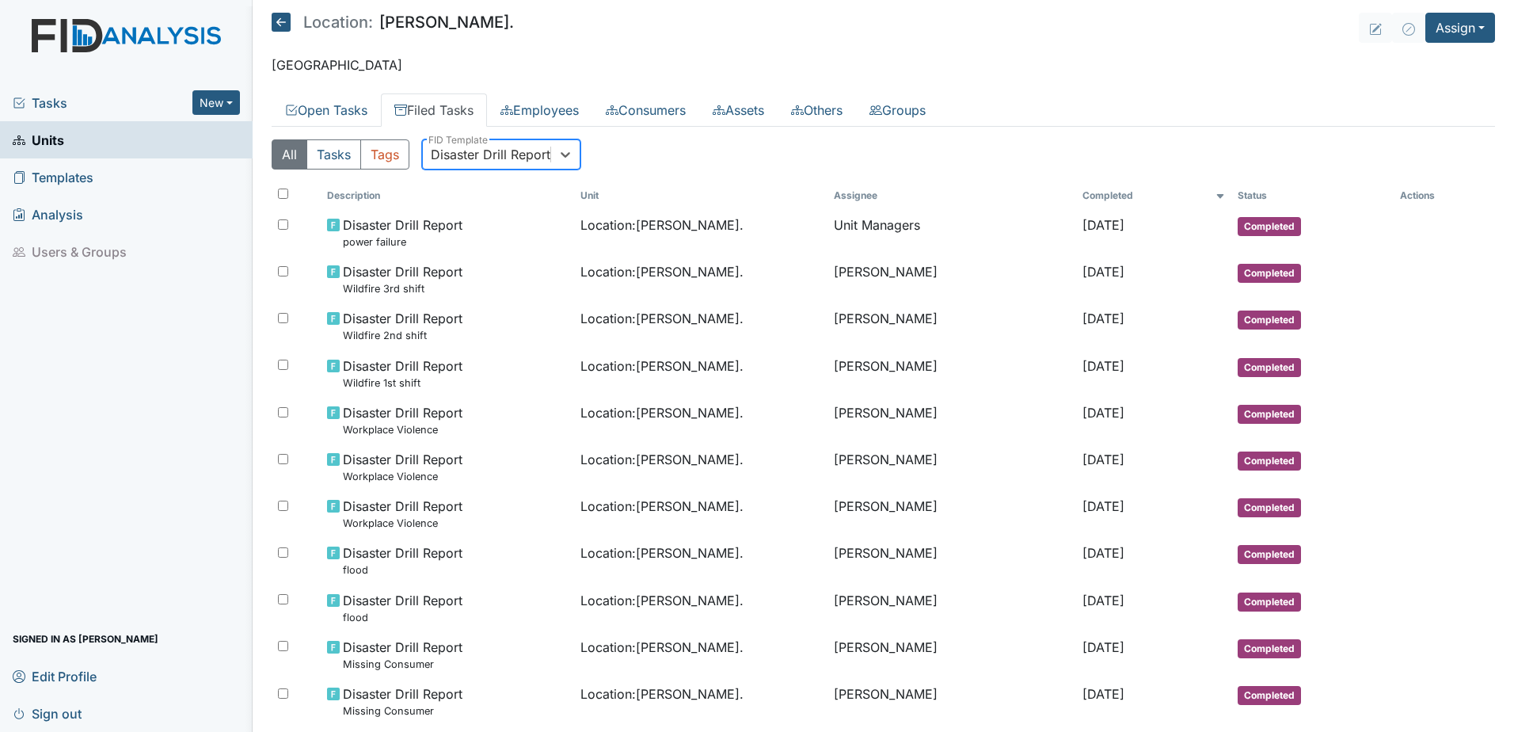
click at [456, 150] on div "Disaster Drill Report" at bounding box center [491, 154] width 120 height 19
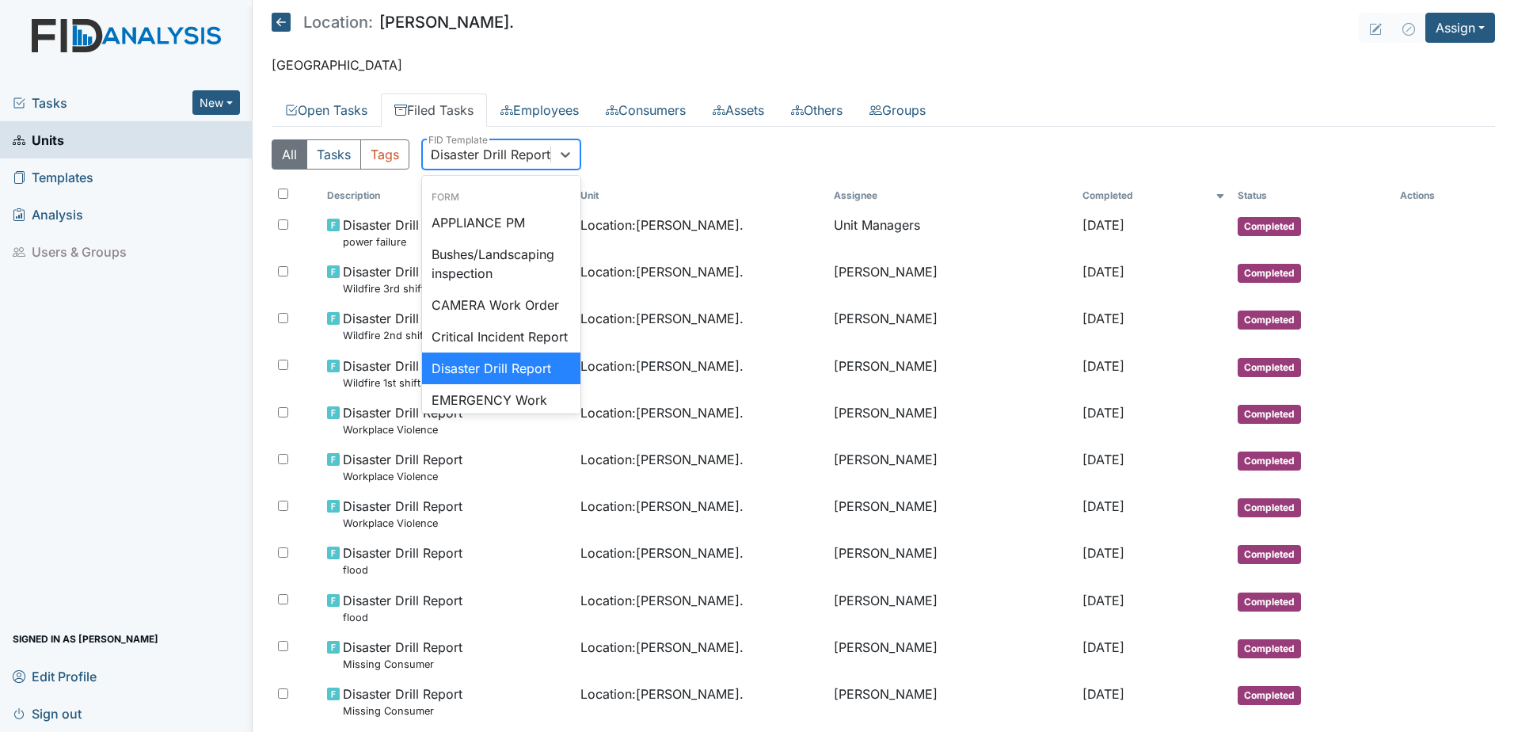
type input "qp"
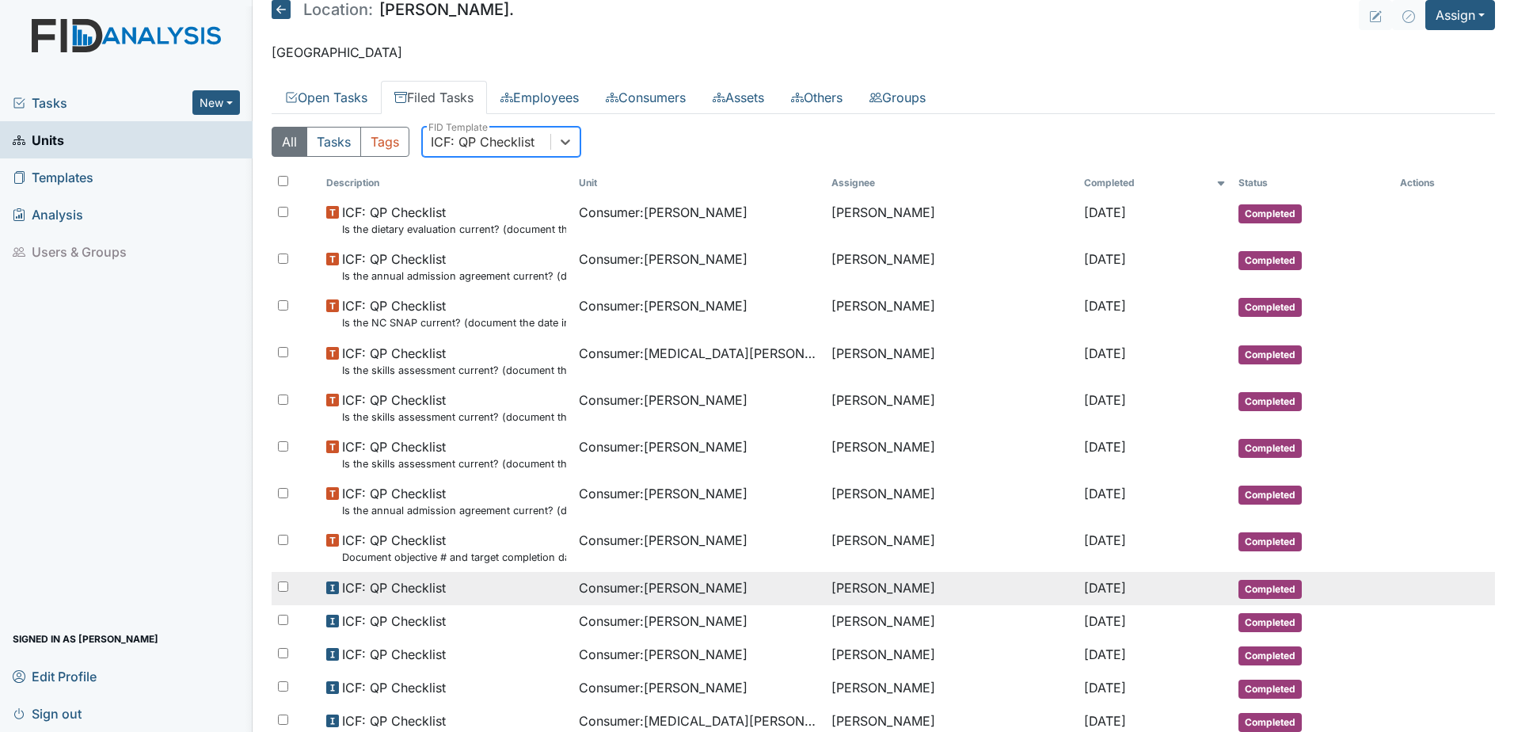
scroll to position [0, 0]
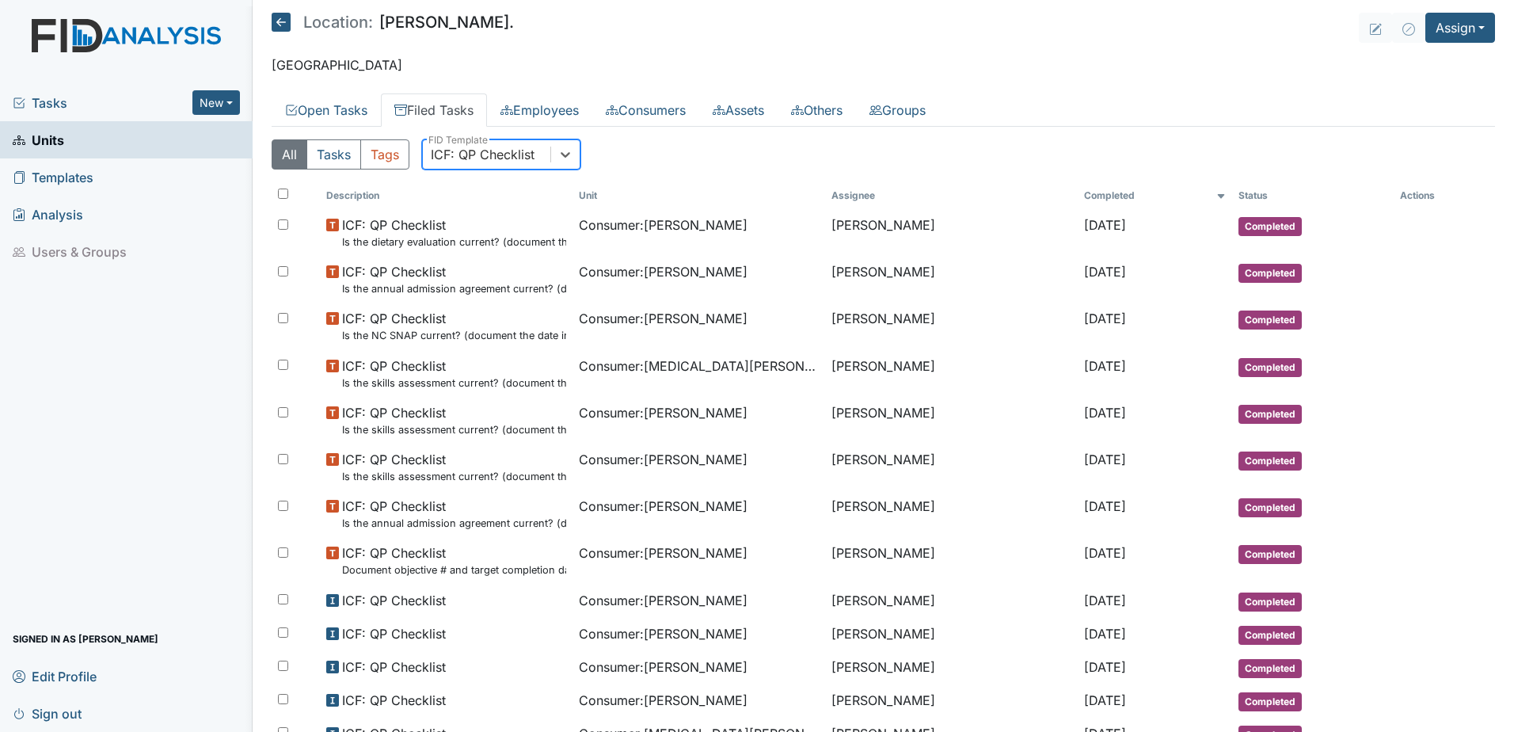
click at [472, 162] on div "ICF: QP Checklist" at bounding box center [483, 154] width 104 height 19
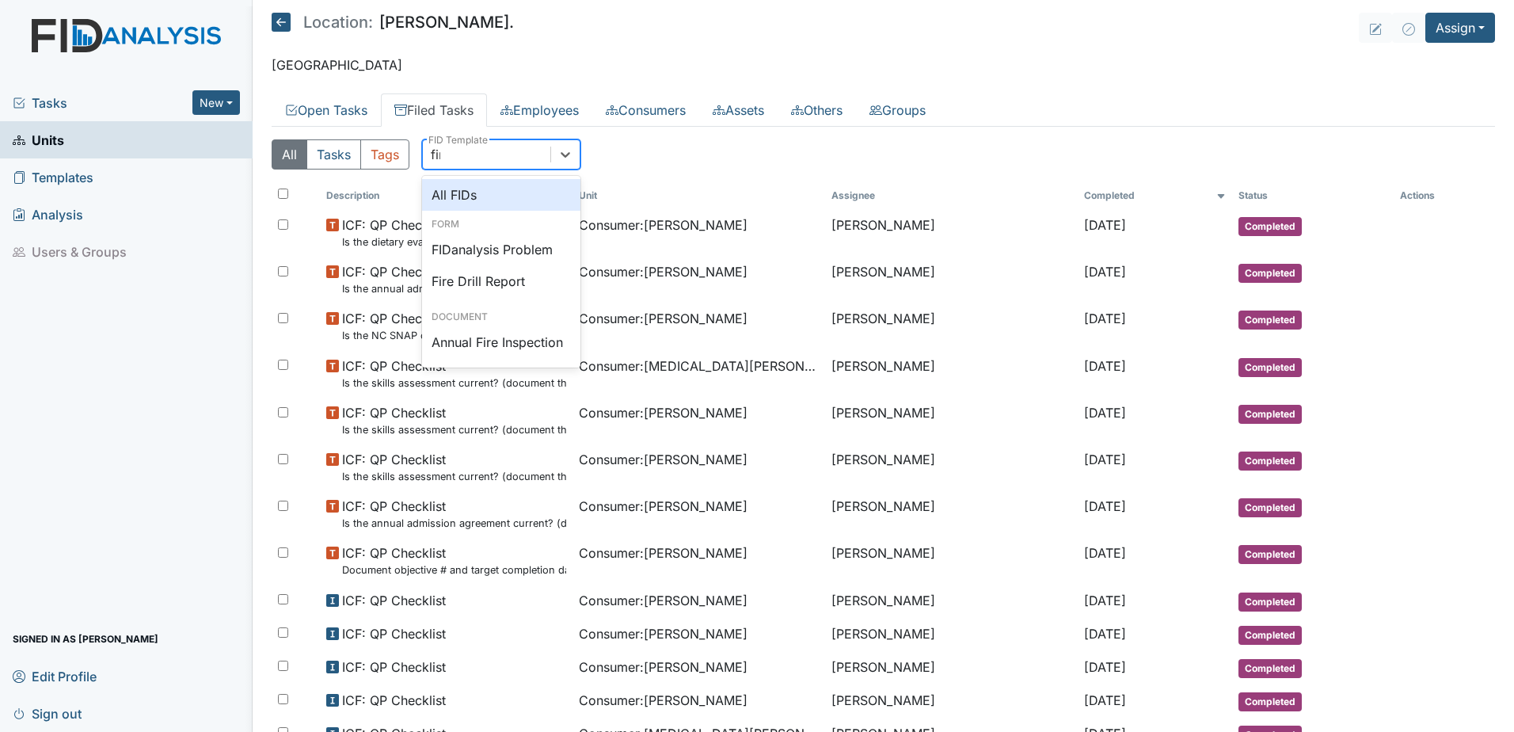
type input "fire"
click at [495, 215] on div "Fire Drill Report" at bounding box center [501, 218] width 158 height 32
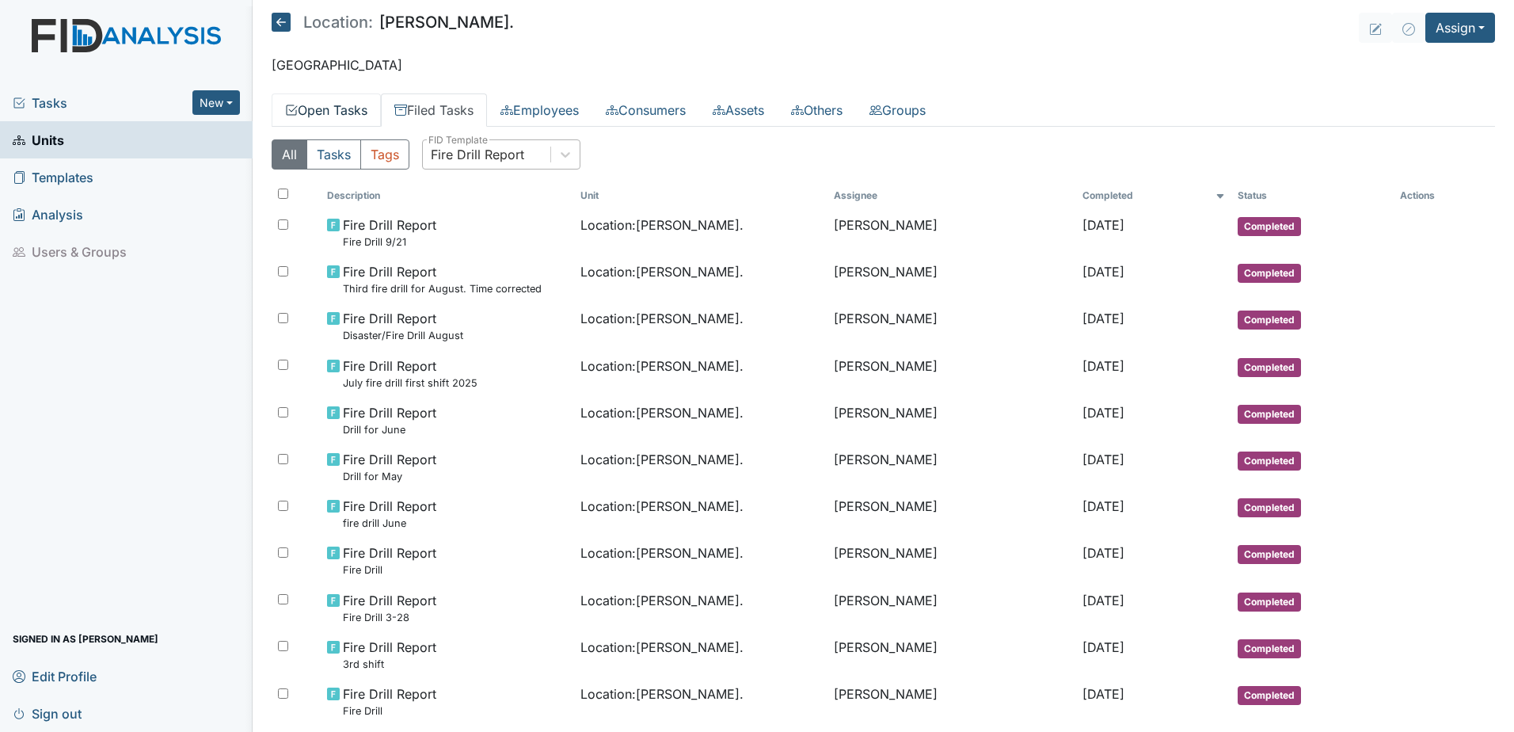
click at [317, 113] on link "Open Tasks" at bounding box center [326, 109] width 109 height 33
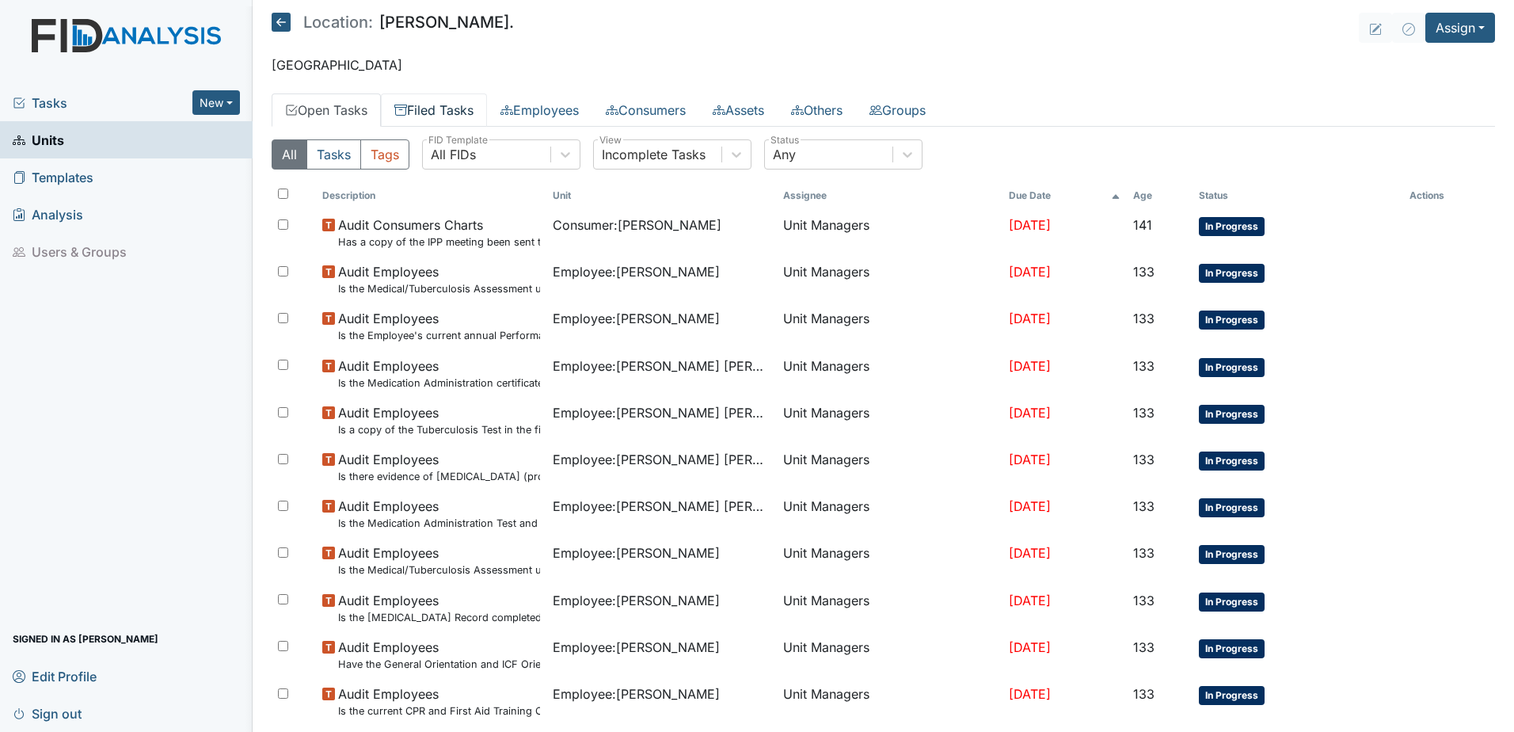
click at [457, 101] on link "Filed Tasks" at bounding box center [434, 109] width 106 height 33
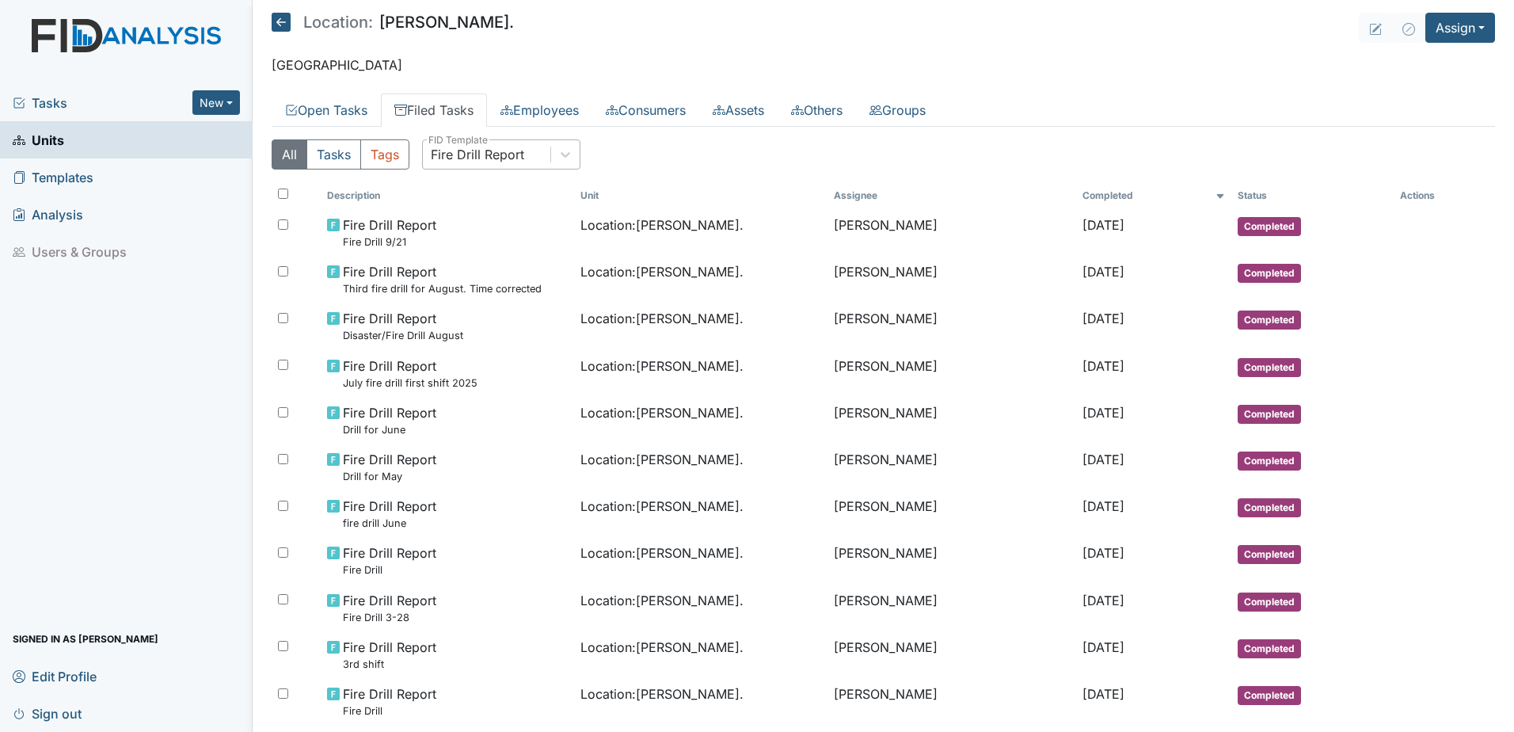
click at [471, 162] on div "Fire Drill Report" at bounding box center [477, 154] width 93 height 19
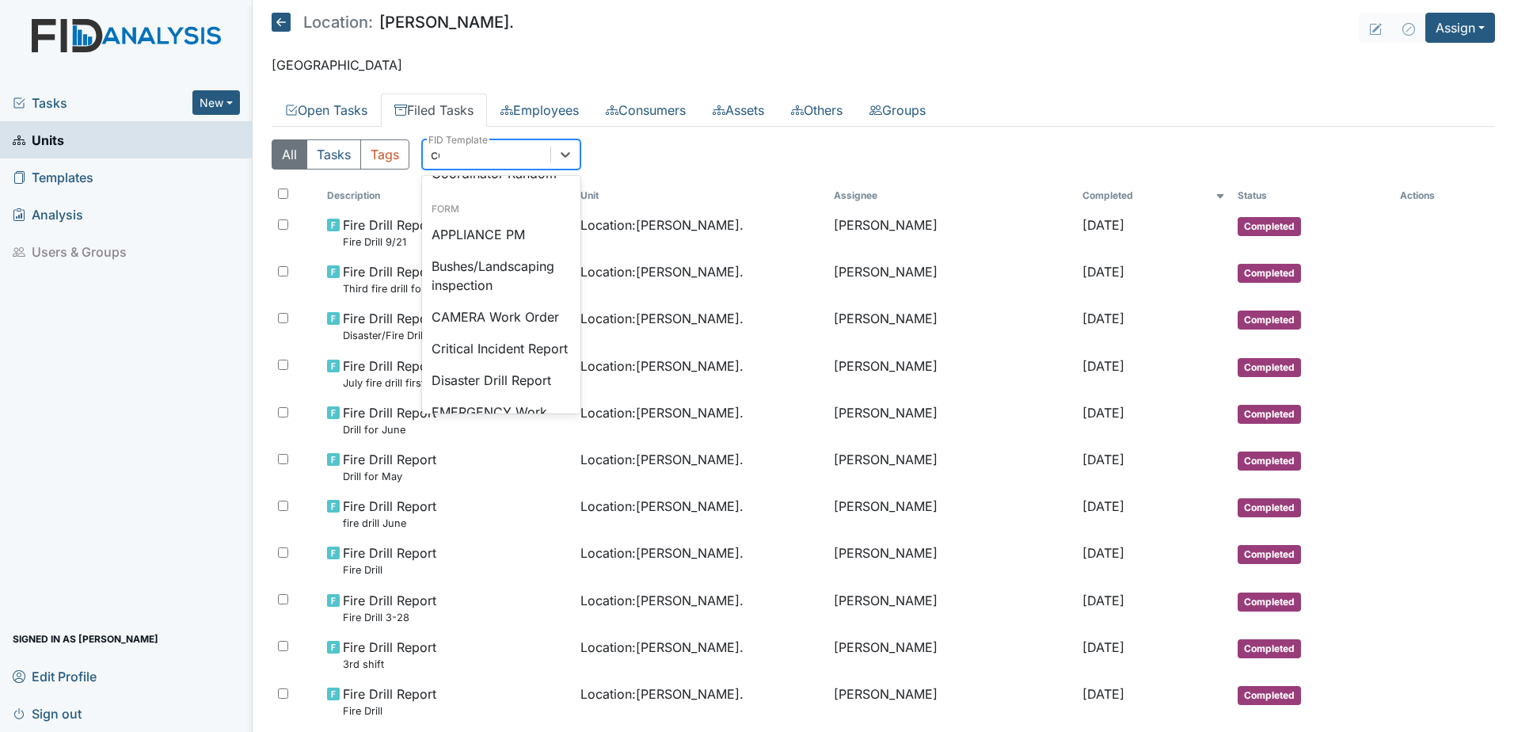
type input "coo"
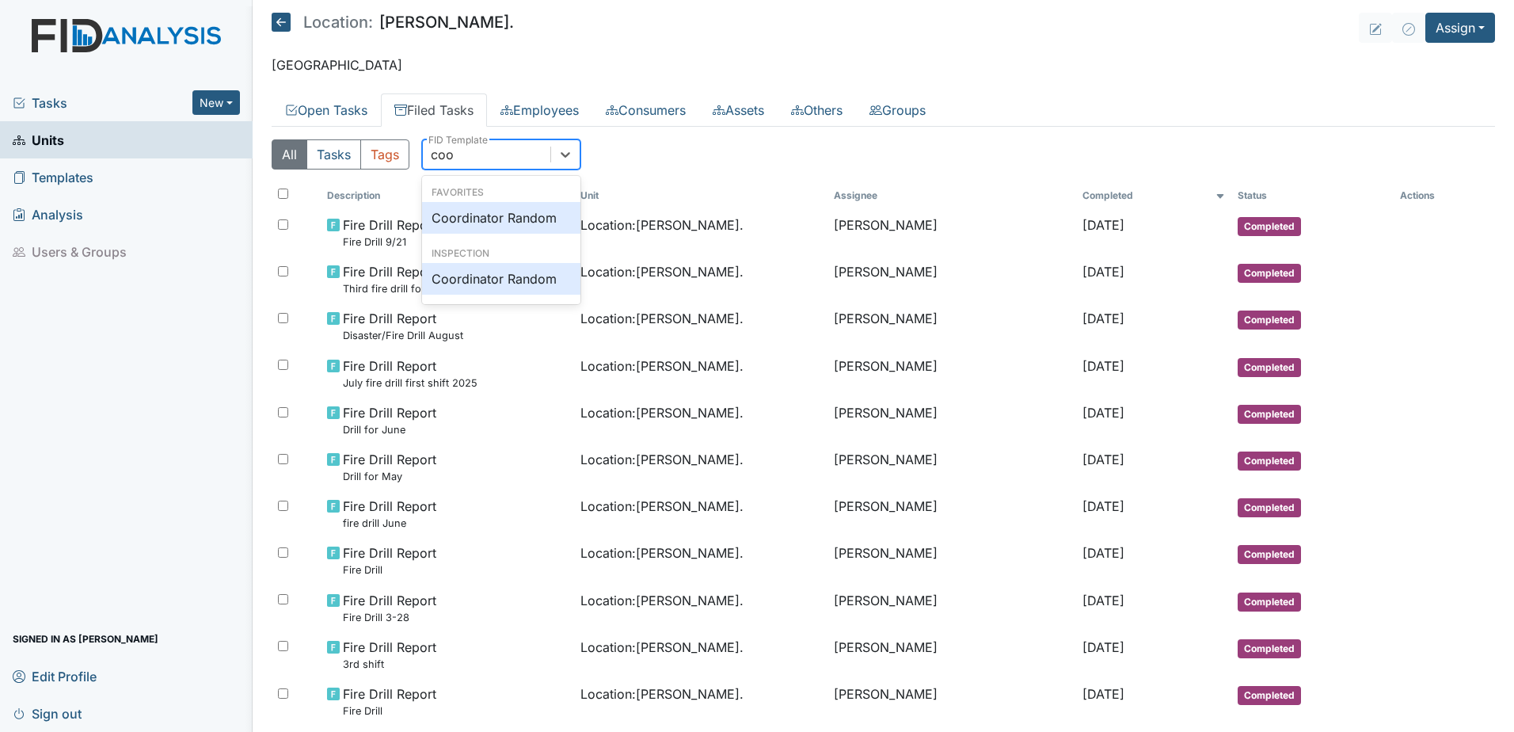
click at [523, 213] on div "Coordinator Random" at bounding box center [501, 218] width 158 height 32
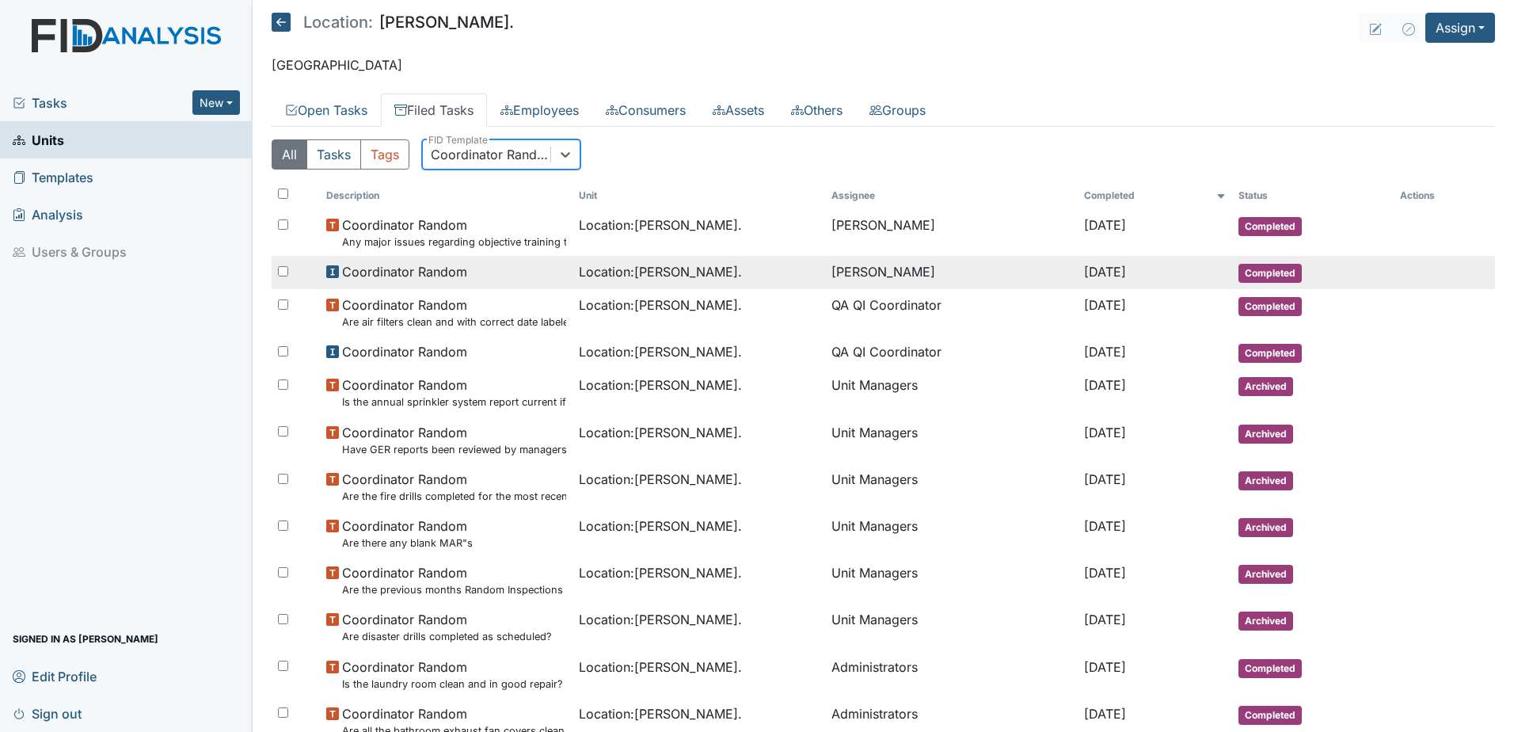
click at [623, 272] on span "Location : William St." at bounding box center [660, 271] width 163 height 19
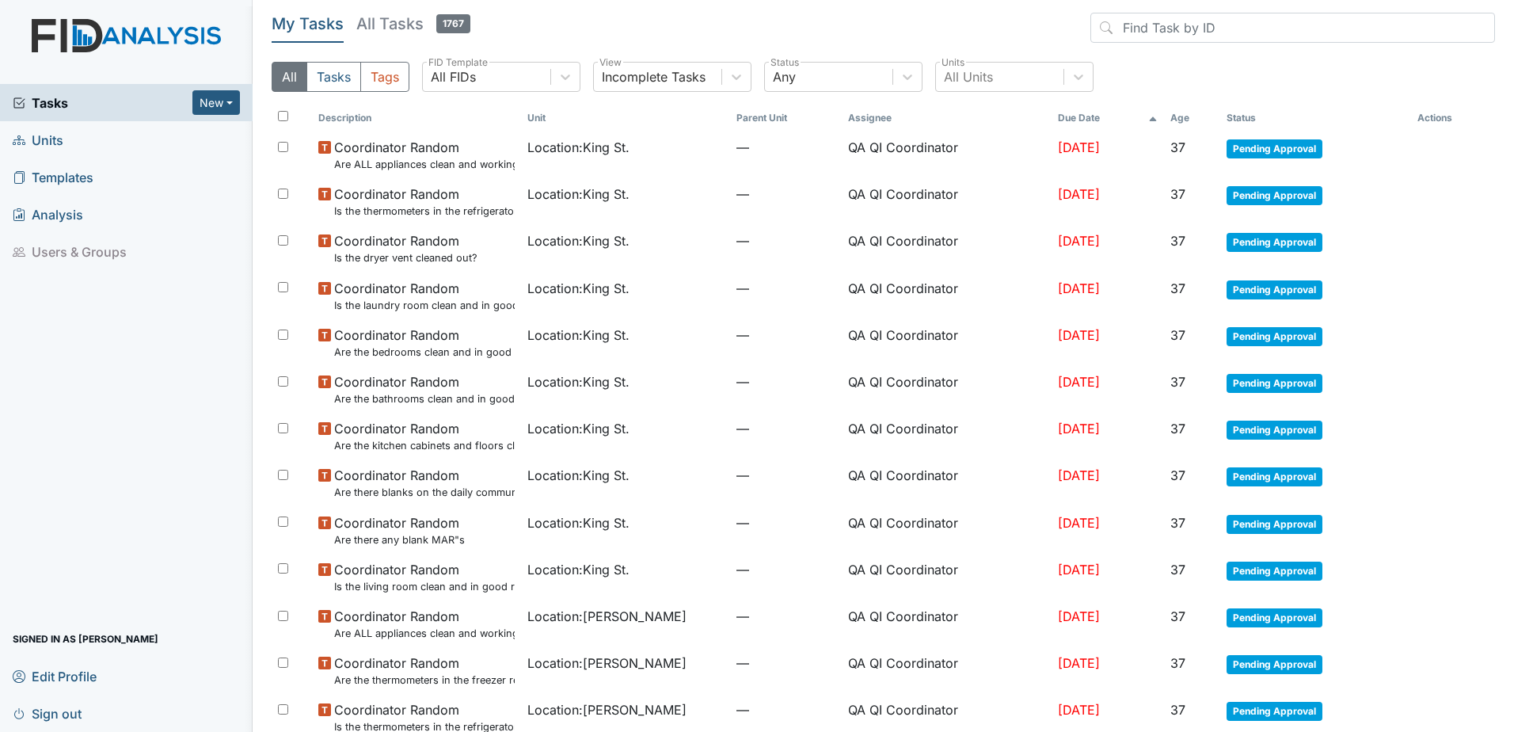
click at [44, 140] on span "Units" at bounding box center [38, 140] width 51 height 25
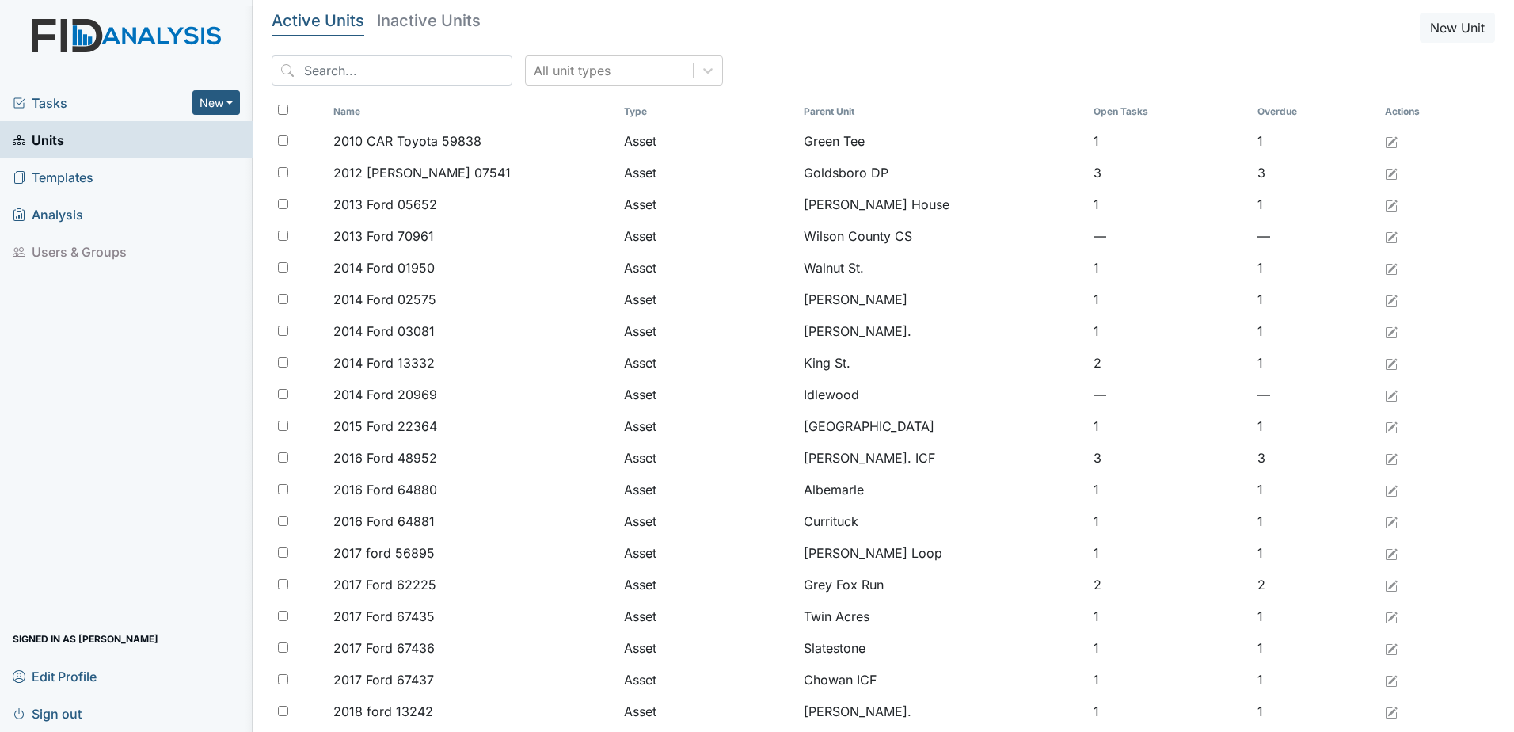
click at [45, 136] on span "Units" at bounding box center [38, 140] width 51 height 25
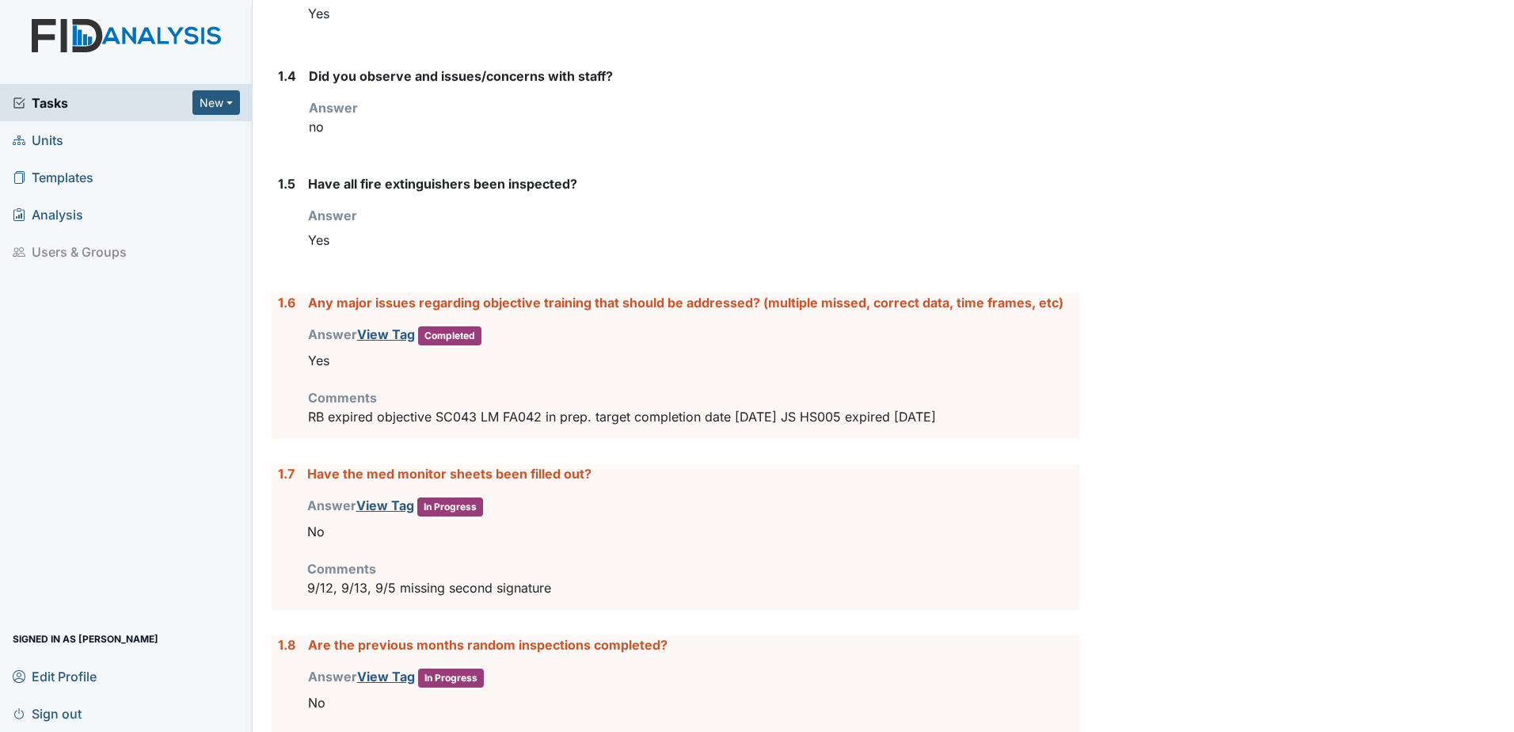
scroll to position [554, 0]
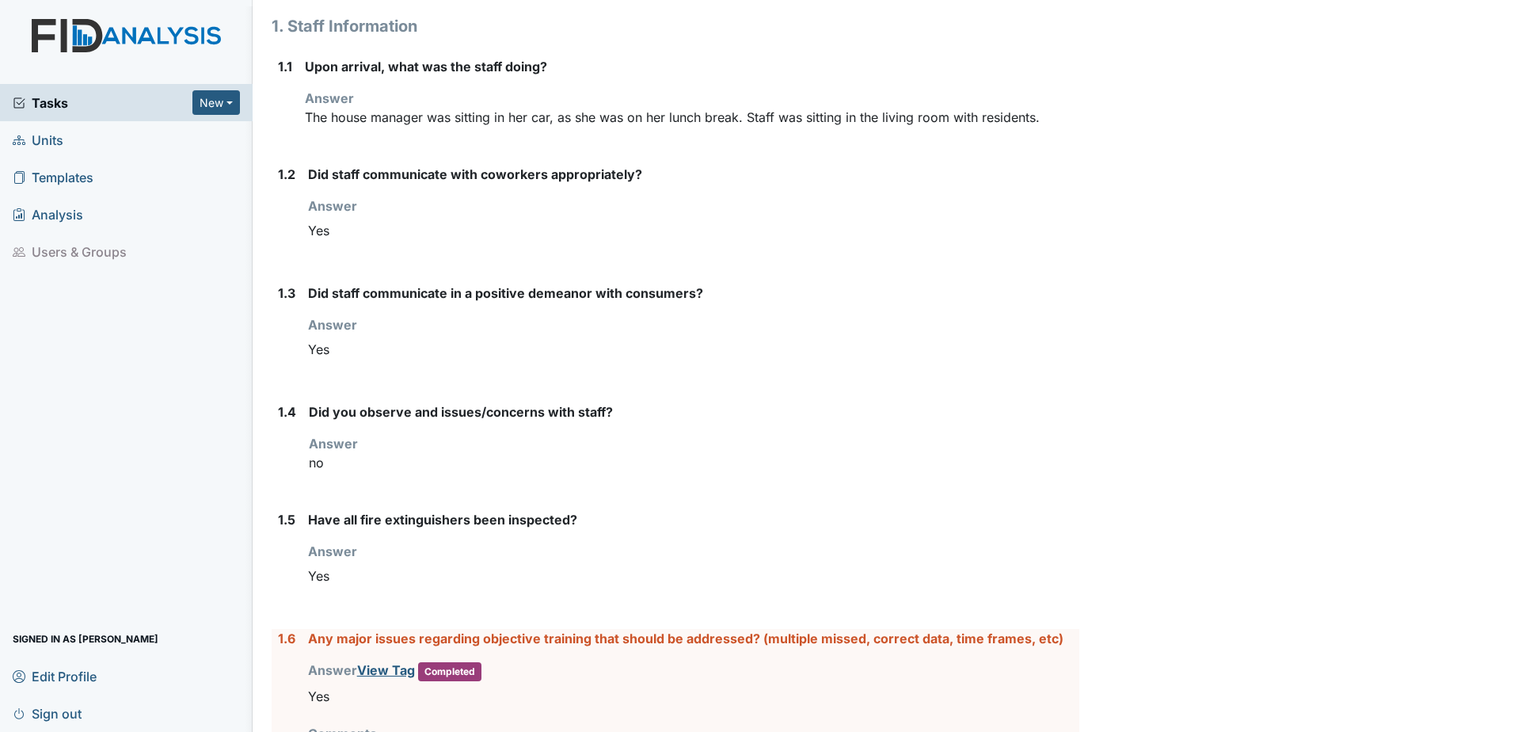
scroll to position [0, 0]
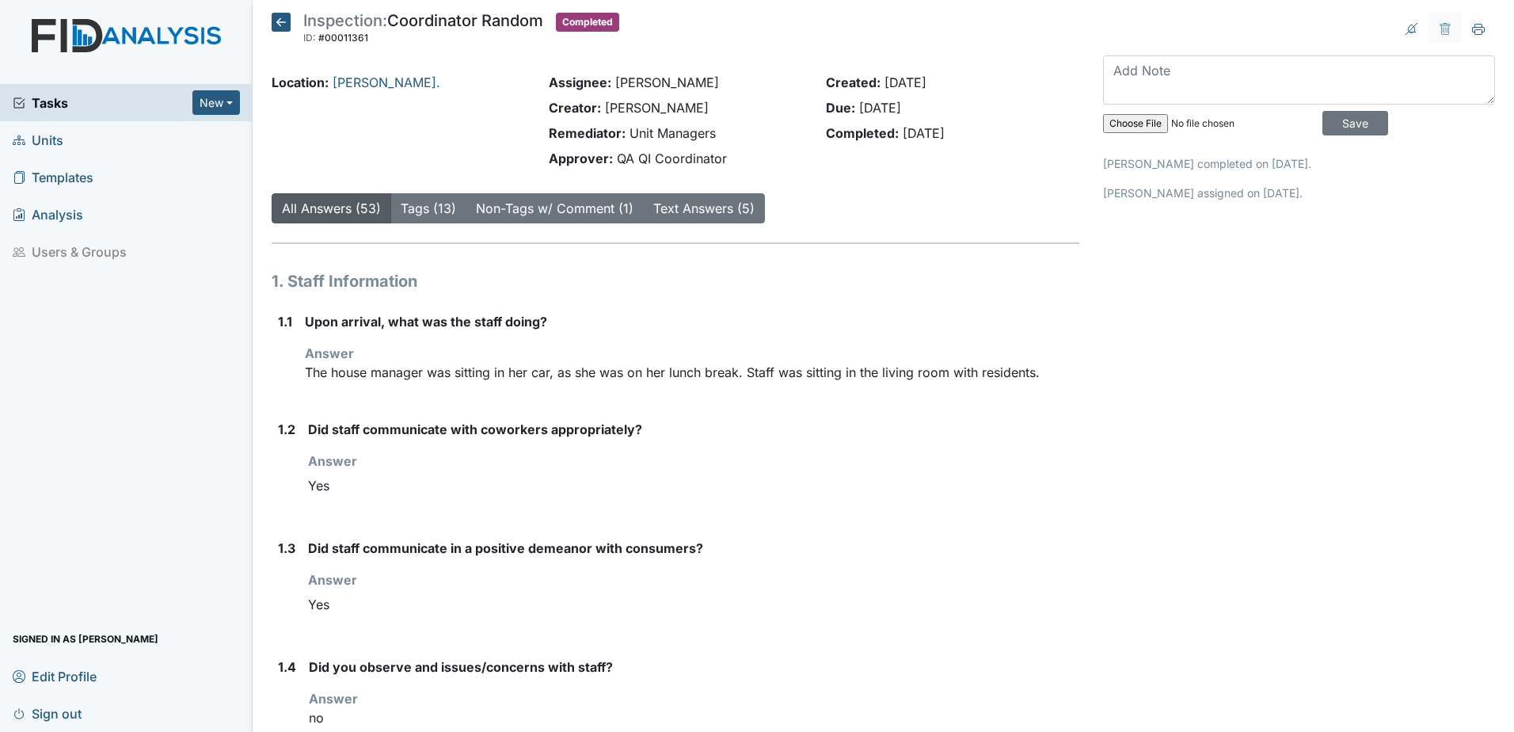
click at [40, 103] on span "Tasks" at bounding box center [103, 102] width 180 height 19
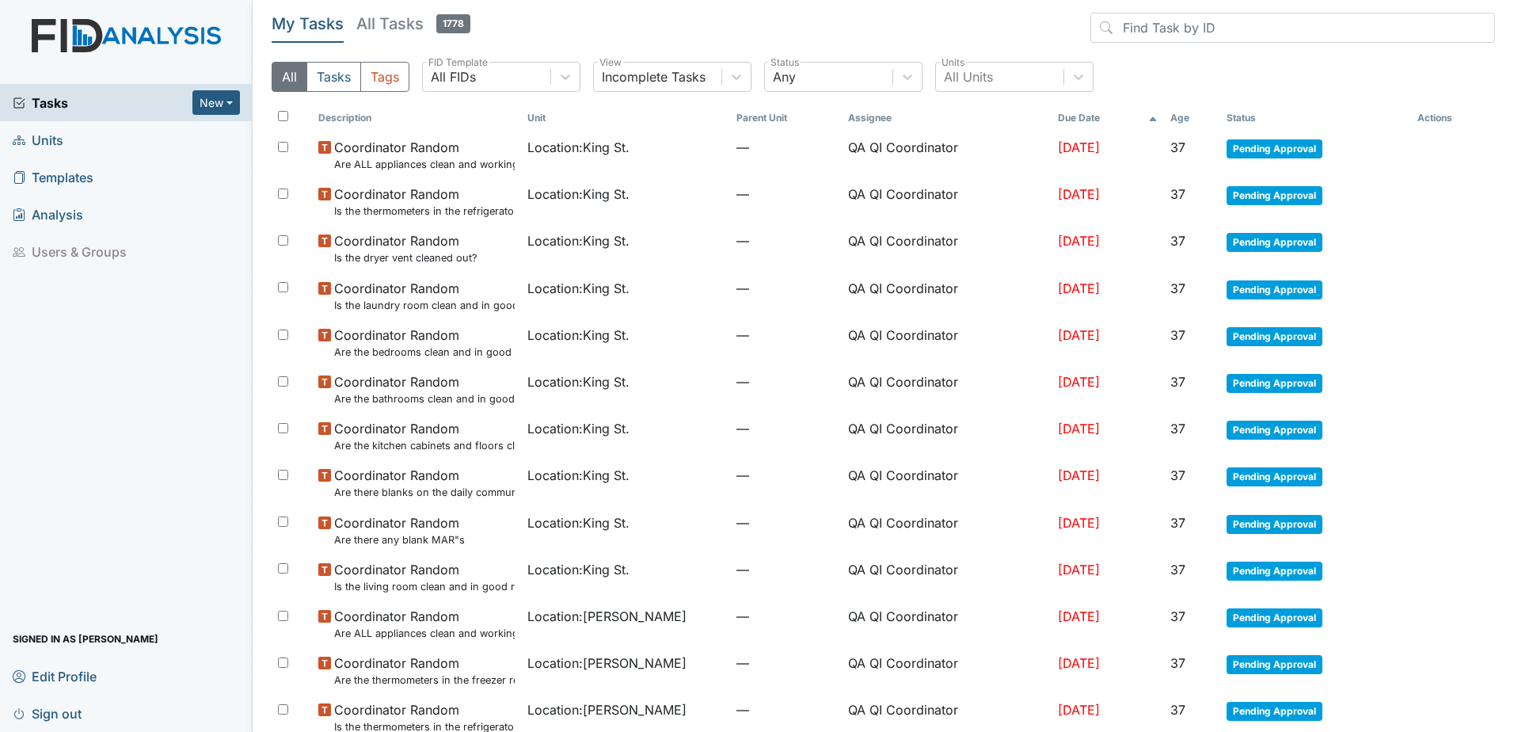
click at [59, 146] on span "Units" at bounding box center [38, 140] width 51 height 25
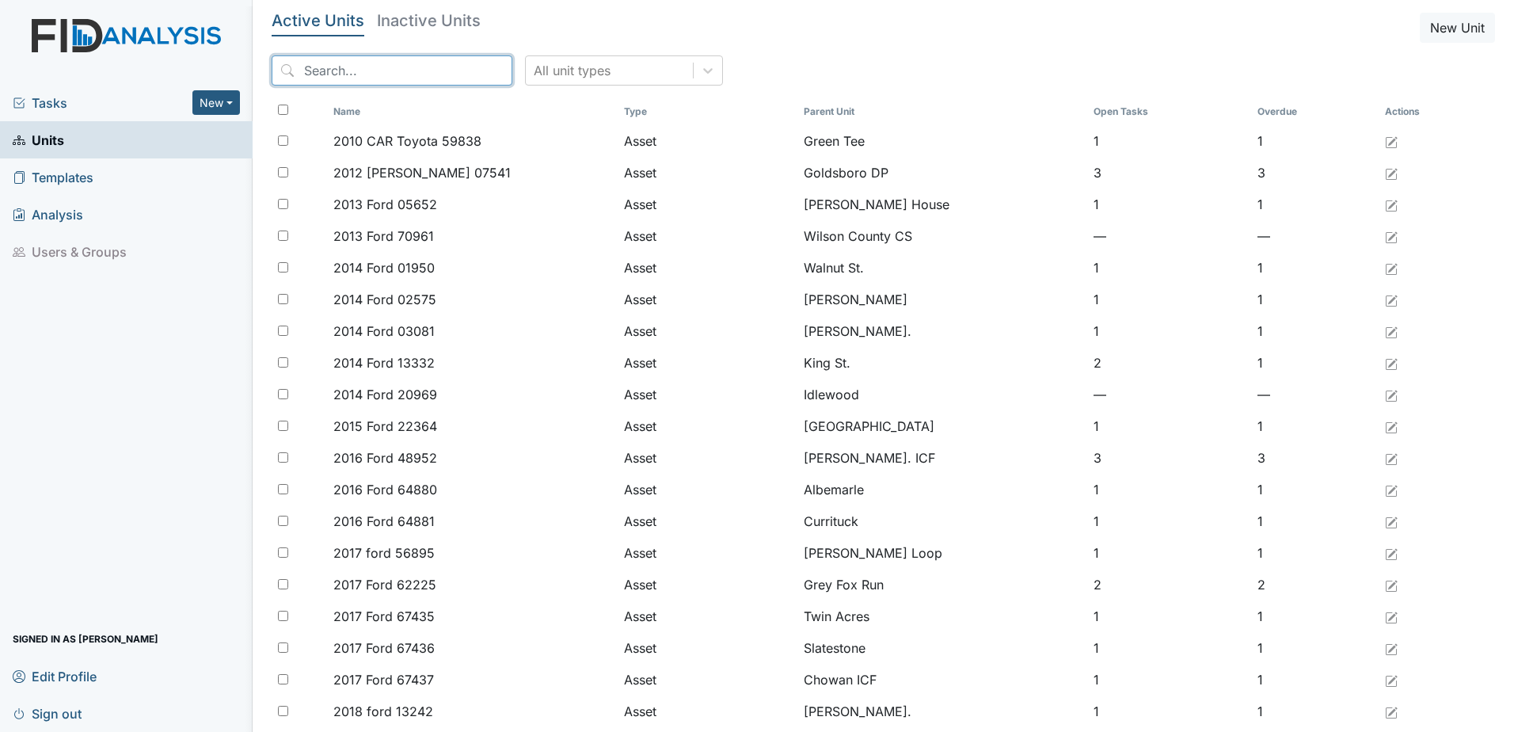
click at [325, 71] on input "search" at bounding box center [392, 70] width 241 height 30
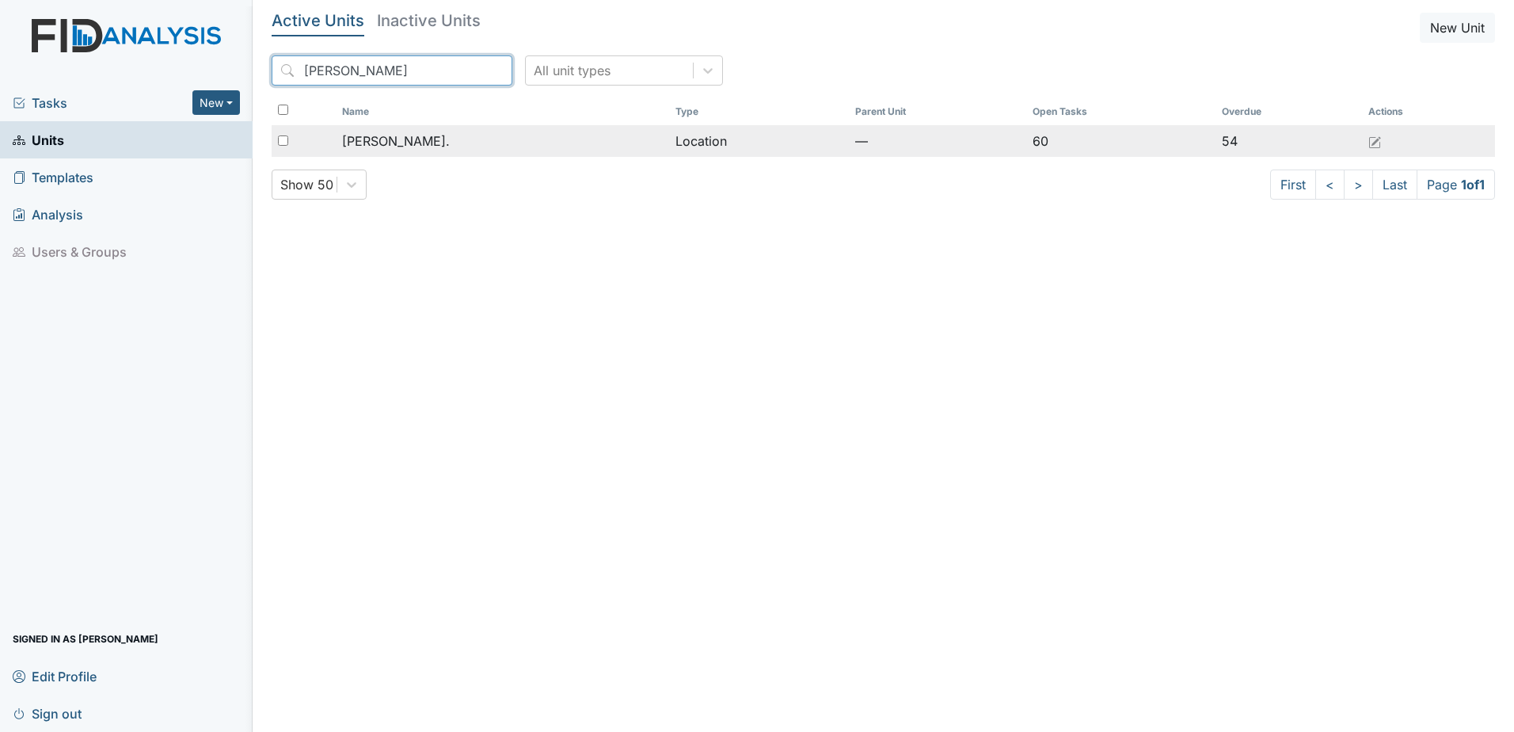
type input "william st"
click at [381, 142] on span "[PERSON_NAME]." at bounding box center [396, 140] width 108 height 19
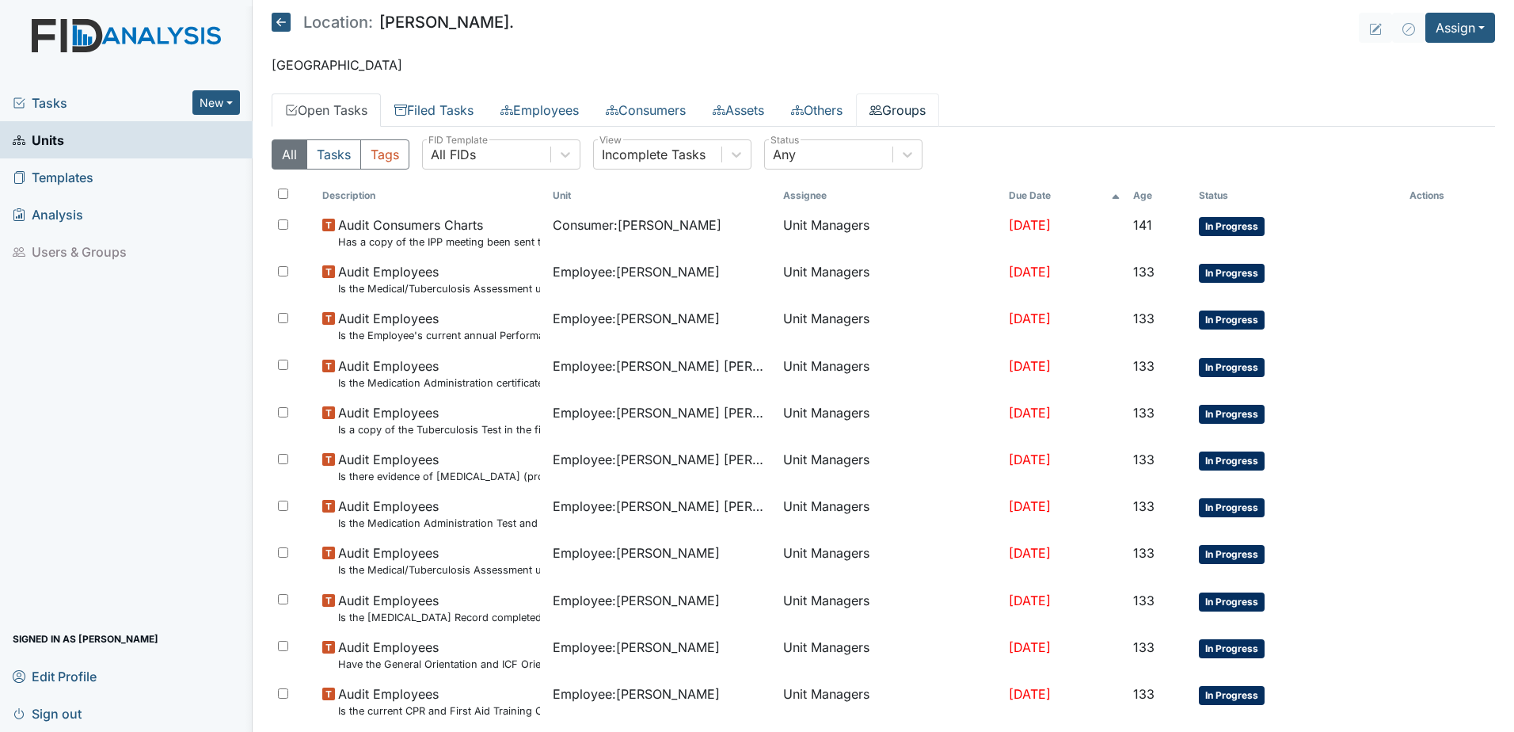
click at [916, 109] on link "Groups" at bounding box center [897, 109] width 83 height 33
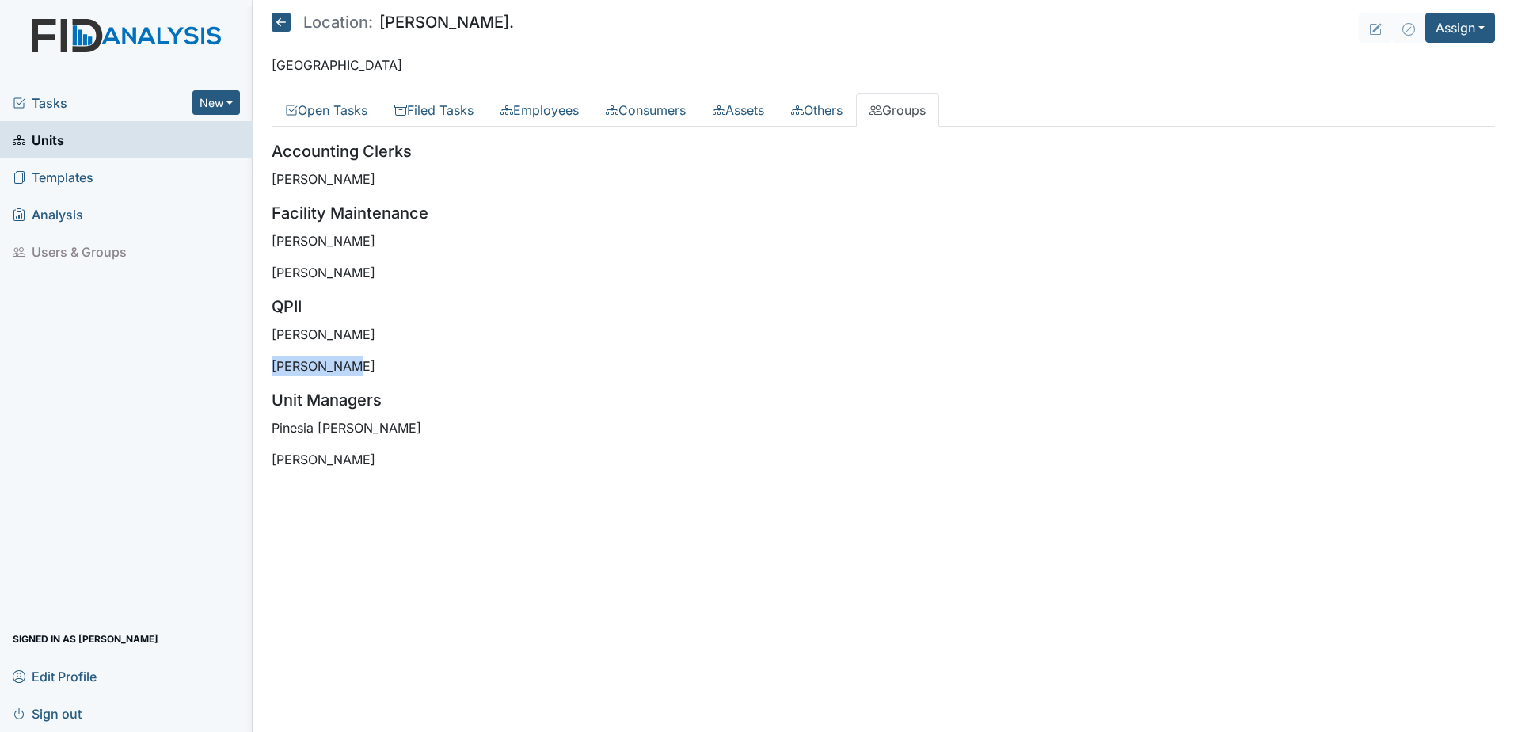
drag, startPoint x: 272, startPoint y: 365, endPoint x: 357, endPoint y: 364, distance: 84.8
click at [357, 364] on p "Donna Smith" at bounding box center [884, 365] width 1224 height 19
drag, startPoint x: 357, startPoint y: 364, endPoint x: 363, endPoint y: 425, distance: 62.0
click at [363, 425] on p "Pinesia Faison" at bounding box center [884, 427] width 1224 height 19
drag, startPoint x: 267, startPoint y: 367, endPoint x: 369, endPoint y: 456, distance: 135.8
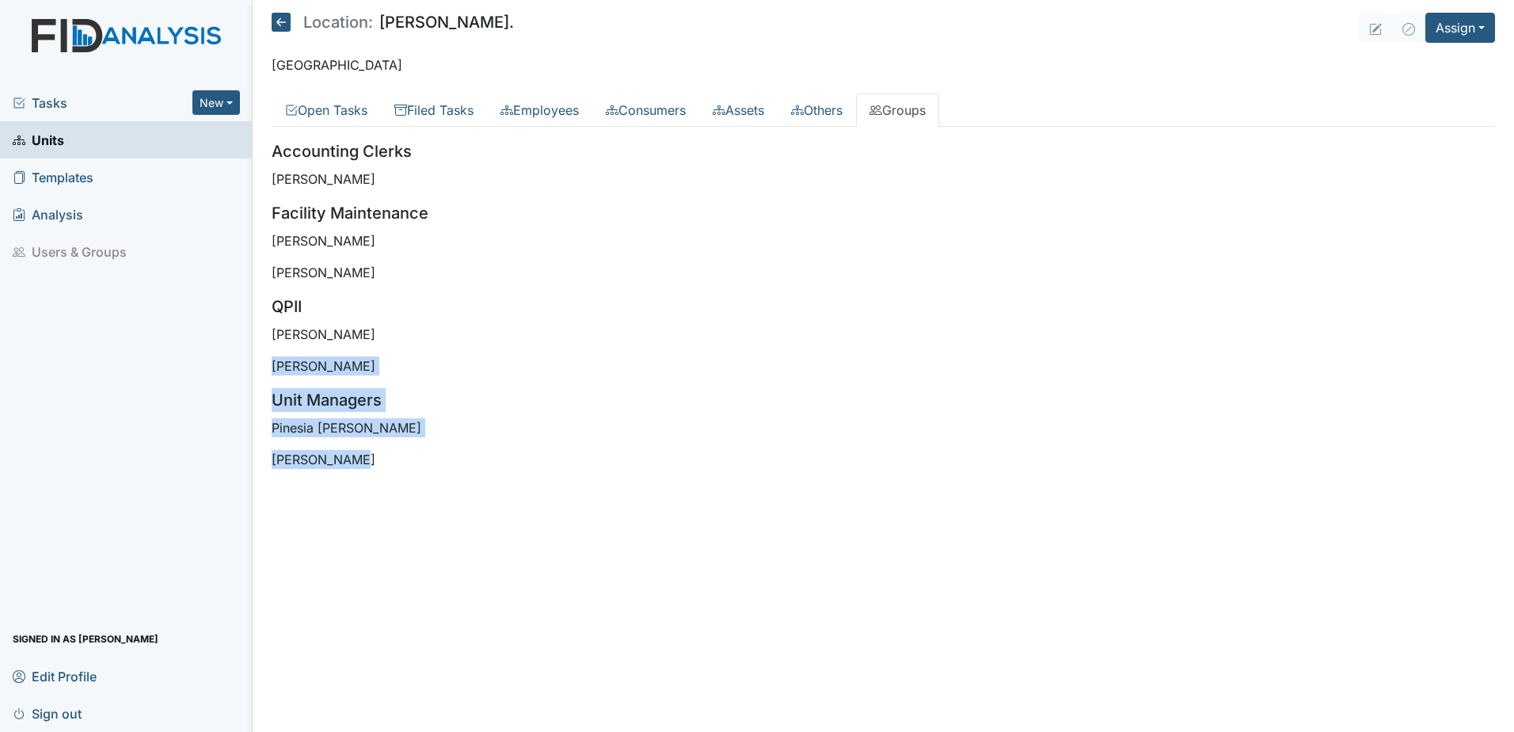
click at [369, 456] on main "Location: William St. Assign Assign Form Assign Inspection Assign Document Assi…" at bounding box center [884, 366] width 1262 height 732
drag, startPoint x: 369, startPoint y: 456, endPoint x: 383, endPoint y: 470, distance: 20.2
click at [383, 470] on div "All Tasks Tags All FIDs FID Template Incomplete Tasks View Any Status Descripti…" at bounding box center [884, 310] width 1224 height 367
drag, startPoint x: 277, startPoint y: 367, endPoint x: 399, endPoint y: 455, distance: 150.4
click at [399, 455] on div "Accounting Clerks Heather MacDonald Facility Maintenance Zach Smith James Bryan…" at bounding box center [884, 303] width 1224 height 329
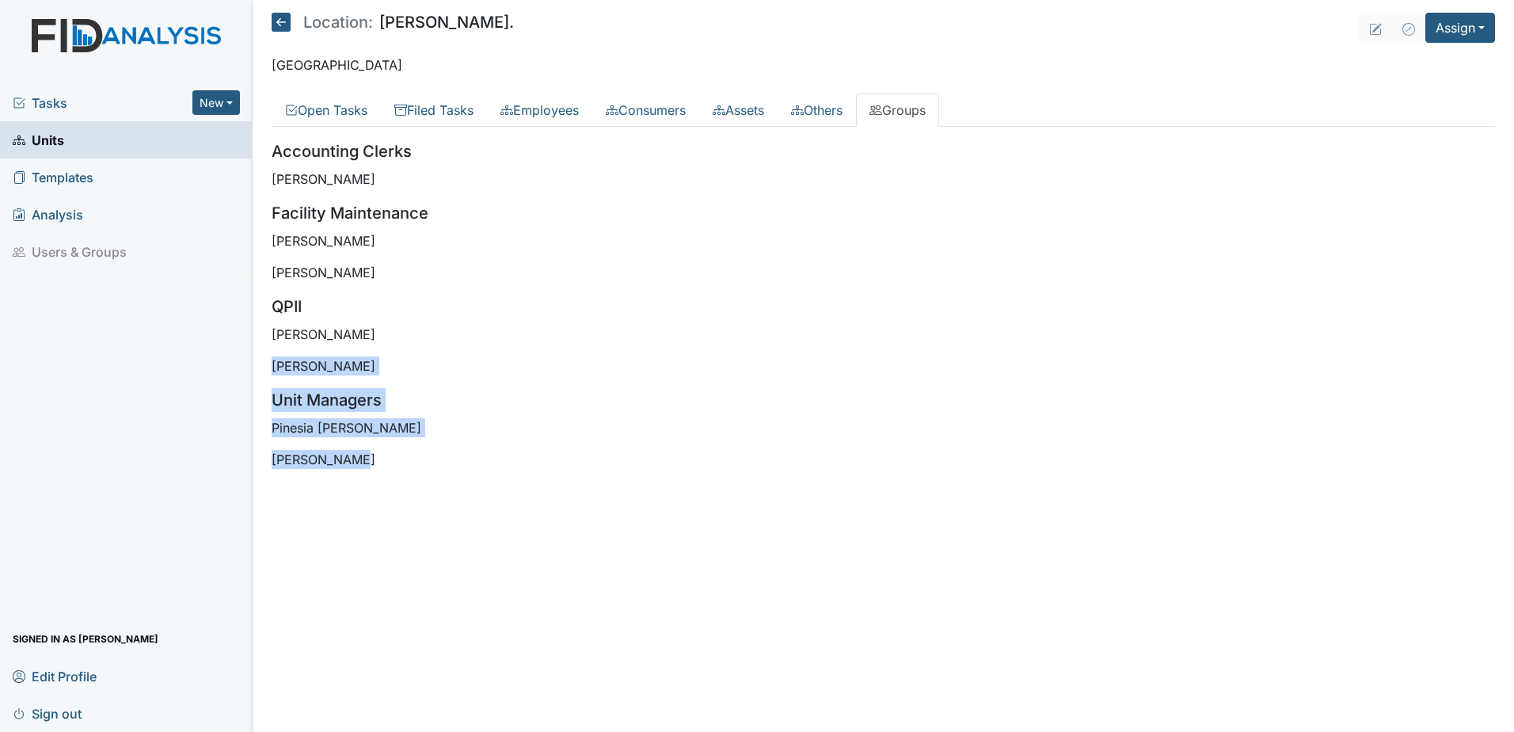
click at [386, 462] on p "Tischa Sharp" at bounding box center [884, 459] width 1224 height 19
drag, startPoint x: 357, startPoint y: 462, endPoint x: 268, endPoint y: 336, distance: 154.5
click at [268, 336] on main "Location: William St. Assign Assign Form Assign Inspection Assign Document Assi…" at bounding box center [884, 366] width 1262 height 732
click at [370, 466] on p "Tischa Sharp" at bounding box center [884, 459] width 1224 height 19
click at [436, 105] on link "Filed Tasks" at bounding box center [434, 109] width 106 height 33
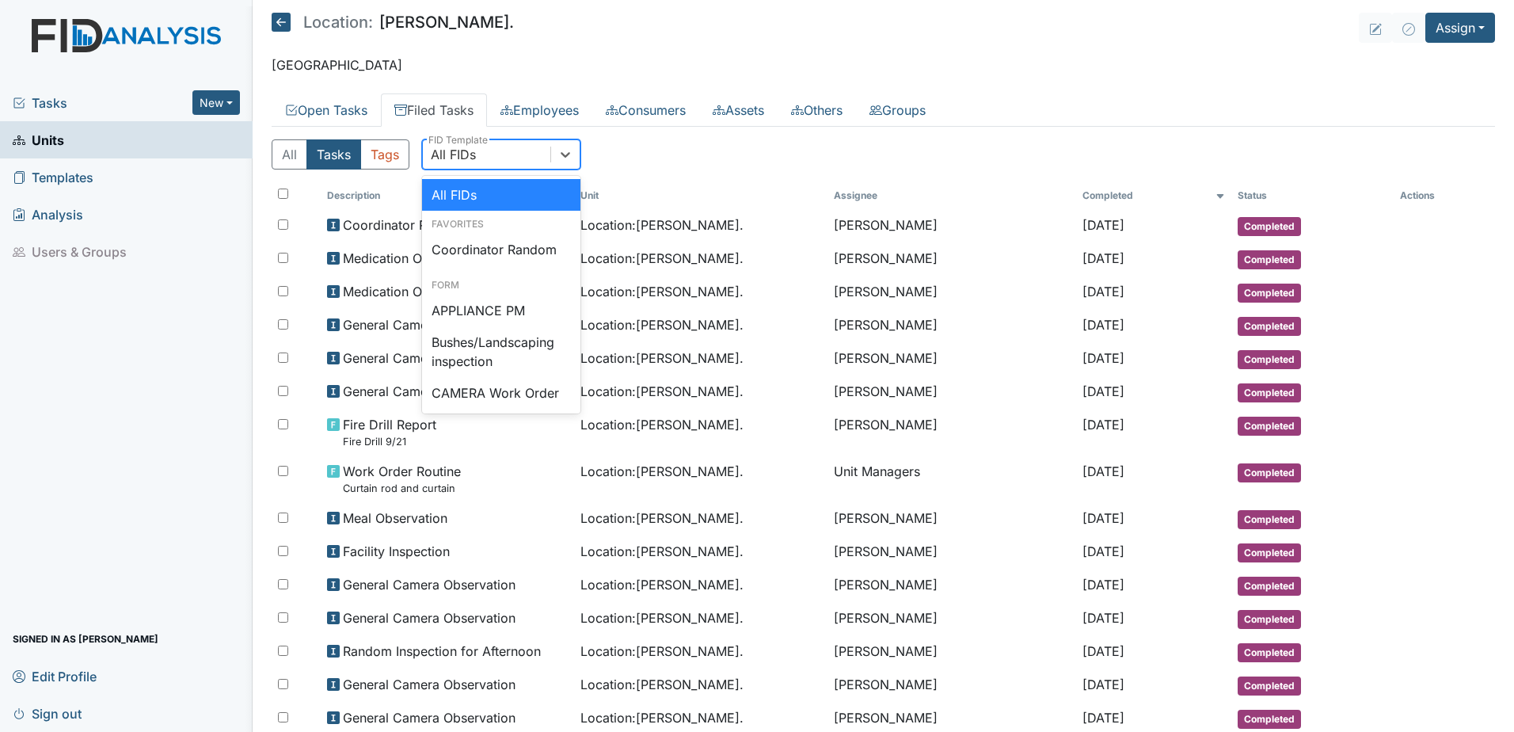
click at [471, 155] on div "All FIDs" at bounding box center [453, 154] width 45 height 19
click at [457, 258] on div "Coordinator Random" at bounding box center [501, 250] width 158 height 32
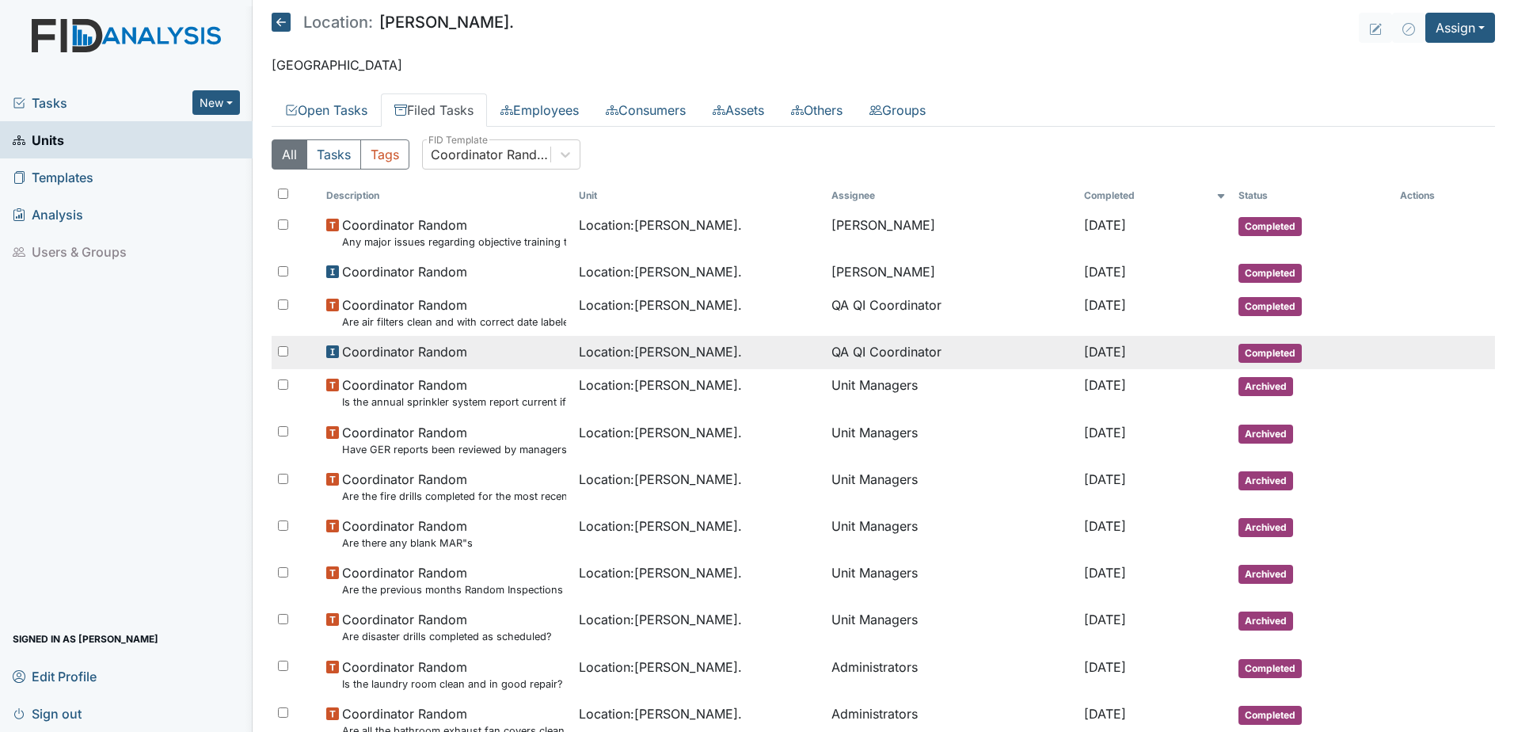
click at [621, 356] on span "Location : William St." at bounding box center [660, 351] width 163 height 19
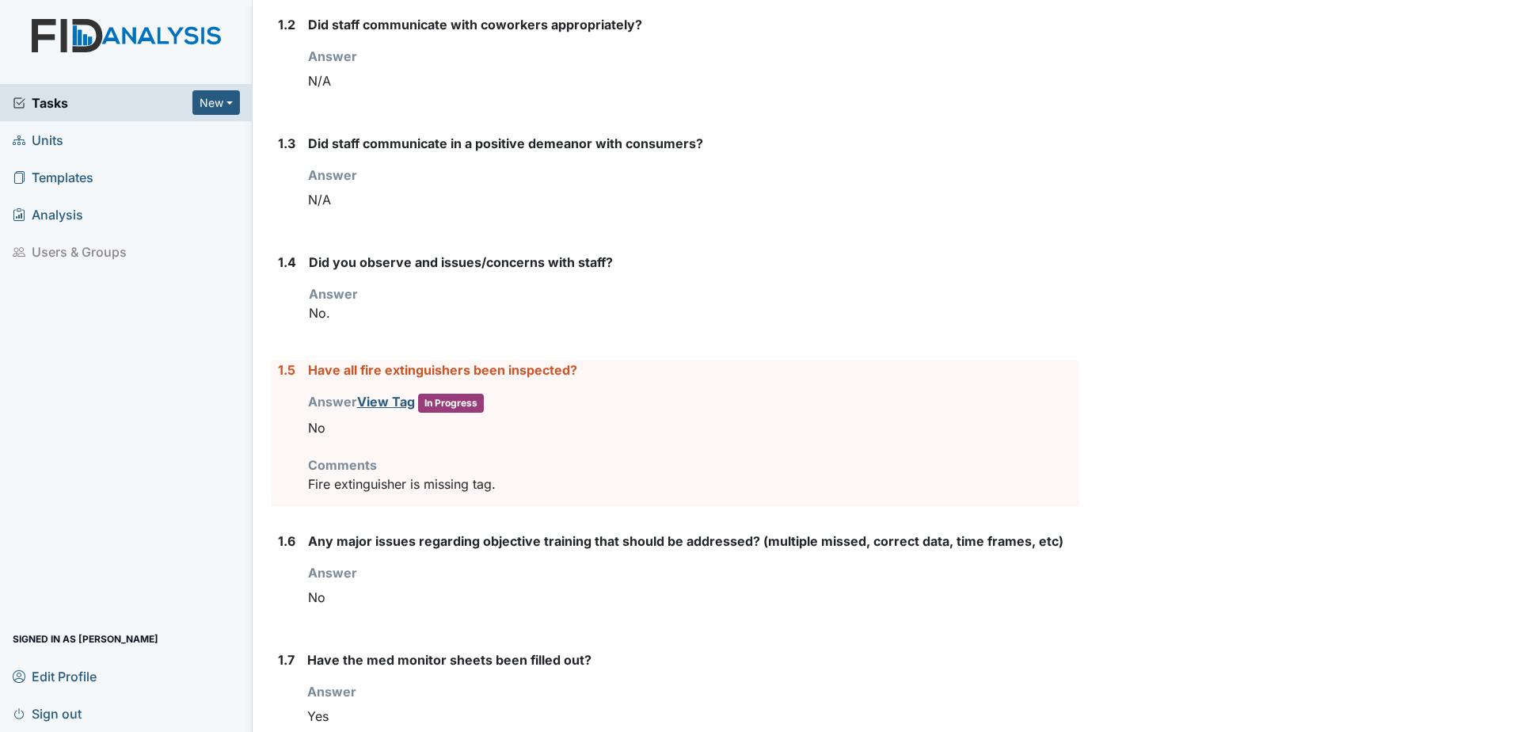
scroll to position [554, 0]
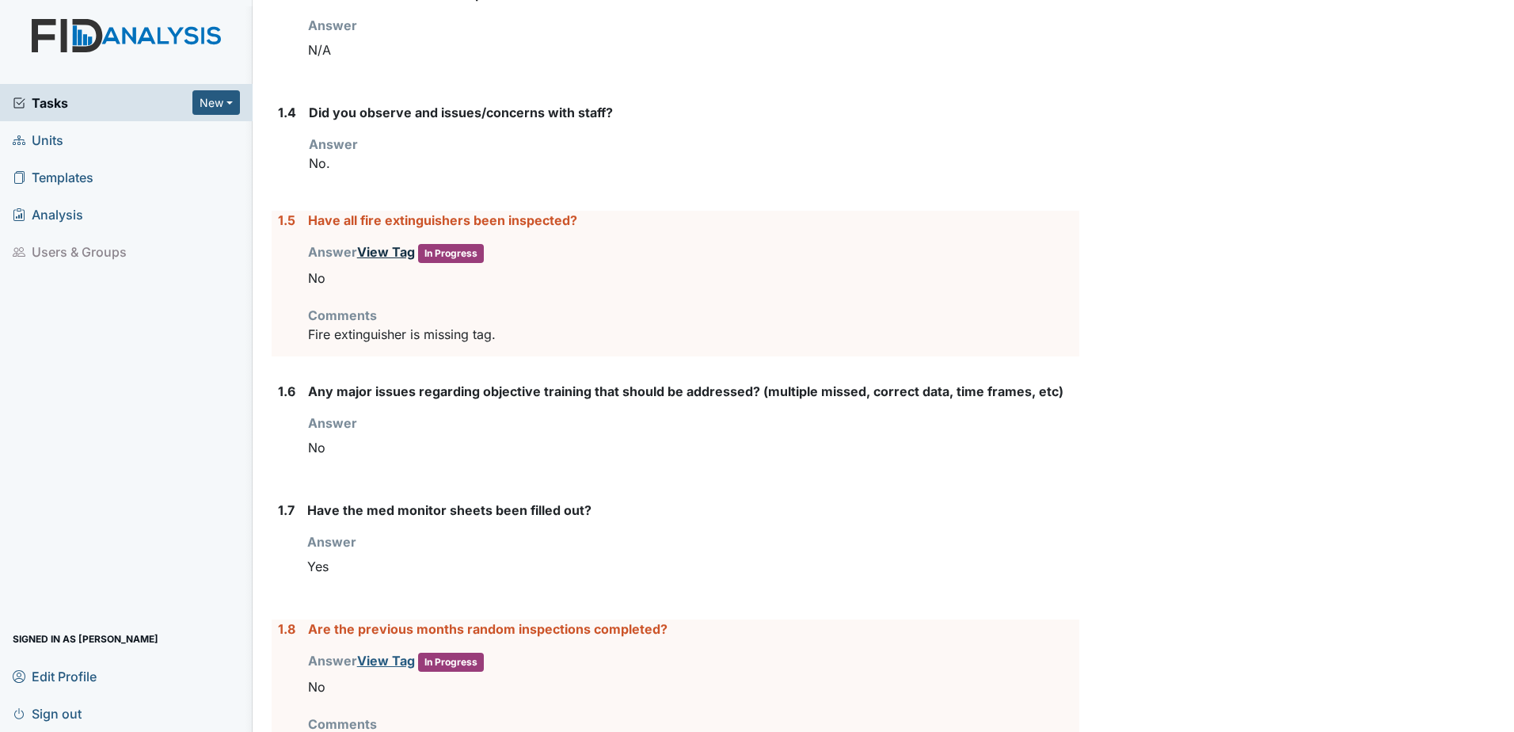
click at [377, 255] on link "View Tag" at bounding box center [386, 252] width 58 height 16
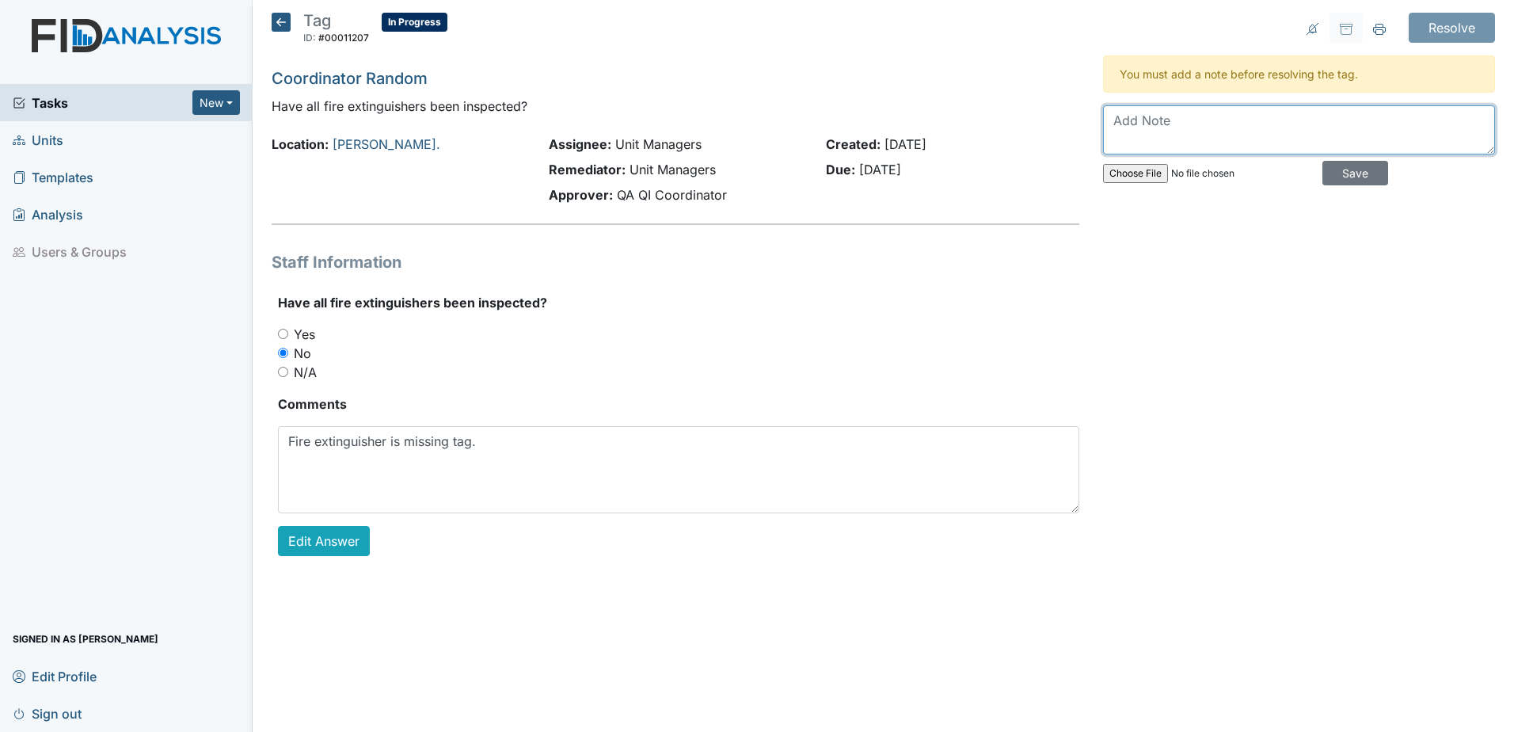
drag, startPoint x: 1113, startPoint y: 124, endPoint x: 1245, endPoint y: 127, distance: 132.3
click at [1245, 127] on textarea at bounding box center [1299, 129] width 392 height 49
click at [439, 236] on div "Tag ID: #00011207 In Progress Autosaving... Coordinator Random Have all fire ex…" at bounding box center [676, 297] width 832 height 569
click at [291, 21] on h5 "Tag ID: #00011207 In Progress Autosaving..." at bounding box center [360, 30] width 176 height 35
click at [284, 21] on icon at bounding box center [281, 22] width 19 height 19
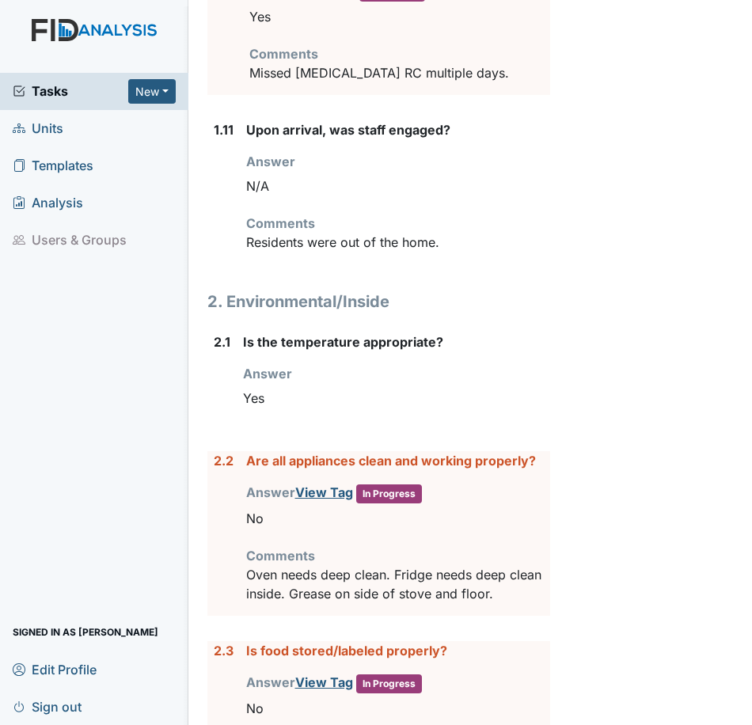
scroll to position [1822, 0]
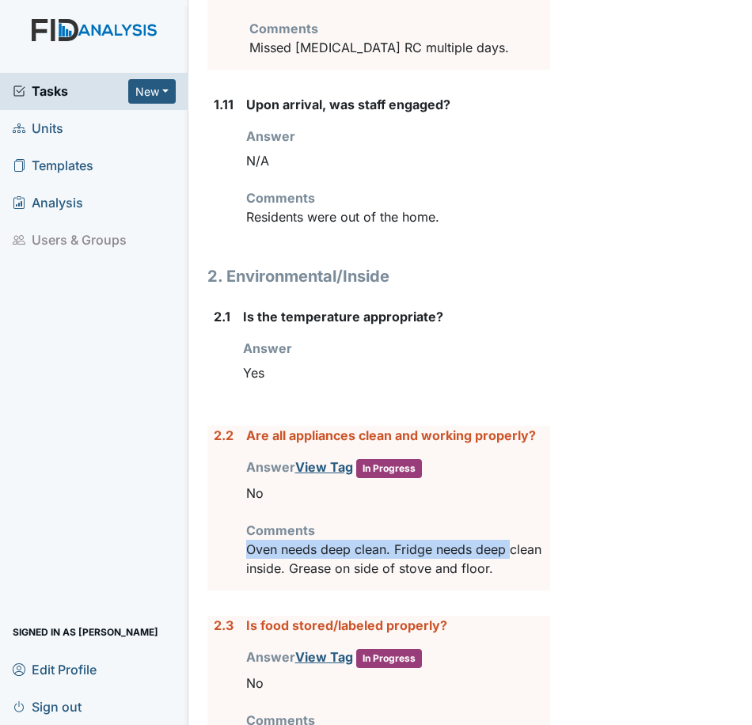
drag, startPoint x: 246, startPoint y: 585, endPoint x: 500, endPoint y: 550, distance: 255.8
click at [500, 550] on div "Comments Oven needs deep clean. Fridge needs deep clean inside. Grease on side …" at bounding box center [398, 549] width 304 height 57
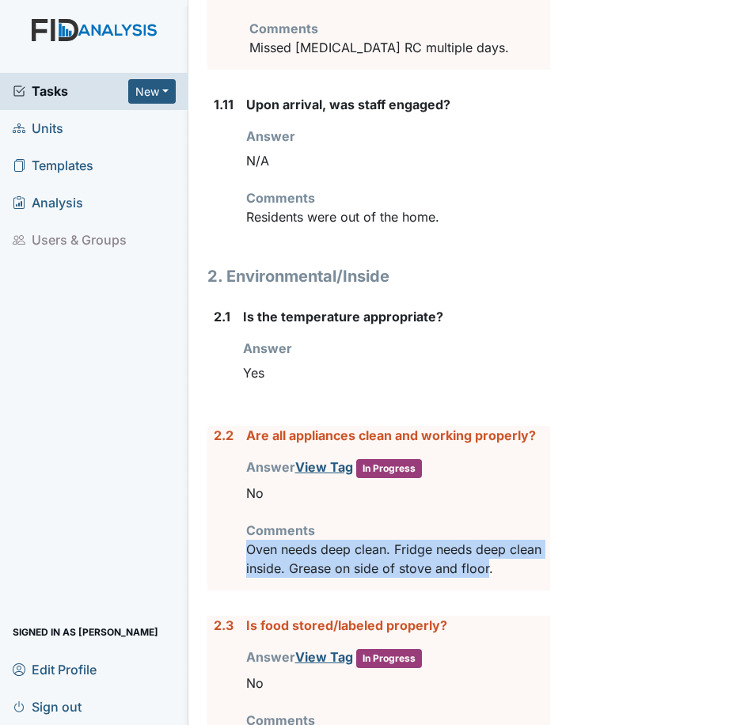
drag, startPoint x: 523, startPoint y: 593, endPoint x: 246, endPoint y: 573, distance: 277.1
click at [246, 573] on p "Oven needs deep clean. Fridge needs deep clean inside. Grease on side of stove …" at bounding box center [398, 559] width 304 height 38
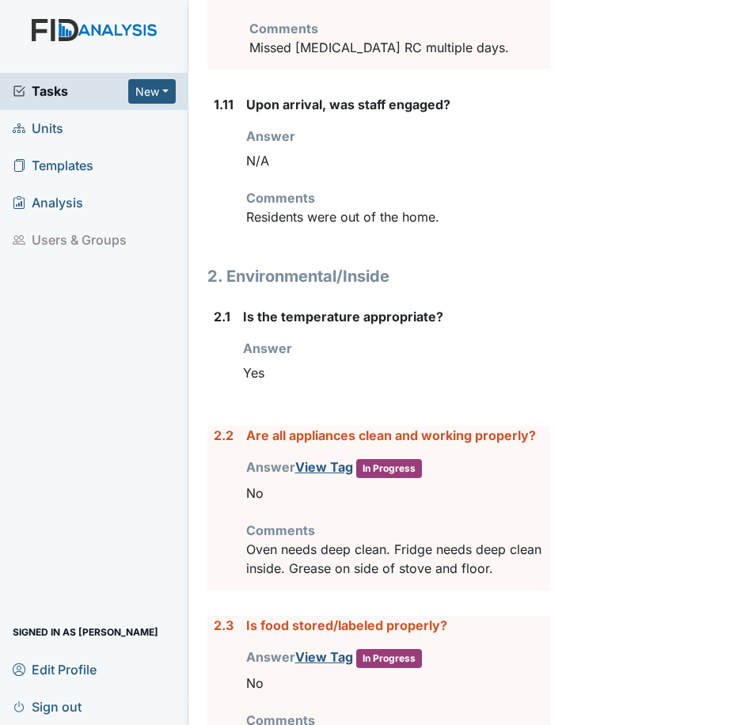
drag, startPoint x: 246, startPoint y: 573, endPoint x: 341, endPoint y: 536, distance: 102.1
click at [341, 536] on div "Are all appliances clean and working properly? Answer View Tag In Progress You …" at bounding box center [398, 508] width 304 height 165
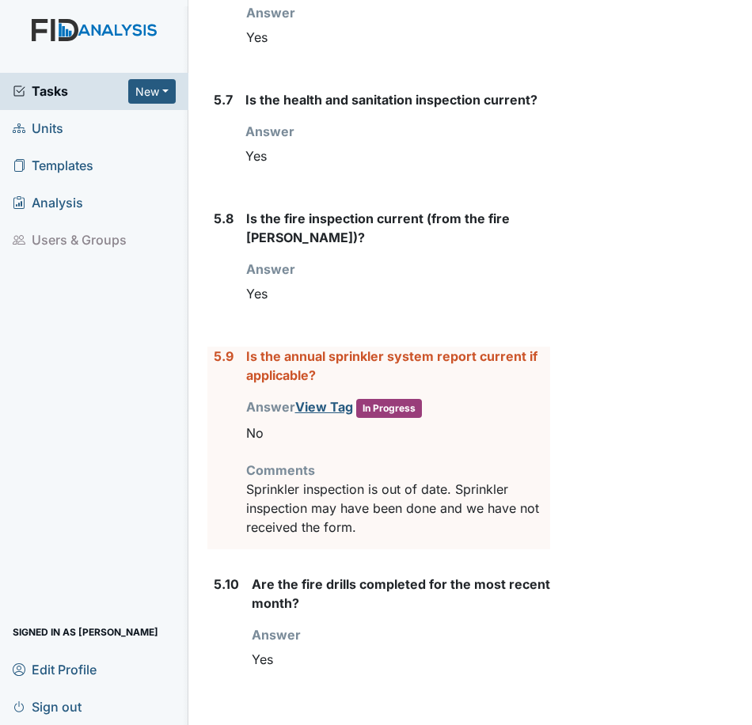
scroll to position [8803, 0]
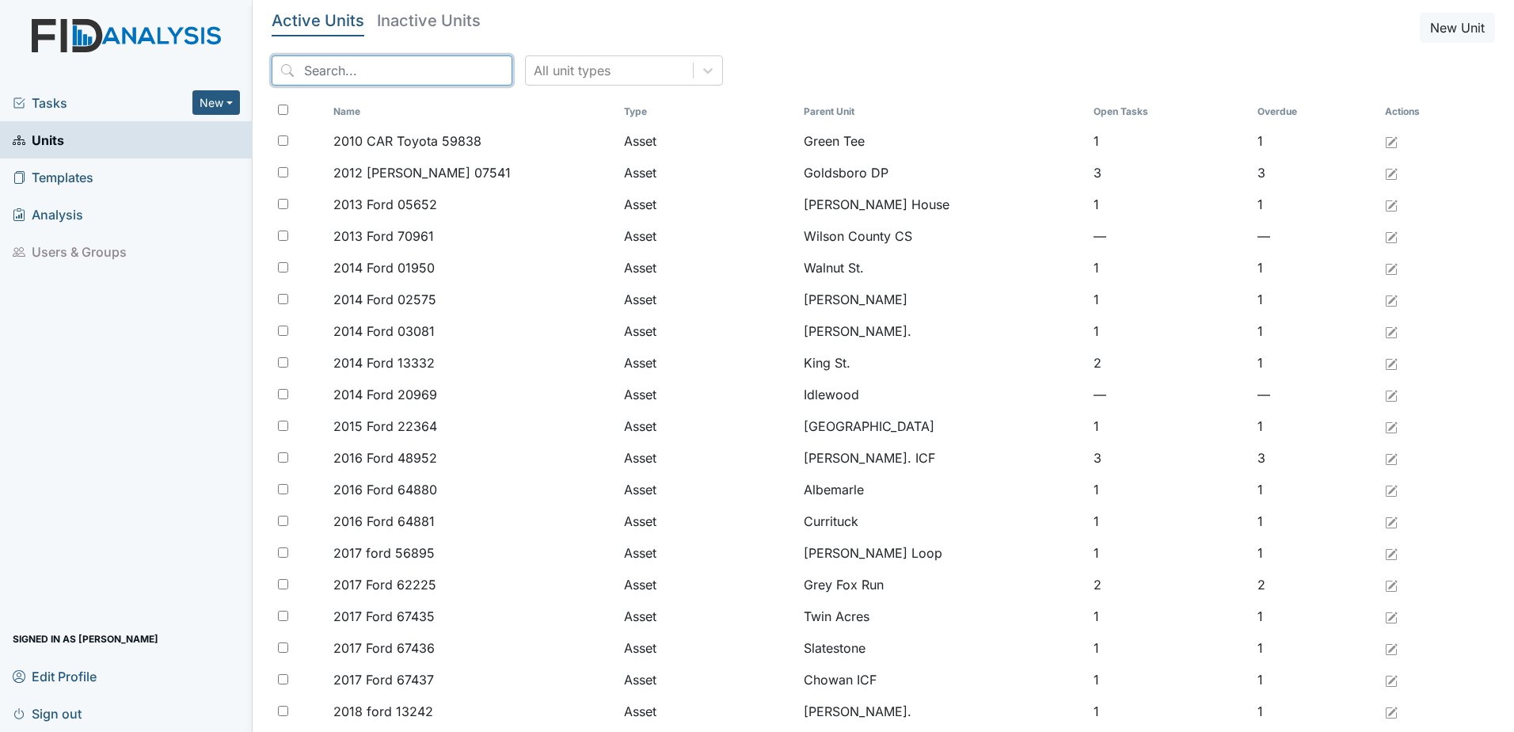
click at [336, 72] on input "search" at bounding box center [392, 70] width 241 height 30
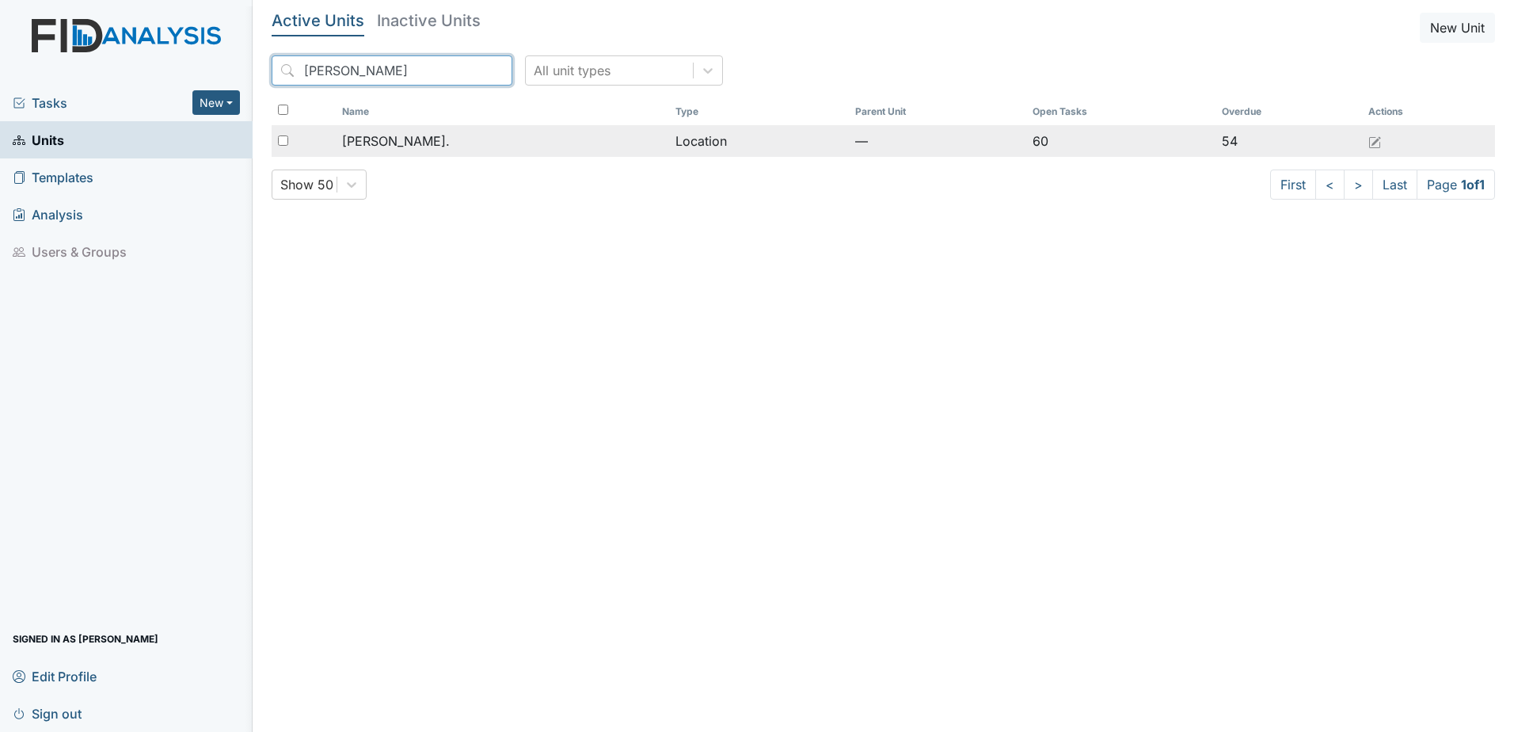
type input "william st"
click at [396, 136] on span "[PERSON_NAME]." at bounding box center [396, 140] width 108 height 19
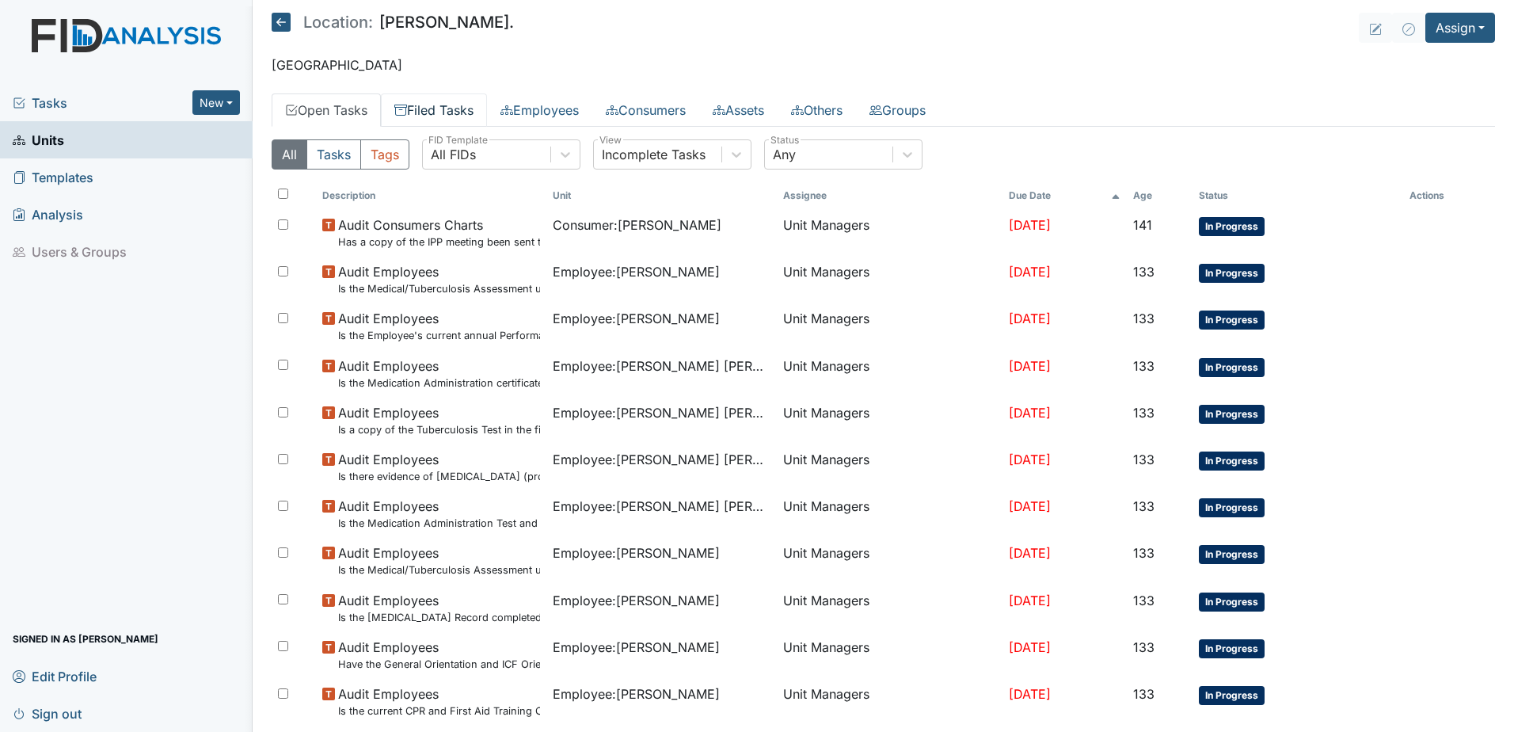
click at [437, 109] on link "Filed Tasks" at bounding box center [434, 109] width 106 height 33
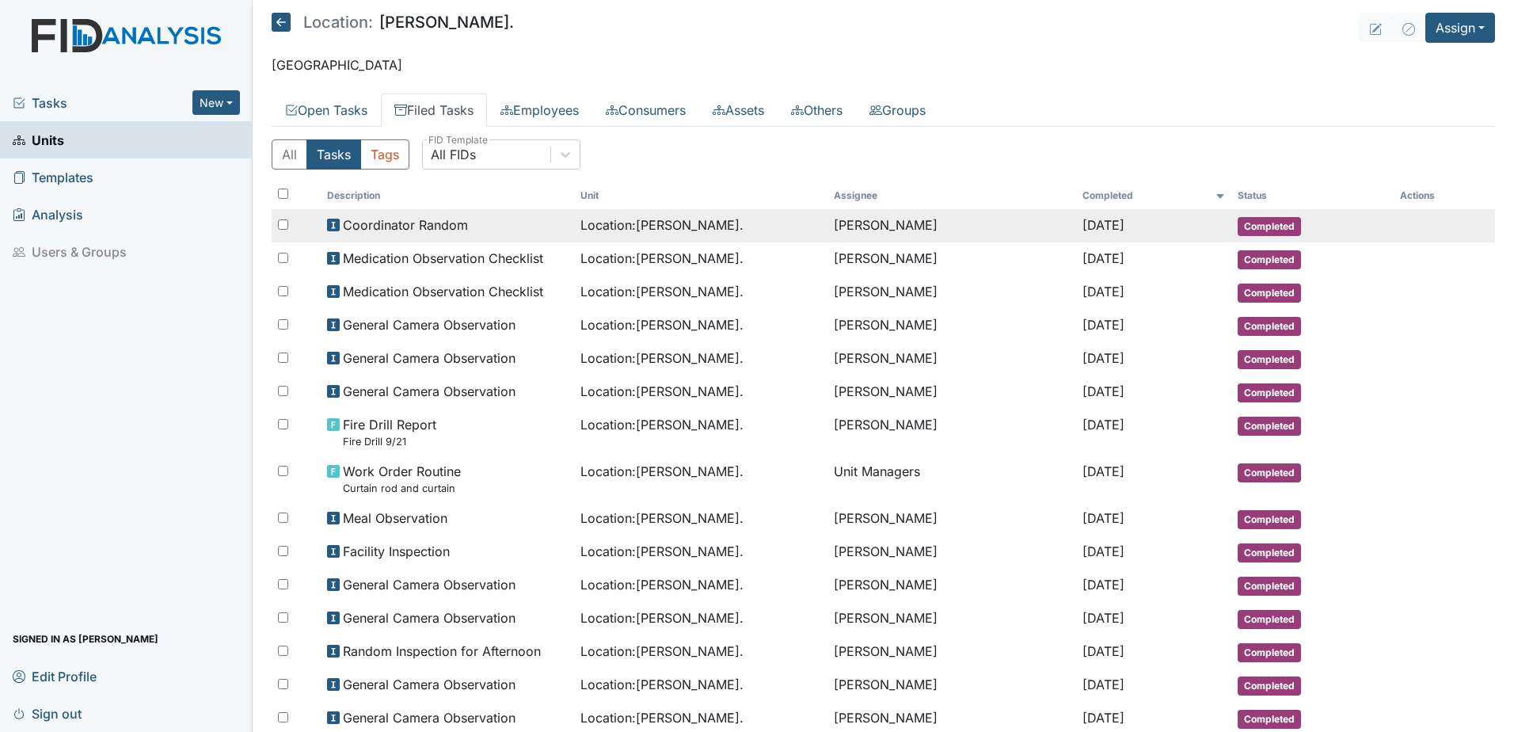
click at [846, 221] on td "Amanda Conrad" at bounding box center [952, 225] width 249 height 33
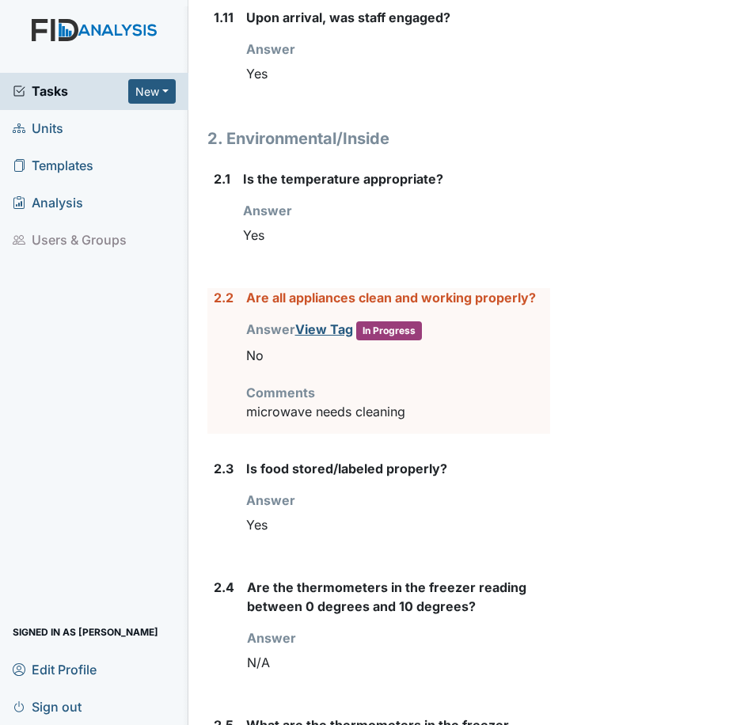
scroll to position [2059, 0]
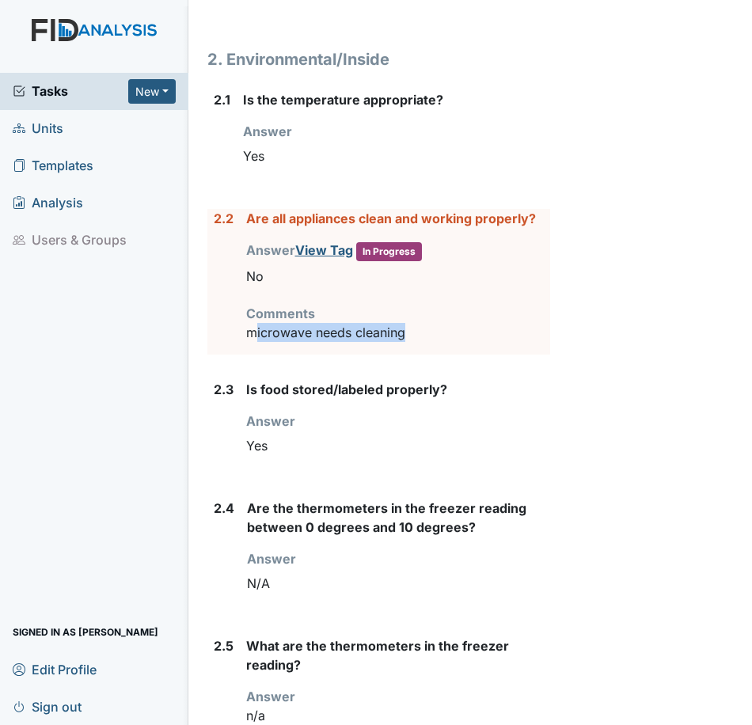
drag, startPoint x: 258, startPoint y: 386, endPoint x: 413, endPoint y: 390, distance: 154.5
click at [413, 342] on p "microwave needs cleaning" at bounding box center [398, 332] width 304 height 19
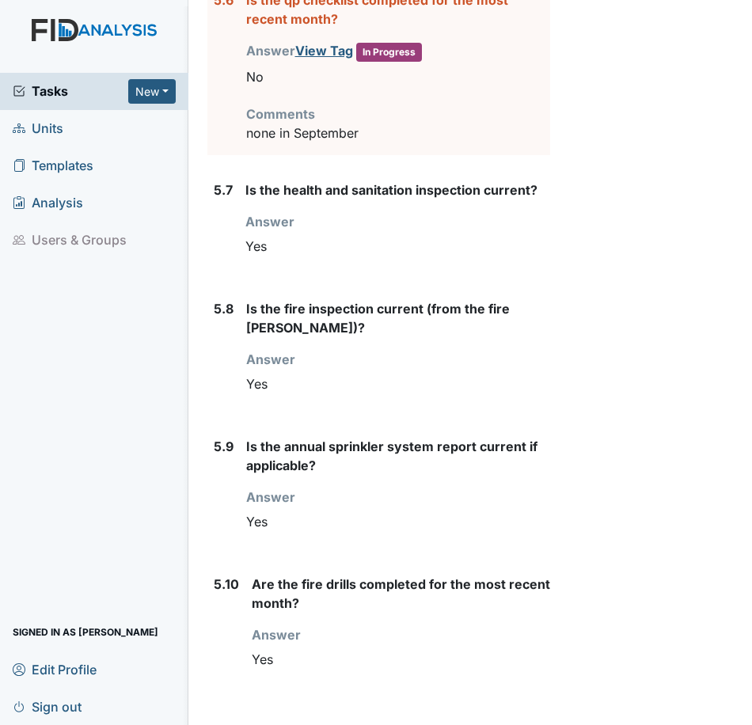
scroll to position [7701, 0]
click at [387, 299] on label "Is the fire inspection current (from the fire [PERSON_NAME])?" at bounding box center [398, 318] width 304 height 38
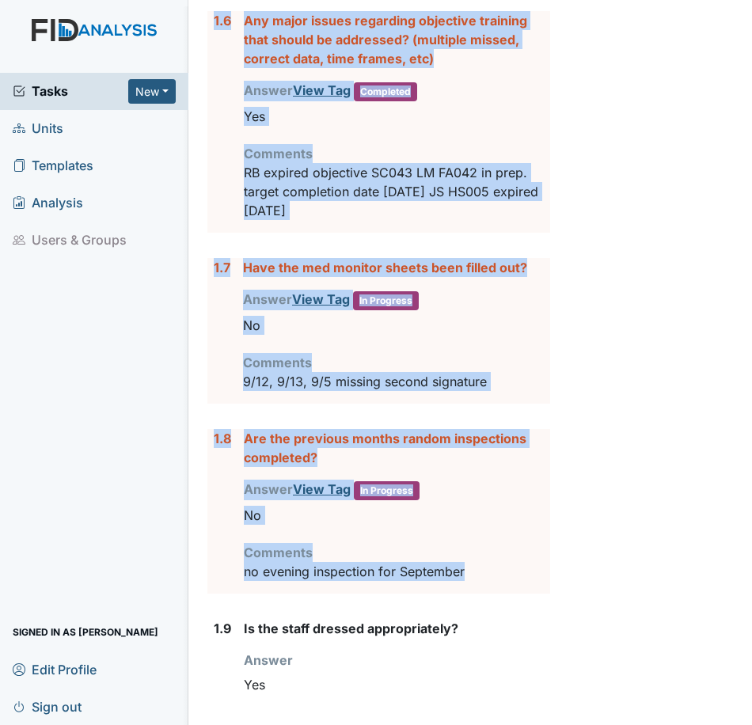
scroll to position [998, 0]
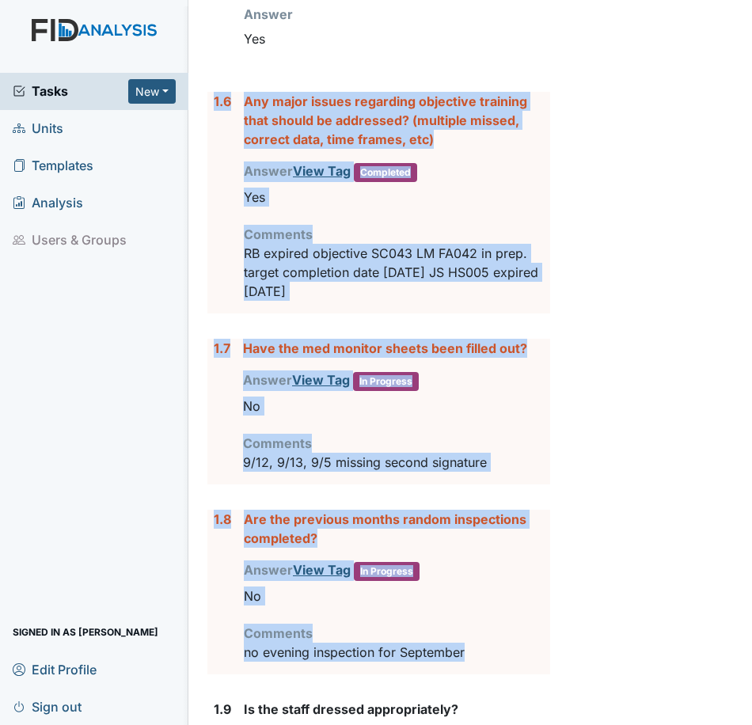
drag, startPoint x: 463, startPoint y: 447, endPoint x: 214, endPoint y: 158, distance: 381.9
copy form "1.6 Any major issues regarding objective training that should be addressed? (mu…"
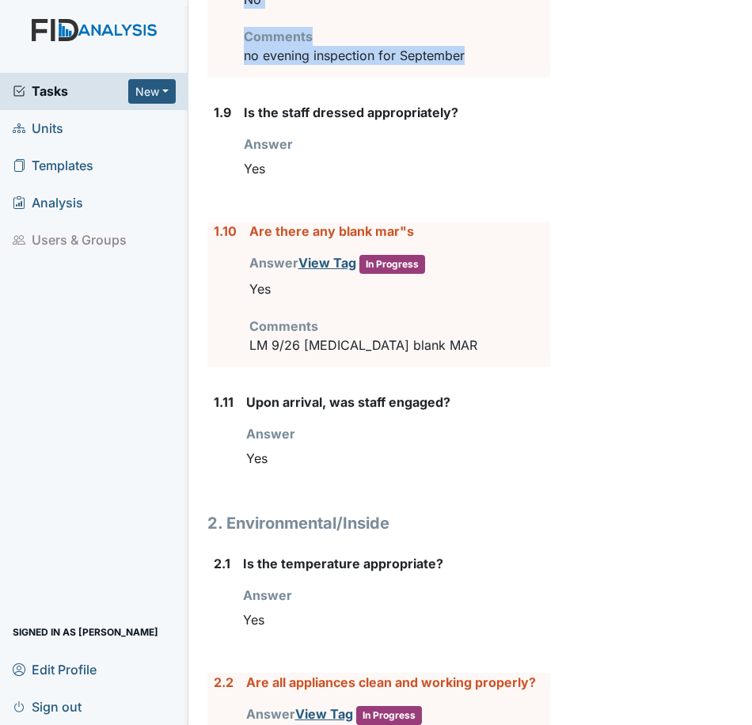
scroll to position [1632, 0]
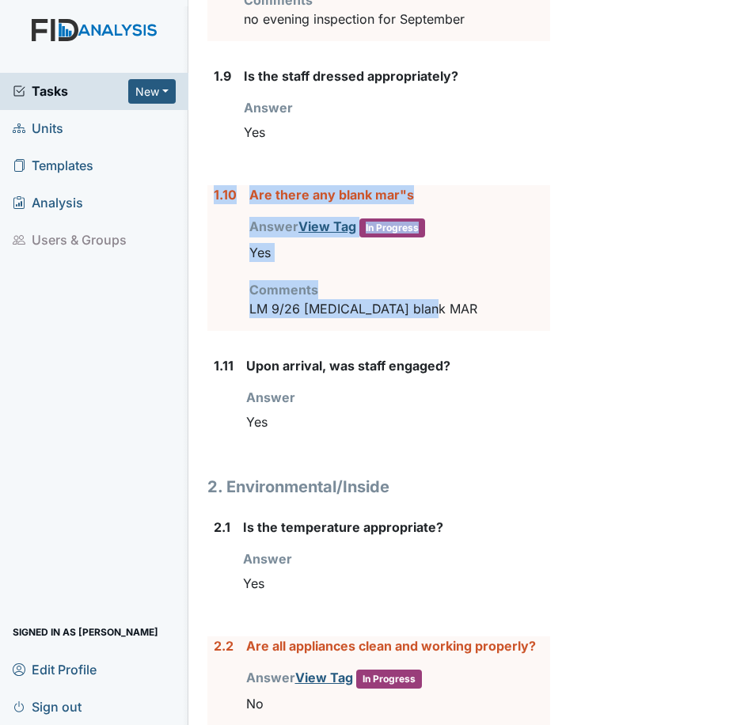
drag, startPoint x: 446, startPoint y: 370, endPoint x: 204, endPoint y: 257, distance: 267.2
drag, startPoint x: 204, startPoint y: 257, endPoint x: 261, endPoint y: 258, distance: 57.8
copy div "1.10 Are there any blank mar"s Answer View Tag In Progress You must select one …"
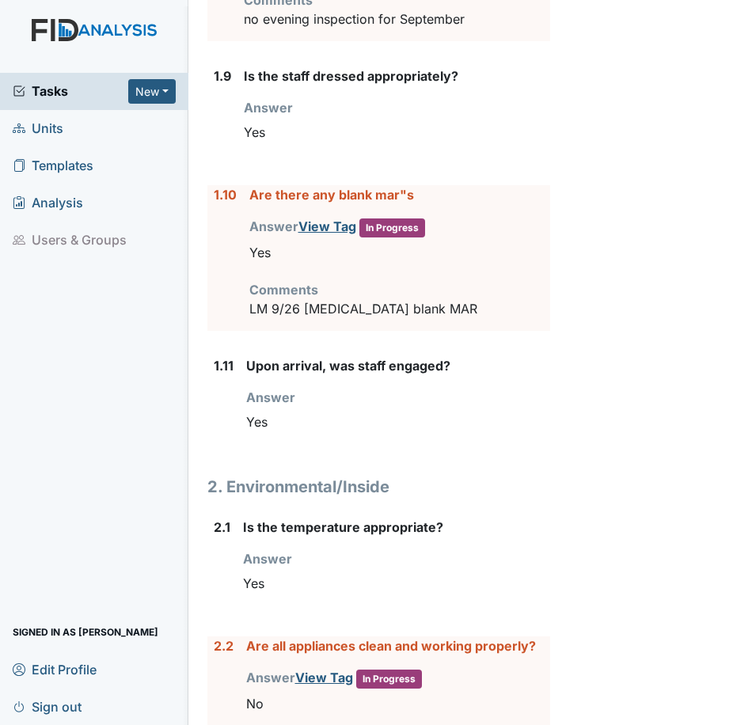
click at [459, 437] on div "Yes" at bounding box center [398, 422] width 304 height 30
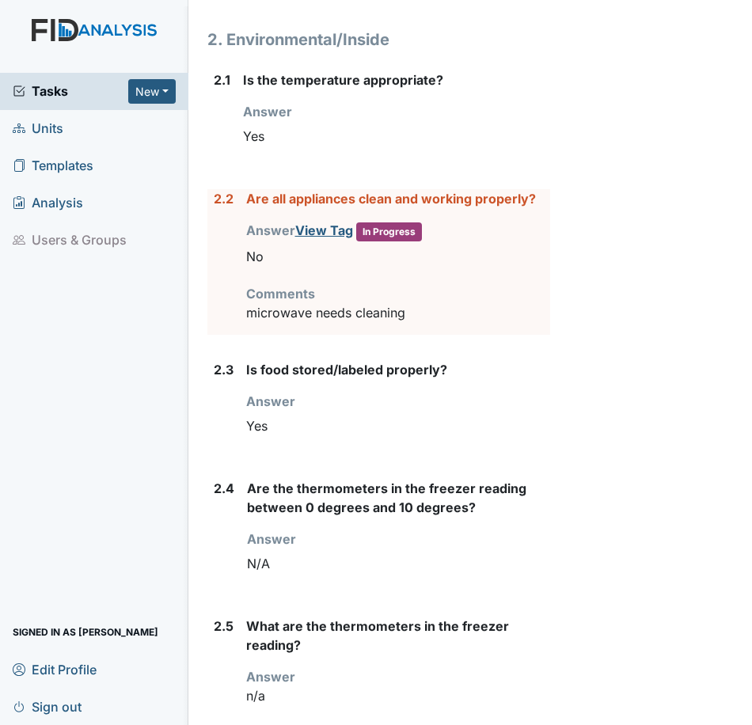
scroll to position [2107, 0]
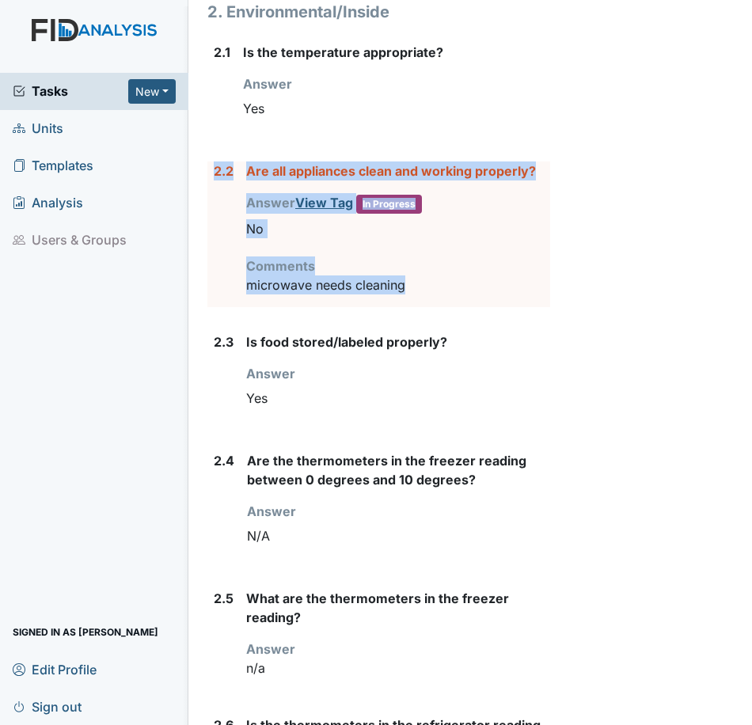
drag, startPoint x: 430, startPoint y: 345, endPoint x: 212, endPoint y: 221, distance: 250.4
click at [212, 221] on div "2.2 Are all appliances clean and working properly? Answer View Tag In Progress …" at bounding box center [379, 235] width 343 height 146
drag, startPoint x: 212, startPoint y: 221, endPoint x: 219, endPoint y: 227, distance: 9.5
copy div "2.2 Are all appliances clean and working properly? Answer View Tag In Progress …"
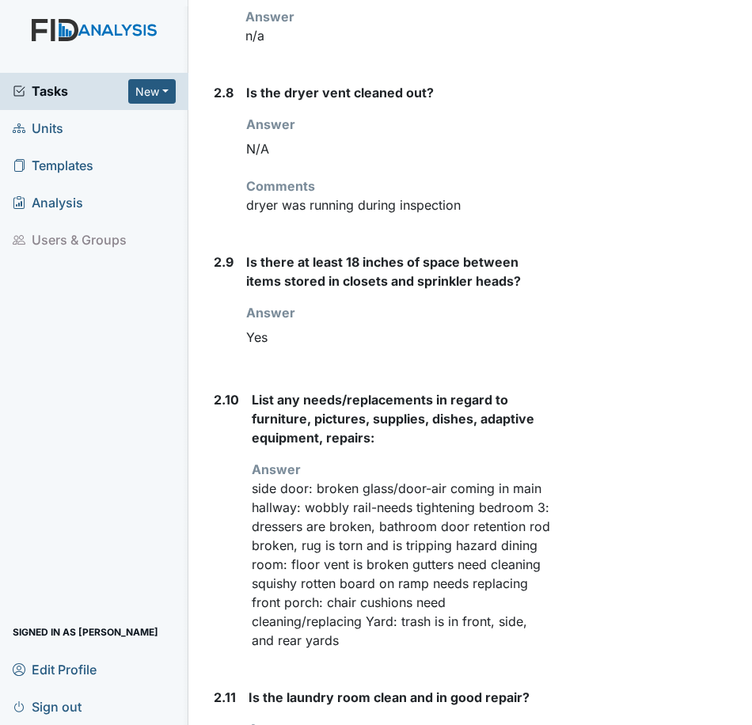
scroll to position [3057, 0]
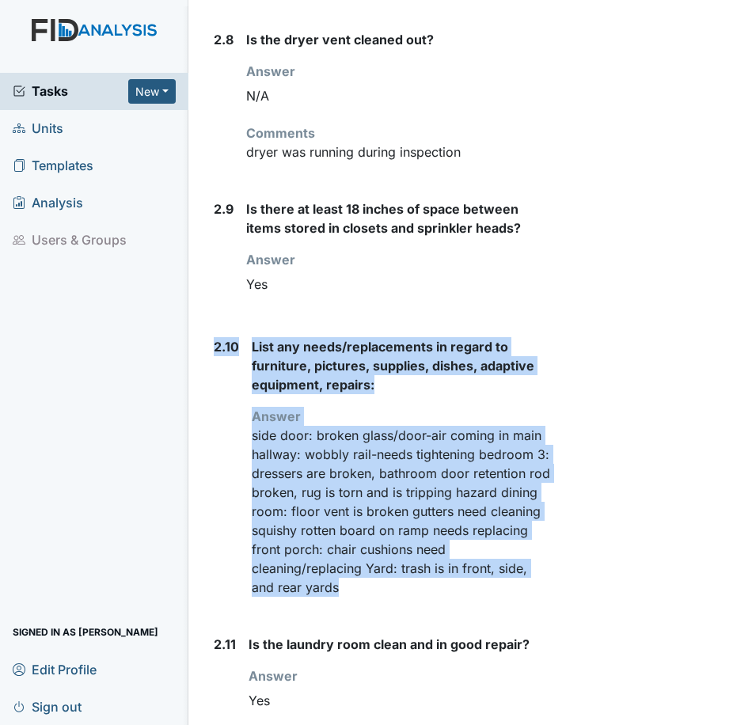
drag, startPoint x: 343, startPoint y: 643, endPoint x: 210, endPoint y: 418, distance: 261.3
click at [210, 418] on div "2.10 List any needs/replacements in regard to furniture, pictures, supplies, di…" at bounding box center [379, 473] width 343 height 272
drag, startPoint x: 210, startPoint y: 418, endPoint x: 295, endPoint y: 421, distance: 85.6
drag, startPoint x: 295, startPoint y: 421, endPoint x: 234, endPoint y: 422, distance: 61.8
click at [234, 422] on div "2.10" at bounding box center [226, 473] width 25 height 272
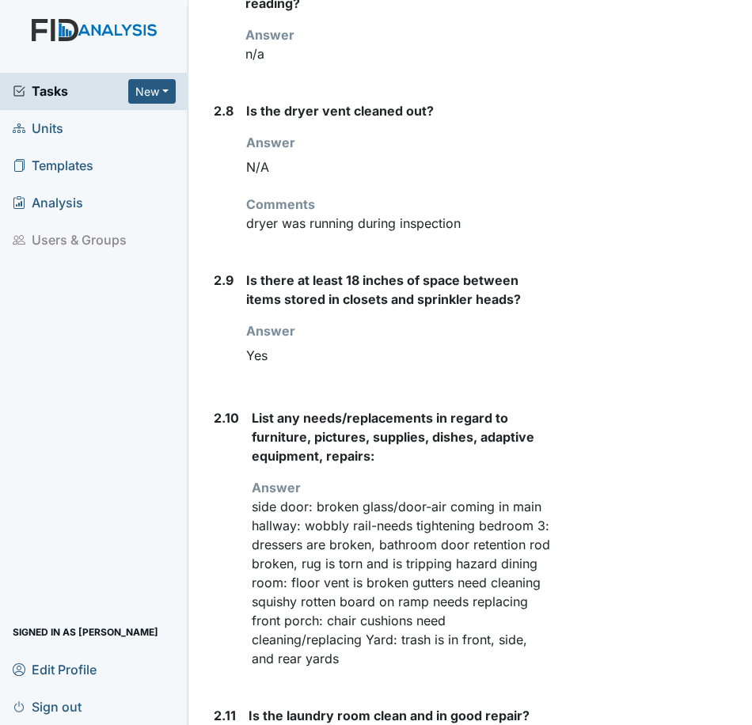
scroll to position [3136, 0]
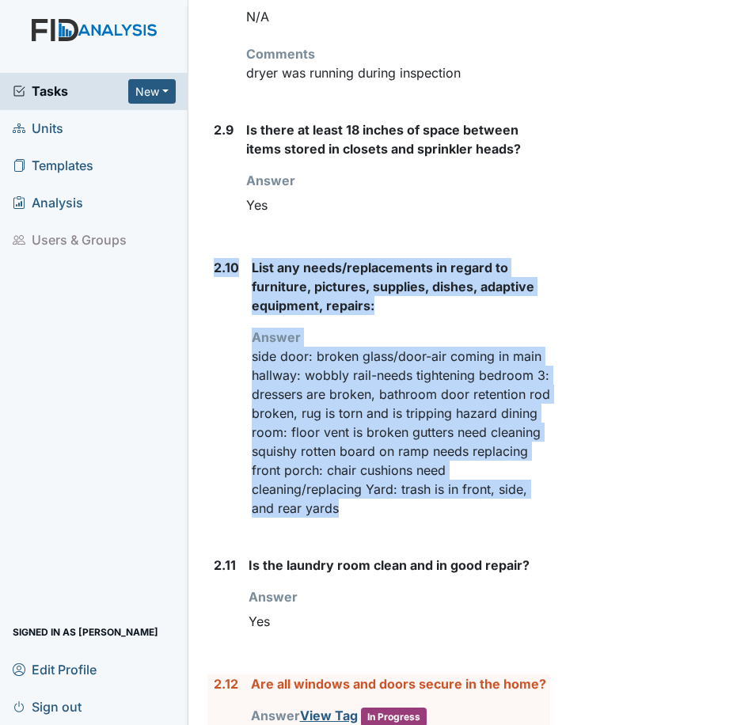
drag, startPoint x: 346, startPoint y: 562, endPoint x: 208, endPoint y: 332, distance: 267.9
click at [208, 332] on div "2.10 List any needs/replacements in regard to furniture, pictures, supplies, di…" at bounding box center [379, 394] width 343 height 272
drag, startPoint x: 208, startPoint y: 332, endPoint x: 298, endPoint y: 338, distance: 89.7
copy div "2.10 List any needs/replacements in regard to furniture, pictures, supplies, di…"
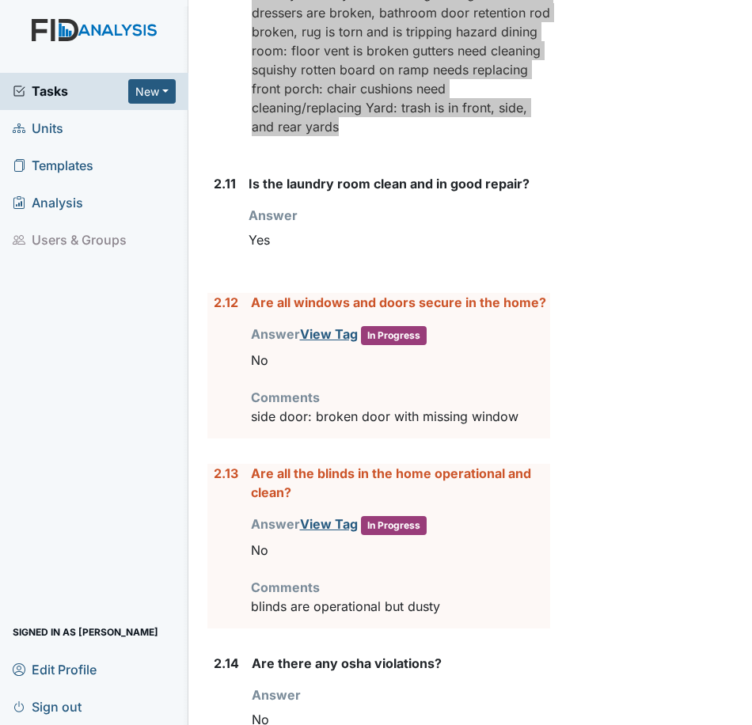
scroll to position [3612, 0]
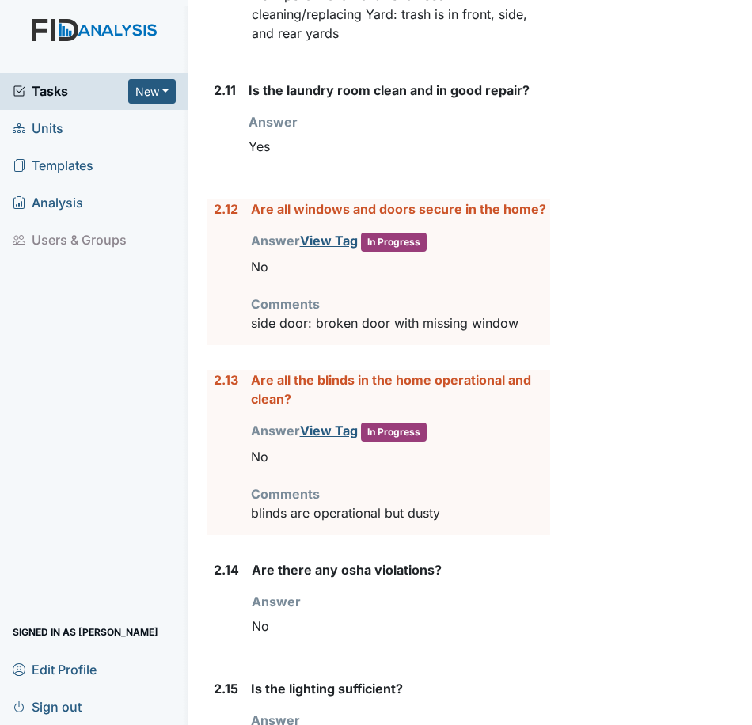
click at [464, 523] on p "blinds are operational but dusty" at bounding box center [400, 513] width 299 height 19
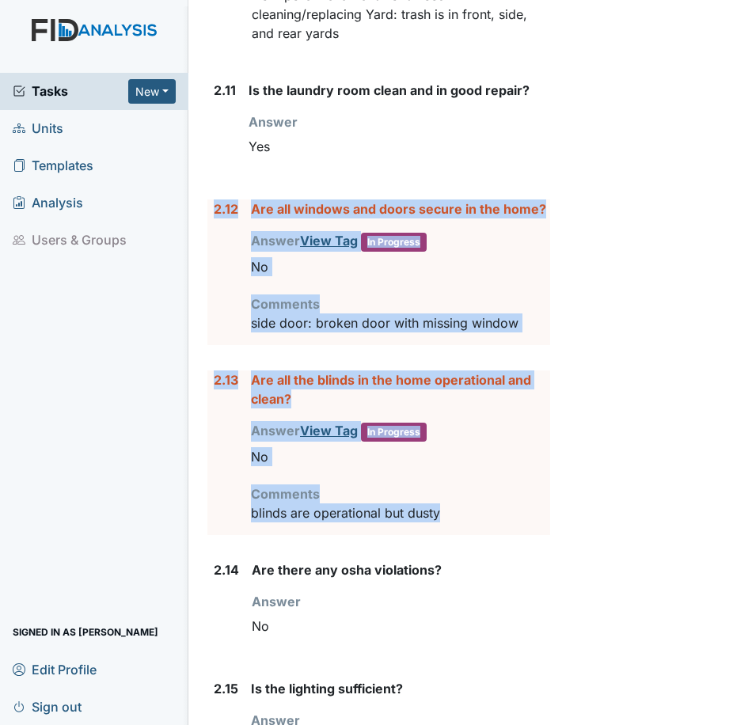
drag, startPoint x: 459, startPoint y: 570, endPoint x: 208, endPoint y: 271, distance: 391.2
drag, startPoint x: 208, startPoint y: 271, endPoint x: 276, endPoint y: 271, distance: 68.9
copy form "2.12 Are all windows and doors secure in the home? Answer View Tag In Progress …"
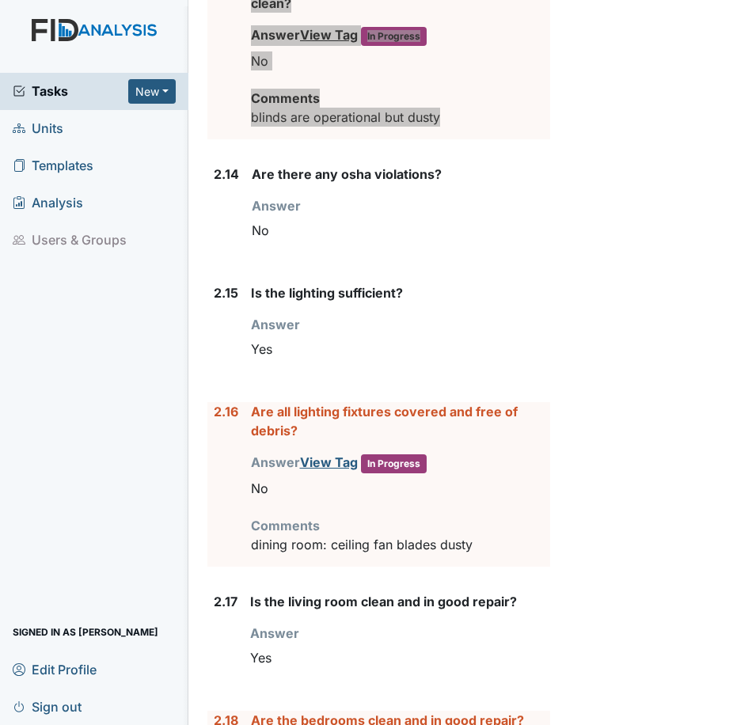
scroll to position [4166, 0]
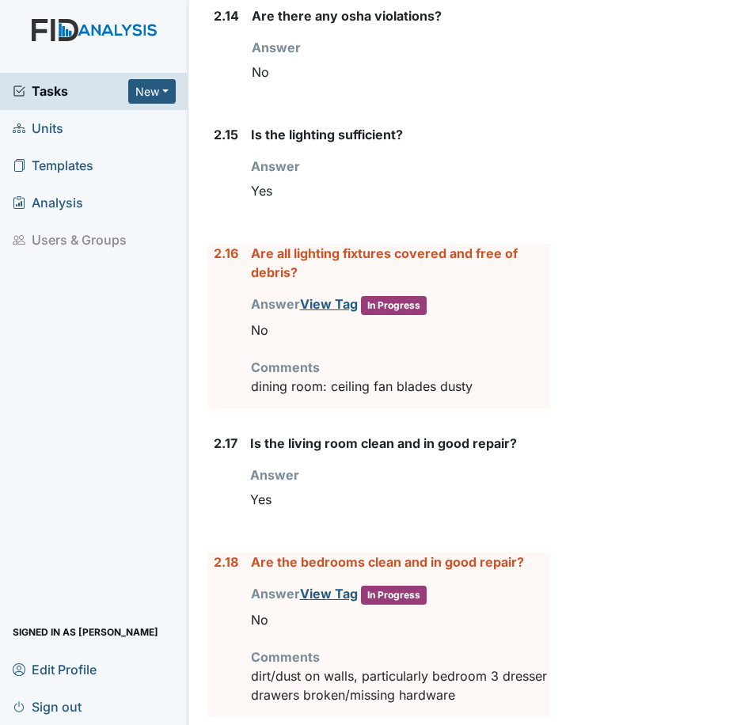
click at [488, 396] on p "dining room: ceiling fan blades dusty" at bounding box center [400, 386] width 299 height 19
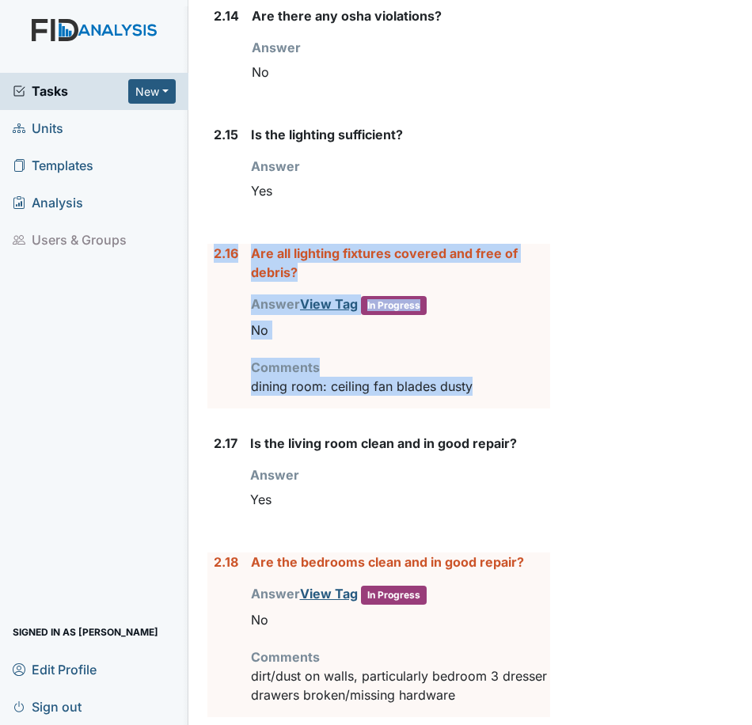
drag, startPoint x: 483, startPoint y: 445, endPoint x: 209, endPoint y: 319, distance: 301.6
click at [209, 319] on div "2.16 Are all lighting fixtures covered and free of debris? Answer View Tag In P…" at bounding box center [379, 326] width 343 height 165
drag, startPoint x: 209, startPoint y: 319, endPoint x: 249, endPoint y: 319, distance: 40.4
copy div "2.16 Are all lighting fixtures covered and free of debris? Answer View Tag In P…"
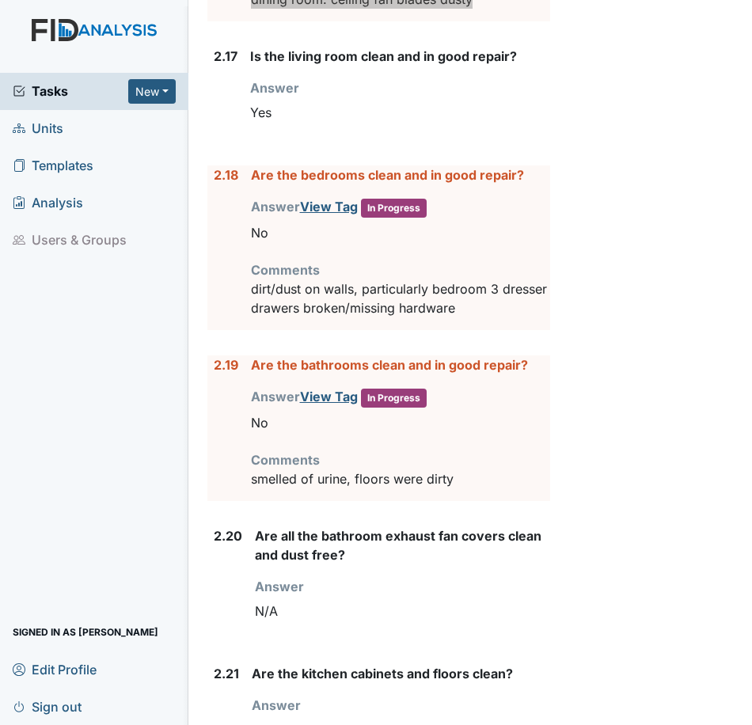
scroll to position [4562, 0]
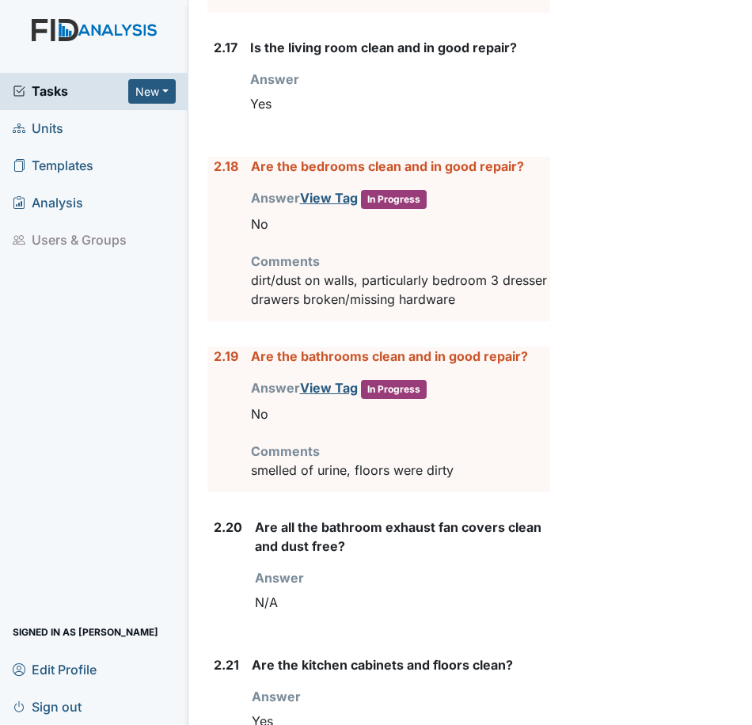
click at [462, 480] on p "smelled of urine, floors were dirty" at bounding box center [400, 470] width 299 height 19
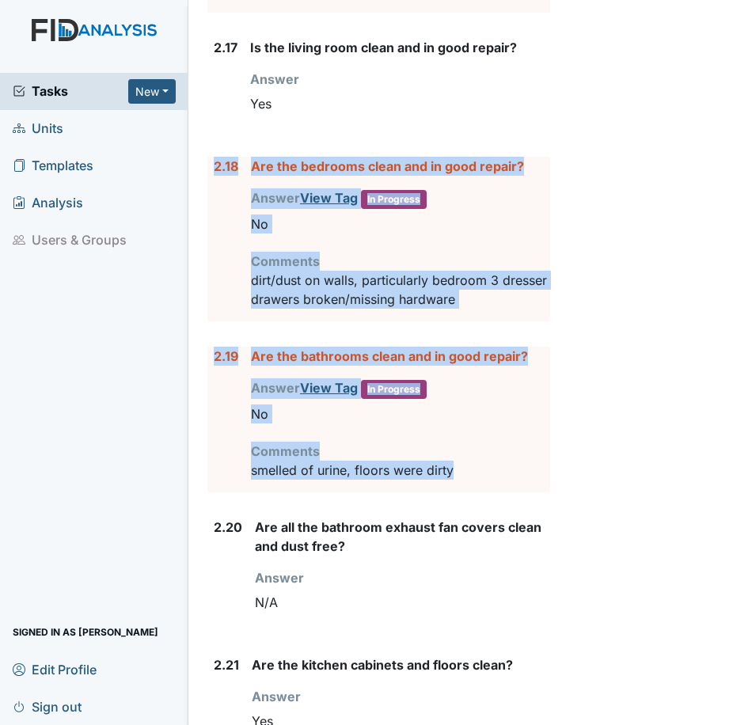
drag, startPoint x: 466, startPoint y: 531, endPoint x: 208, endPoint y: 236, distance: 392.4
drag, startPoint x: 208, startPoint y: 236, endPoint x: 283, endPoint y: 232, distance: 75.3
copy form "2.18 Are the bedrooms clean and in good repair? Answer View Tag In Progress You…"
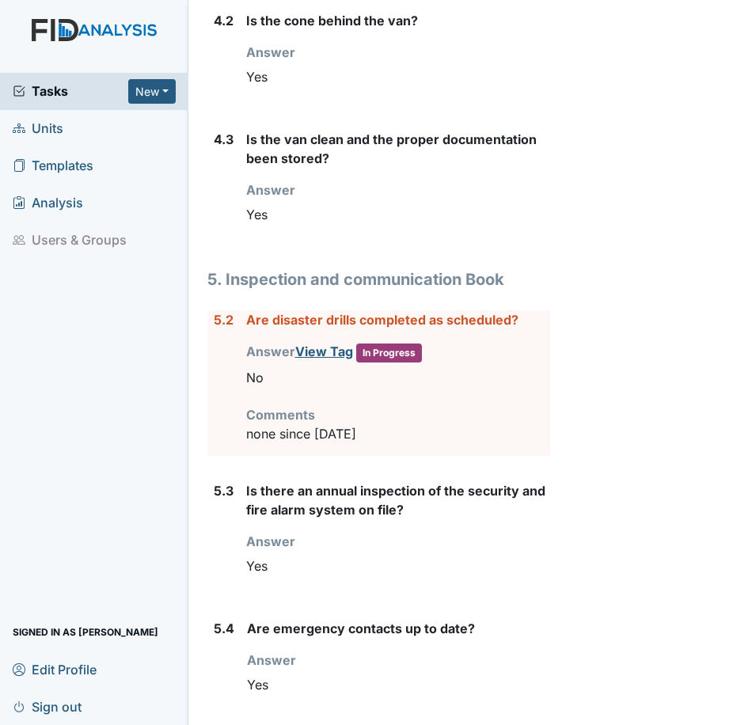
scroll to position [6700, 0]
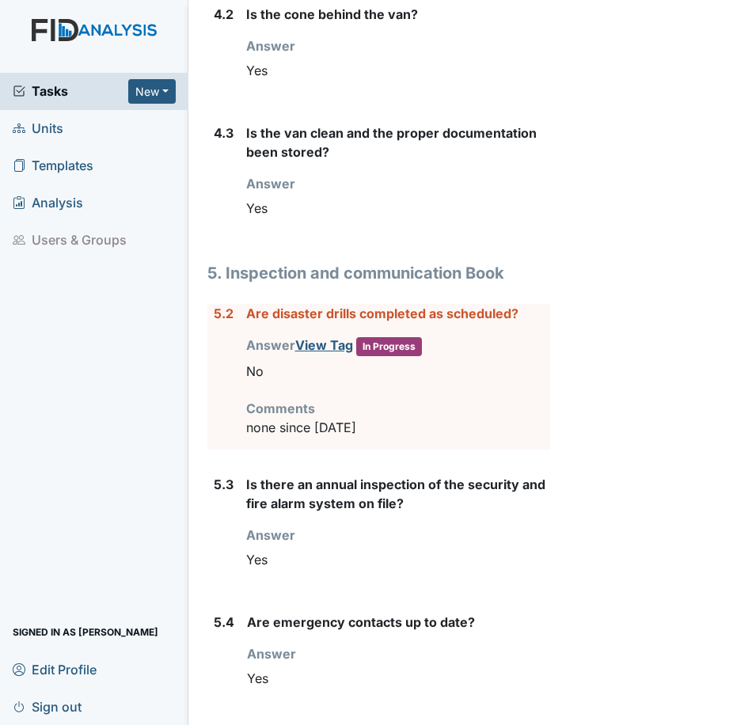
drag, startPoint x: 389, startPoint y: 489, endPoint x: 211, endPoint y: 373, distance: 212.4
click at [211, 373] on div "5.2 Are disaster drills completed as scheduled? Answer View Tag In Progress You…" at bounding box center [379, 377] width 343 height 146
drag, startPoint x: 211, startPoint y: 373, endPoint x: 268, endPoint y: 374, distance: 57.0
copy div "5.2 Are disaster drills completed as scheduled? Answer View Tag In Progress You…"
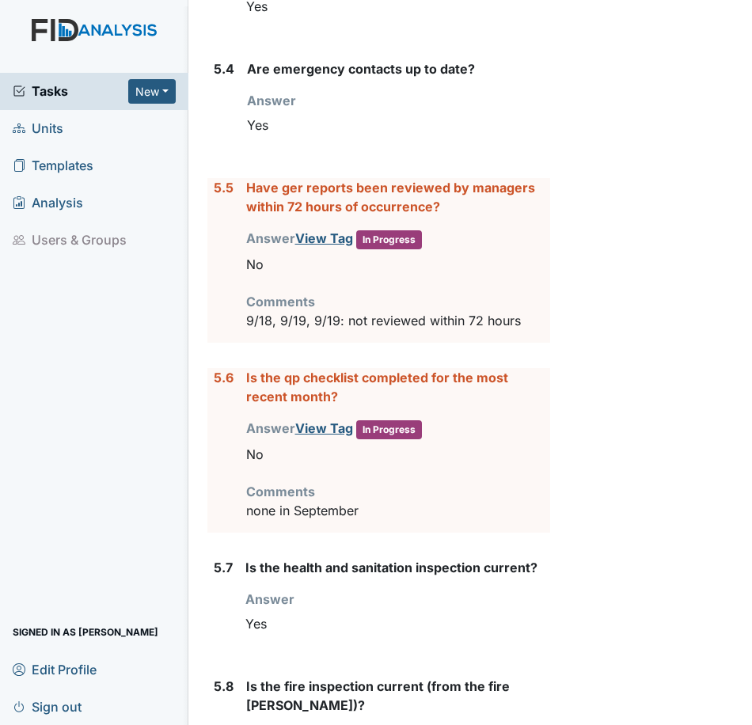
scroll to position [7255, 0]
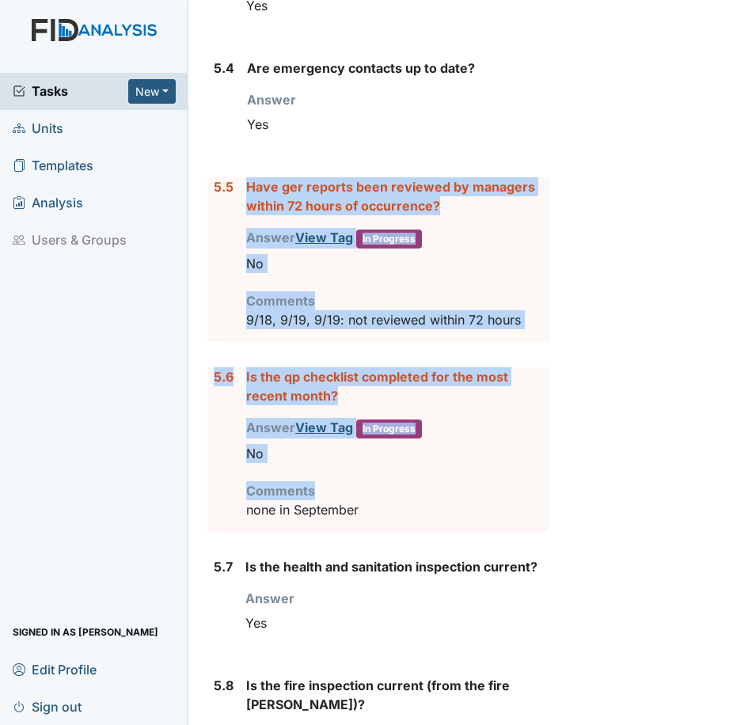
drag, startPoint x: 403, startPoint y: 554, endPoint x: 214, endPoint y: 387, distance: 253.0
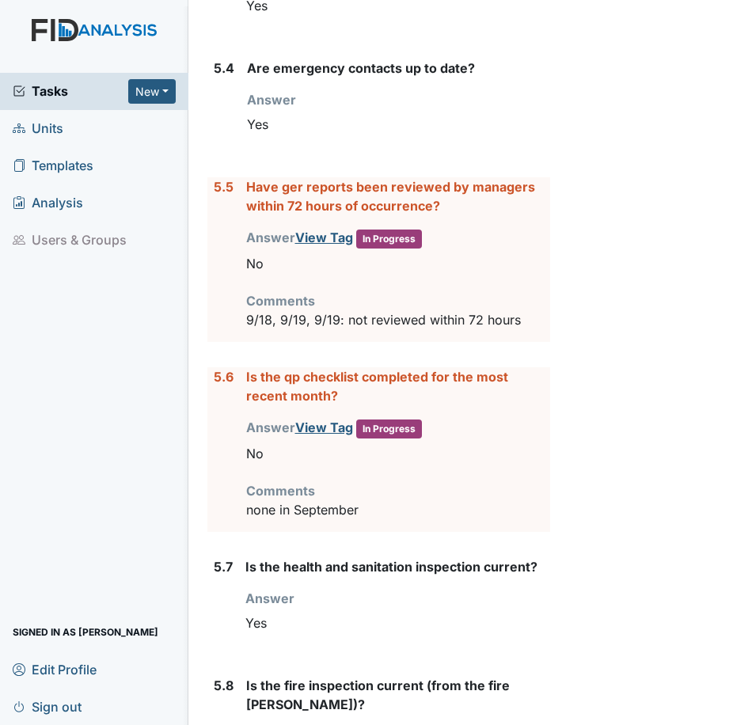
click at [366, 520] on div "Comments none in September" at bounding box center [398, 501] width 304 height 38
drag, startPoint x: 378, startPoint y: 562, endPoint x: 188, endPoint y: 284, distance: 336.8
click at [188, 284] on div "Tasks New Form Inspection Document Bundle Units Templates Analysis Users & Grou…" at bounding box center [376, 362] width 752 height 725
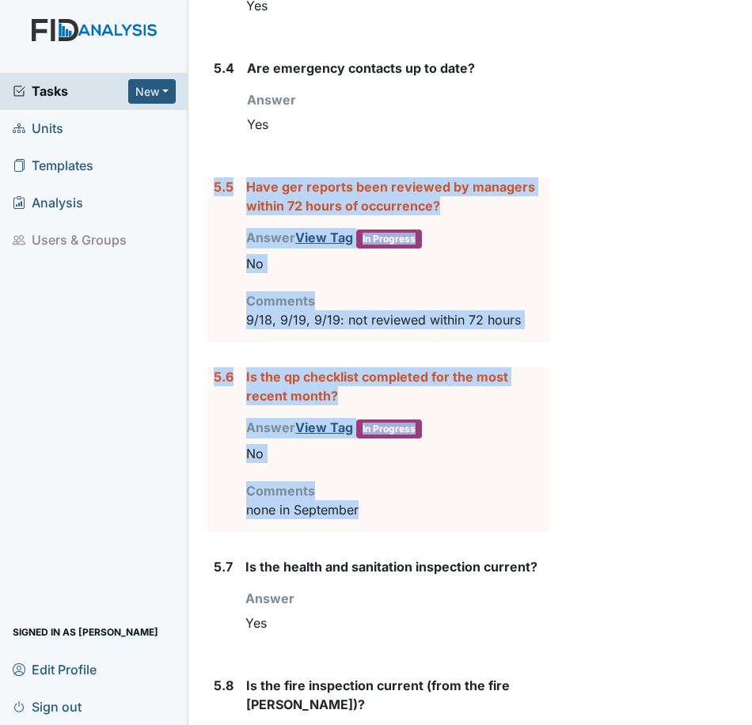
drag, startPoint x: 384, startPoint y: 565, endPoint x: 204, endPoint y: 273, distance: 342.5
drag, startPoint x: 204, startPoint y: 273, endPoint x: 295, endPoint y: 253, distance: 92.6
copy form "5.5 Have ger reports been reviewed by managers within 72 hours of occurrence? A…"
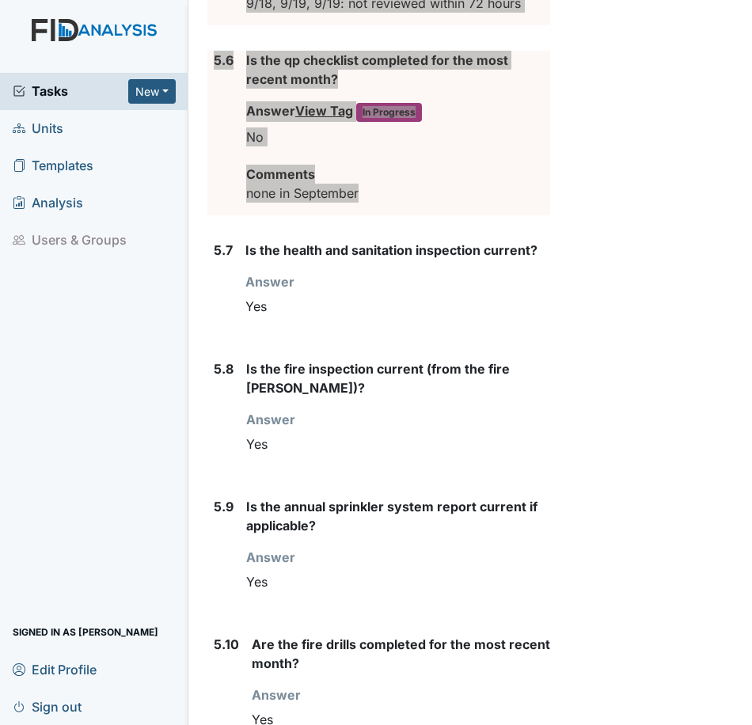
scroll to position [7701, 0]
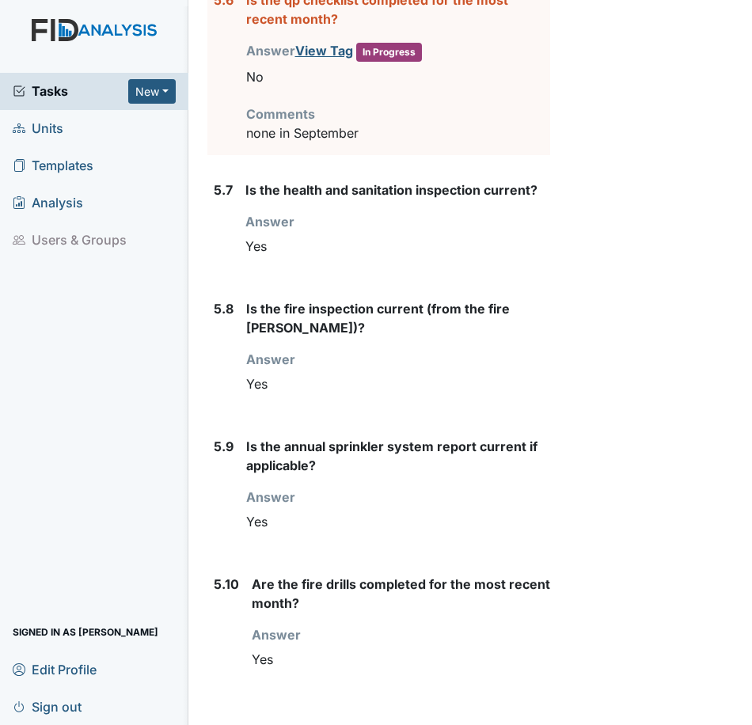
click at [520, 626] on div "Answer You must select one of the below options. Yes" at bounding box center [401, 650] width 299 height 49
